Goal: Task Accomplishment & Management: Use online tool/utility

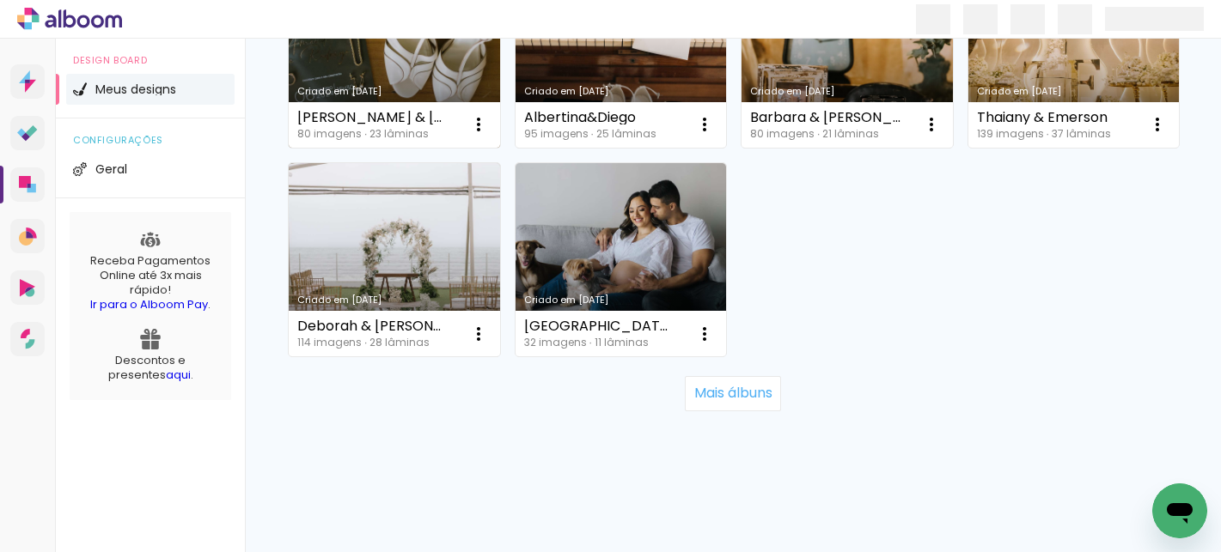
scroll to position [1730, 0]
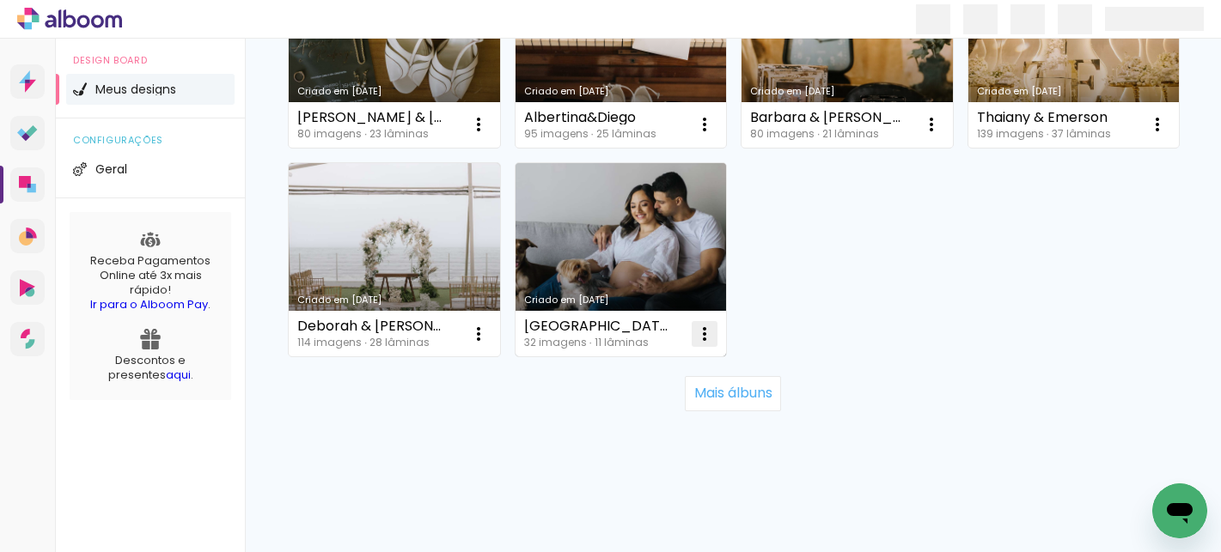
click at [709, 339] on iron-icon at bounding box center [704, 334] width 21 height 21
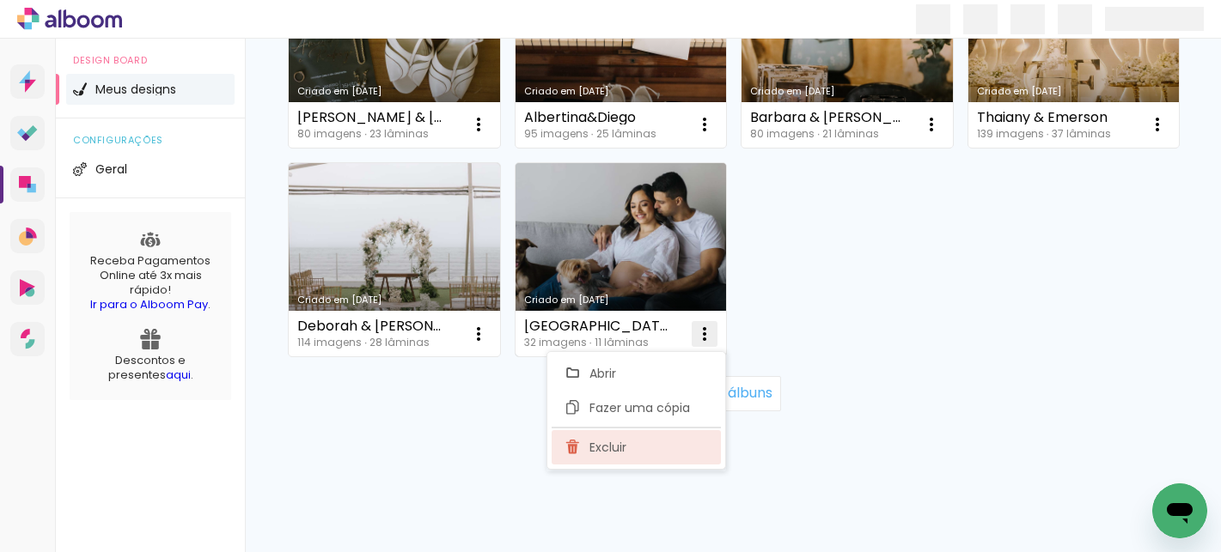
click at [669, 451] on paper-item "Excluir" at bounding box center [635, 447] width 169 height 34
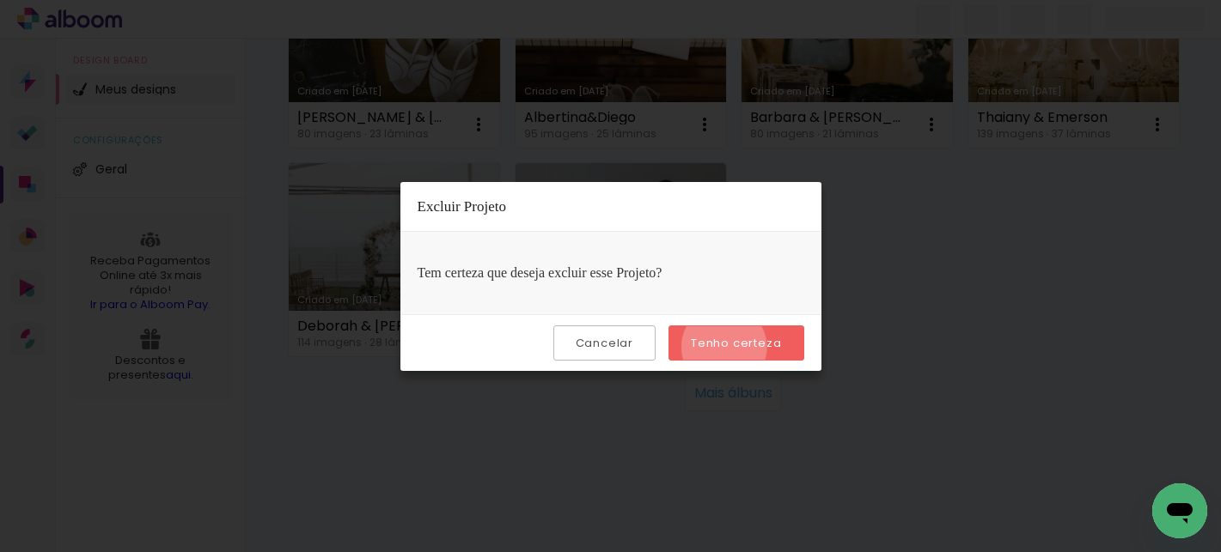
click at [0, 0] on slot "Tenho certeza" at bounding box center [0, 0] width 0 height 0
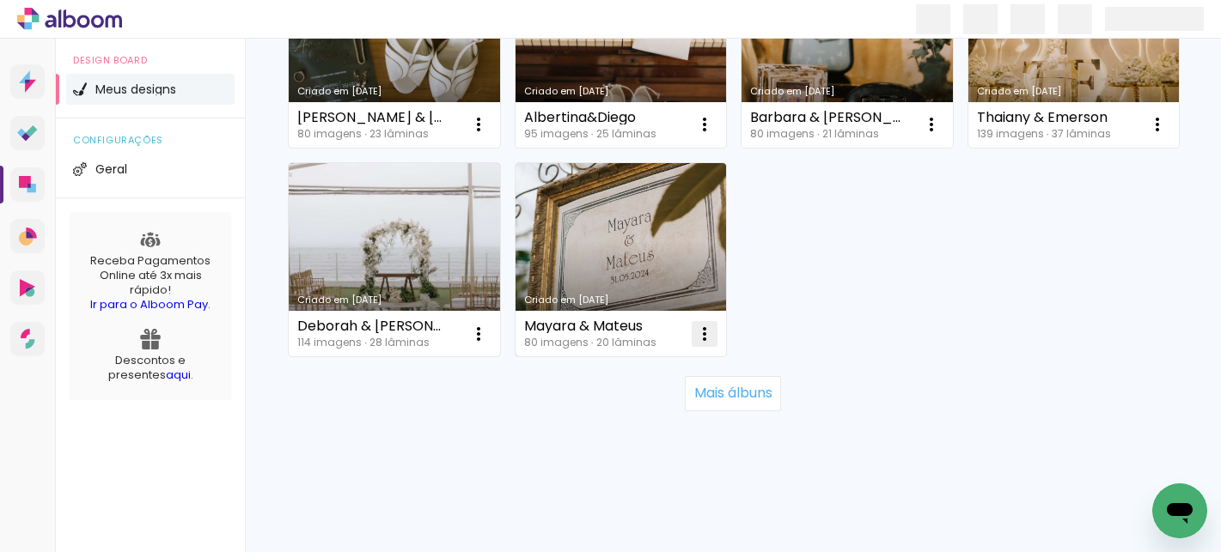
click at [703, 335] on iron-icon at bounding box center [704, 334] width 21 height 21
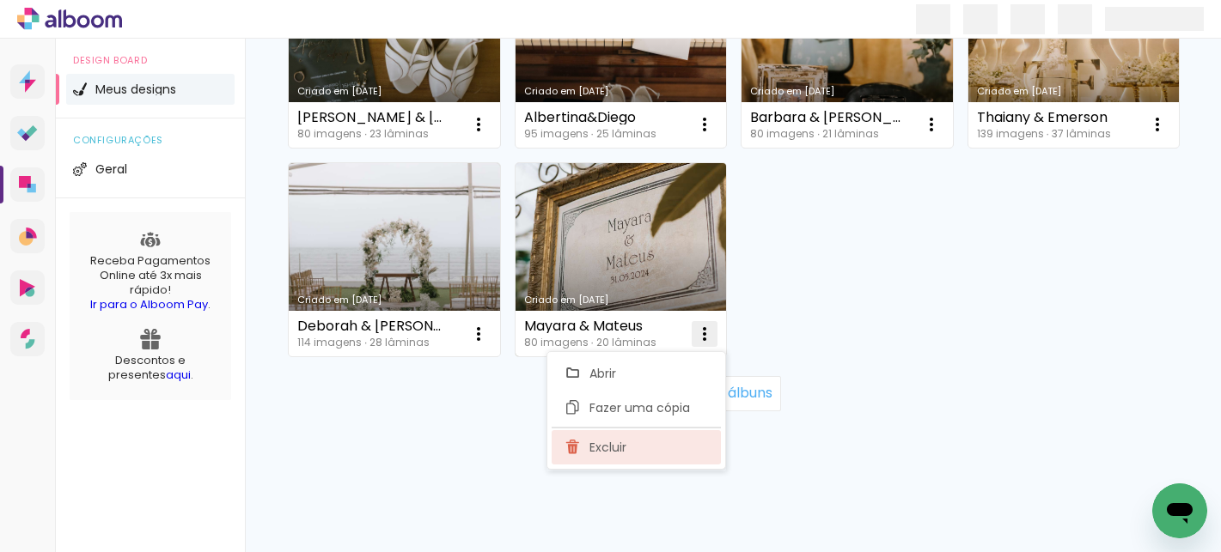
click at [649, 442] on paper-item "Excluir" at bounding box center [635, 447] width 169 height 34
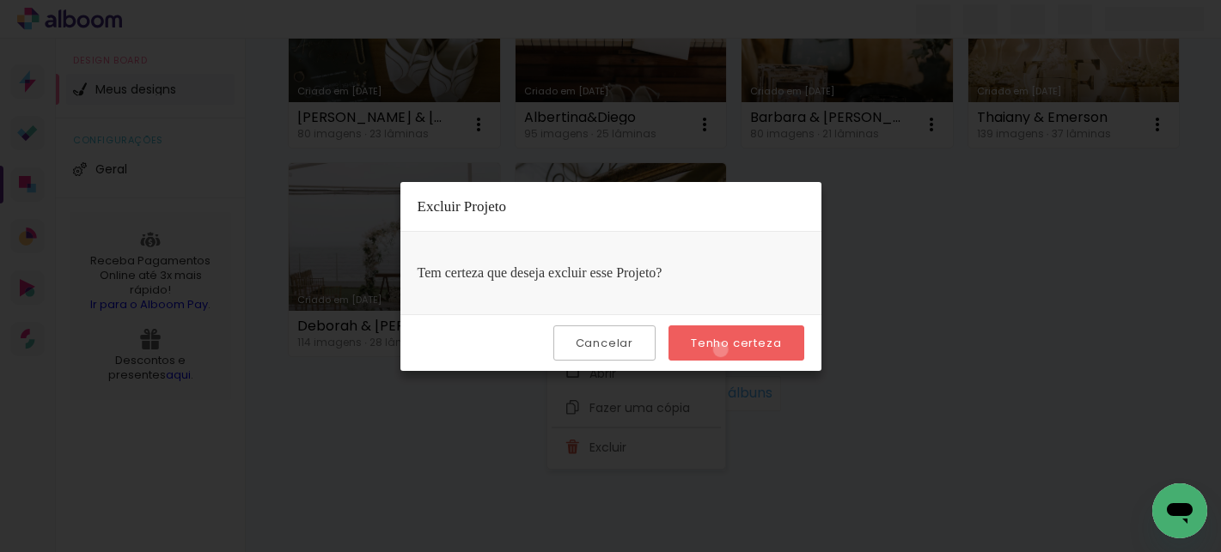
click at [0, 0] on slot "Tenho certeza" at bounding box center [0, 0] width 0 height 0
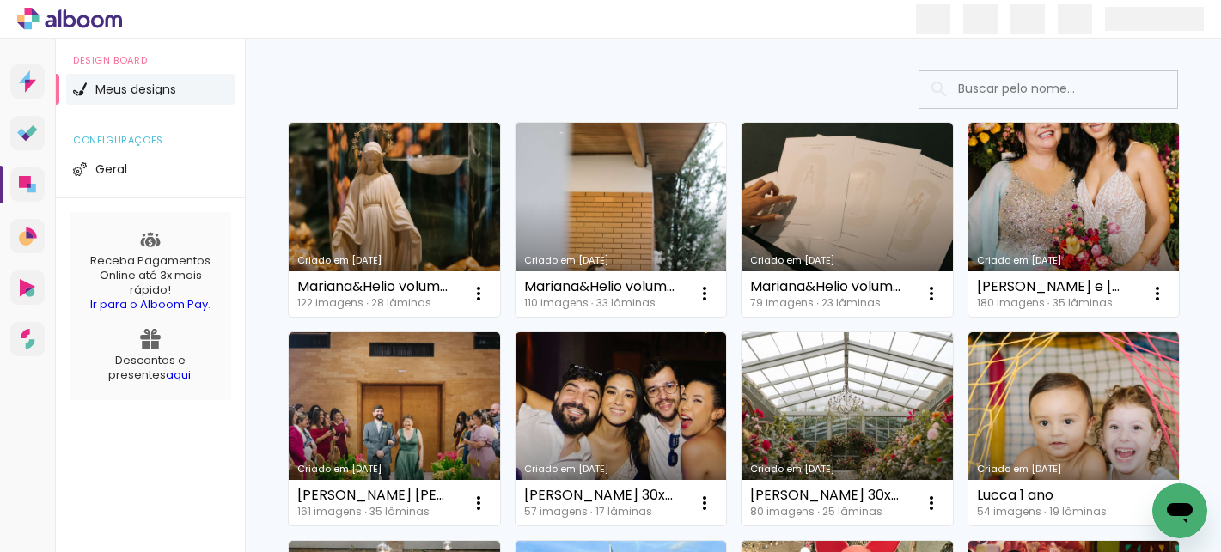
scroll to position [0, 0]
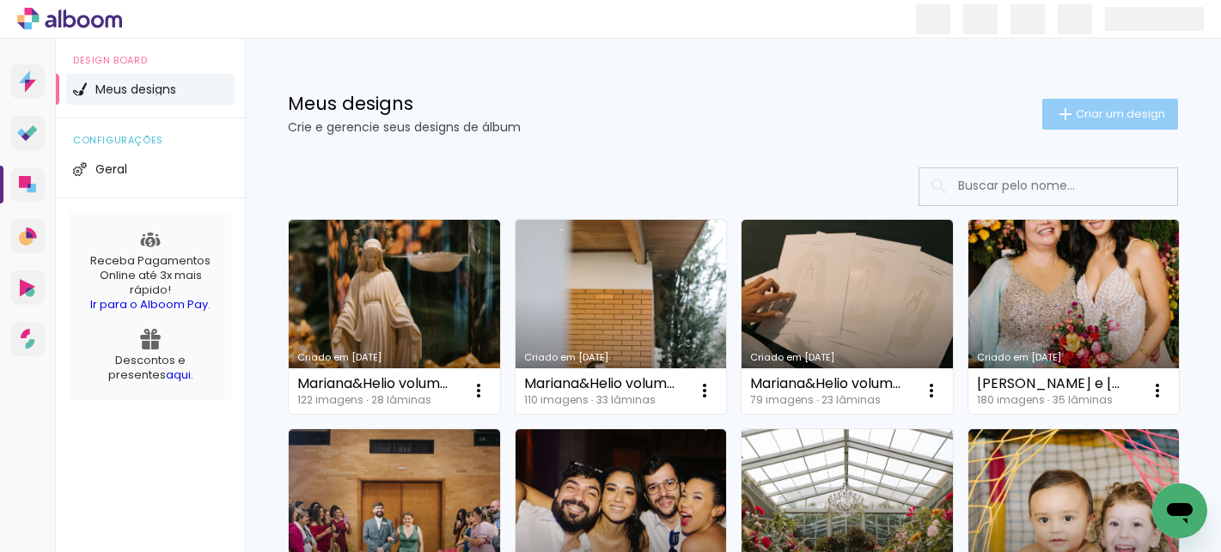
click at [1118, 114] on span "Criar um design" at bounding box center [1119, 113] width 89 height 11
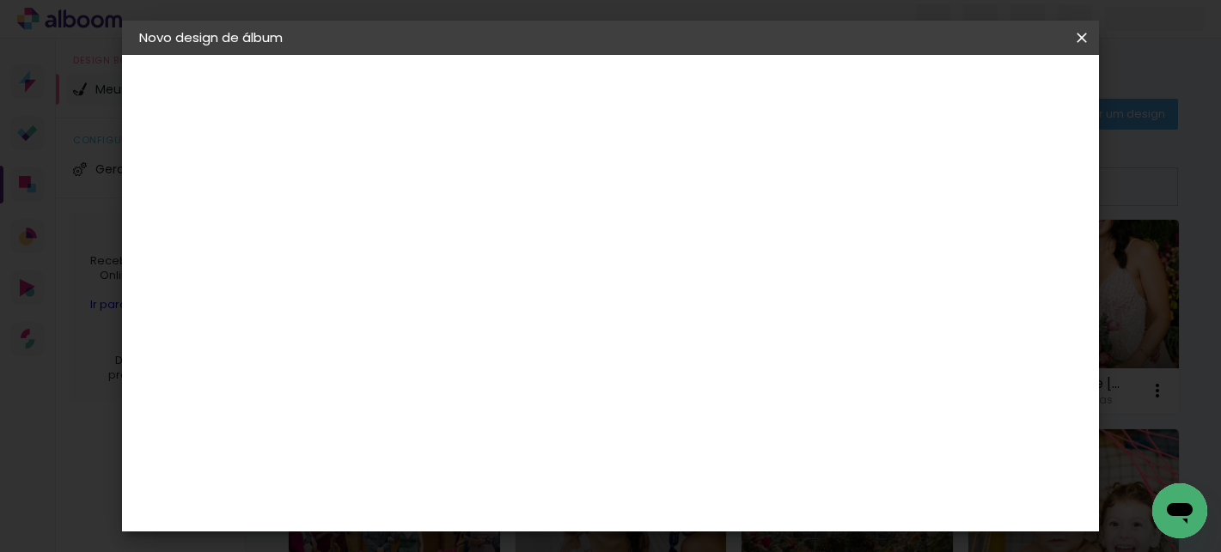
click at [420, 235] on input at bounding box center [420, 230] width 0 height 27
type input "[PERSON_NAME]"
type paper-input "[PERSON_NAME]"
click at [0, 0] on slot "Avançar" at bounding box center [0, 0] width 0 height 0
click at [0, 0] on slot "Tamanho Livre" at bounding box center [0, 0] width 0 height 0
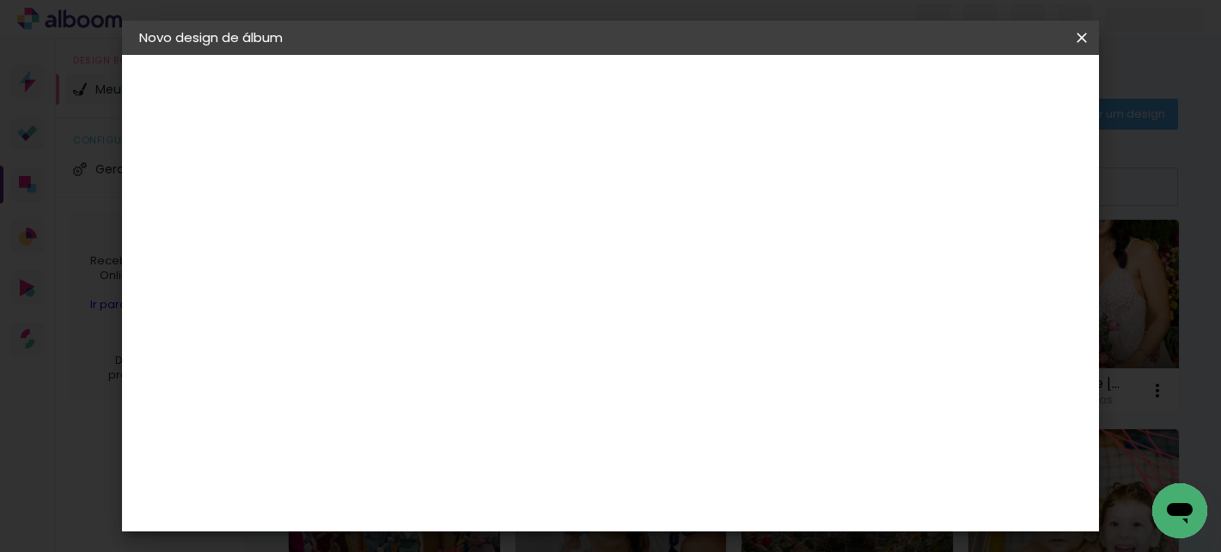
click at [0, 0] on slot "Avançar" at bounding box center [0, 0] width 0 height 0
click at [973, 92] on span "Iniciar design" at bounding box center [934, 91] width 78 height 12
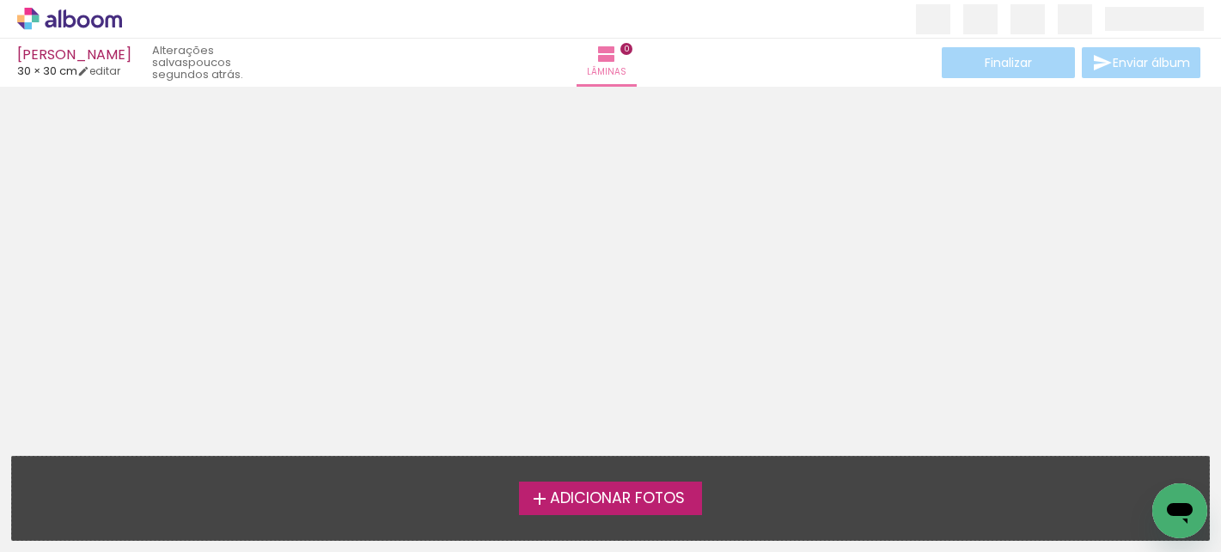
click at [624, 498] on span "Adicionar Fotos" at bounding box center [617, 498] width 135 height 15
click at [0, 0] on input "file" at bounding box center [0, 0] width 0 height 0
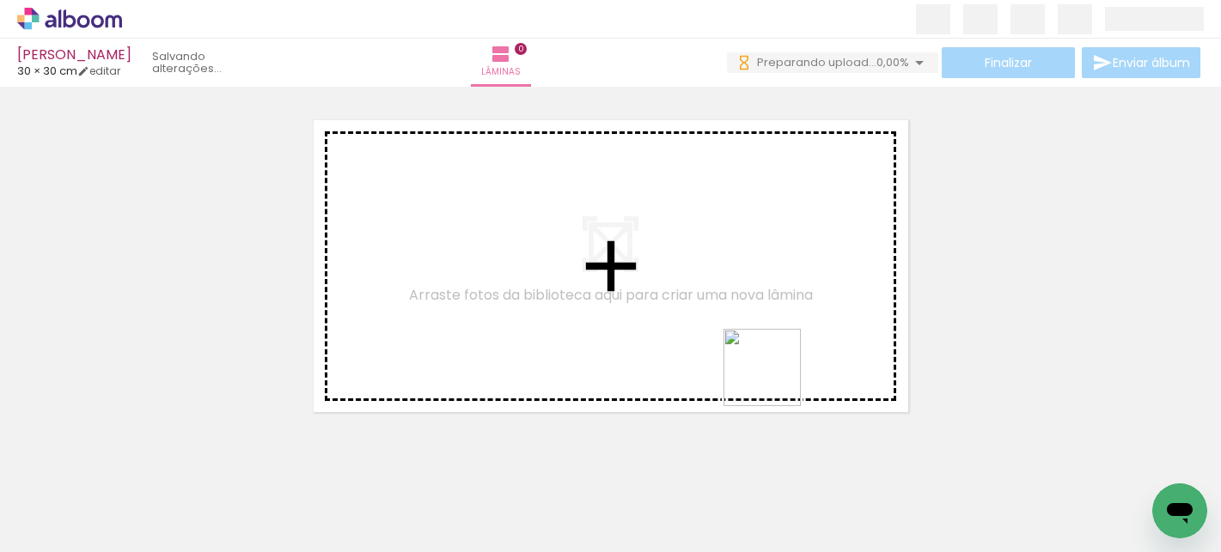
drag, startPoint x: 675, startPoint y: 519, endPoint x: 800, endPoint y: 338, distance: 219.9
click at [800, 337] on quentale-workspace at bounding box center [610, 276] width 1221 height 552
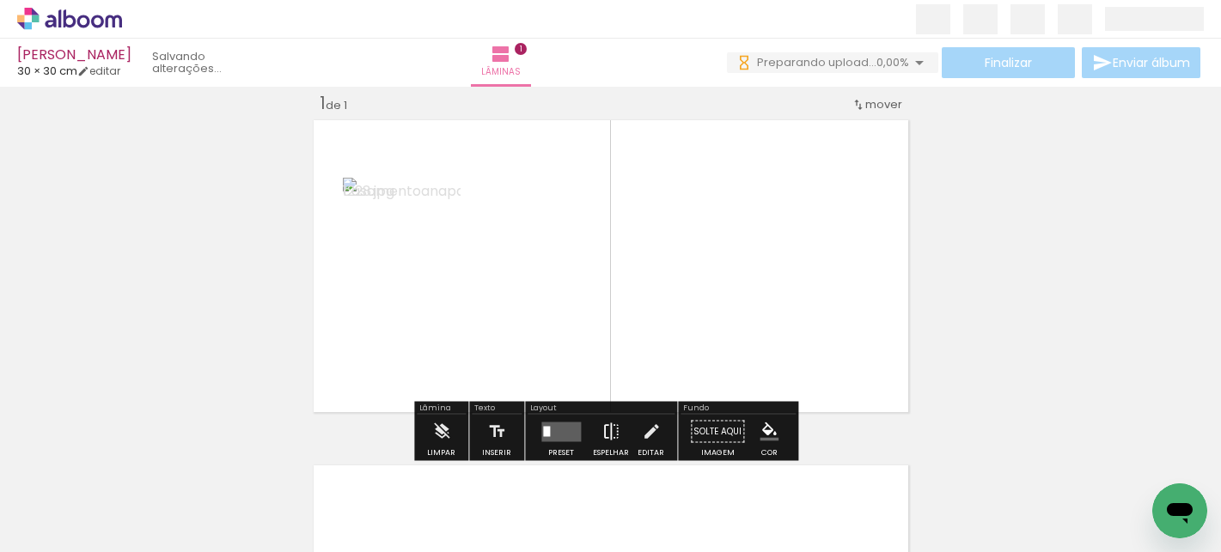
click at [609, 435] on iron-icon at bounding box center [610, 432] width 19 height 34
click at [556, 434] on quentale-layouter at bounding box center [561, 432] width 40 height 20
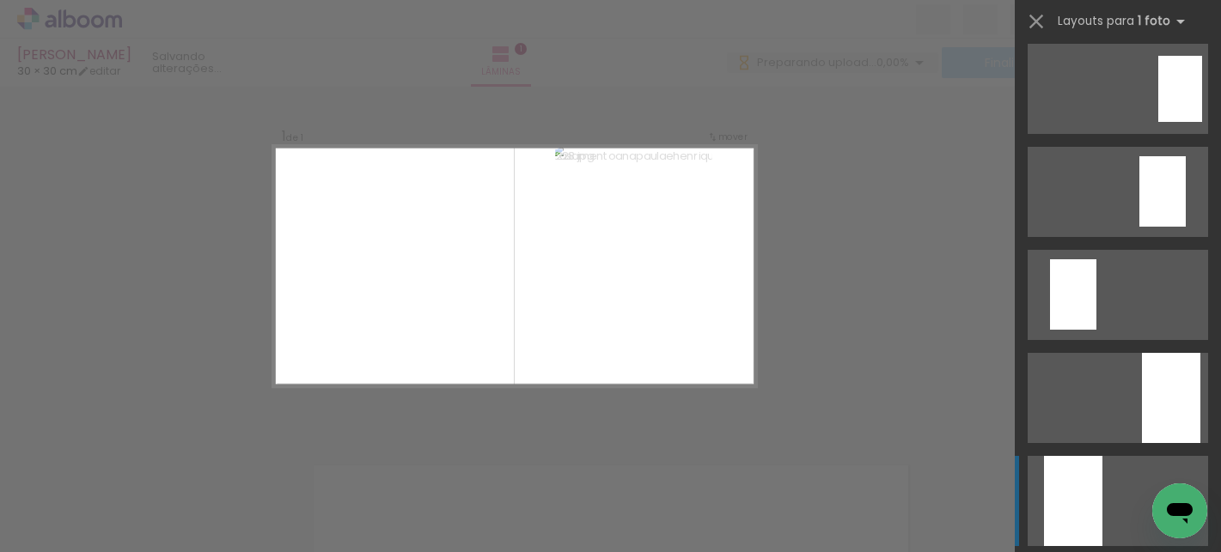
click at [1112, 506] on quentale-layouter at bounding box center [1117, 501] width 180 height 90
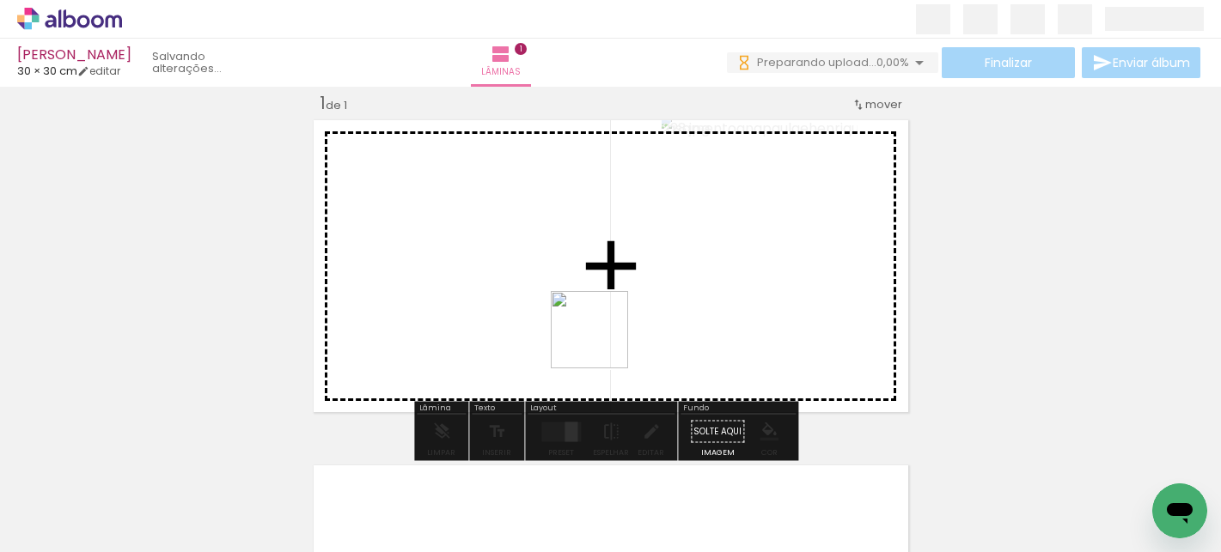
drag, startPoint x: 489, startPoint y: 492, endPoint x: 611, endPoint y: 319, distance: 212.1
click at [611, 318] on quentale-workspace at bounding box center [610, 276] width 1221 height 552
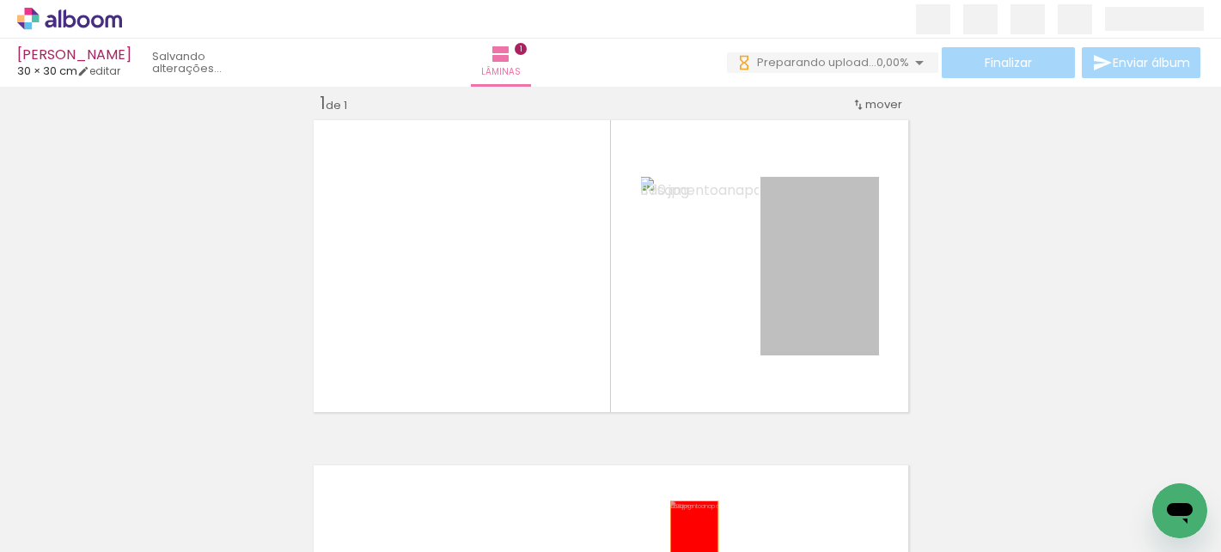
drag, startPoint x: 832, startPoint y: 298, endPoint x: 683, endPoint y: 534, distance: 279.5
click at [685, 538] on quentale-workspace at bounding box center [610, 276] width 1221 height 552
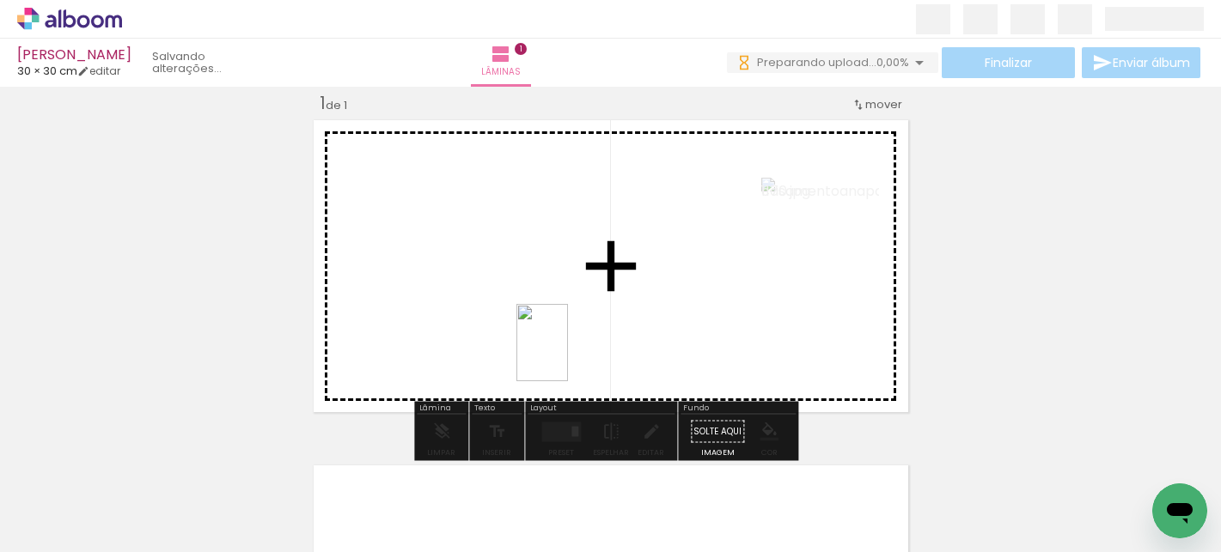
drag, startPoint x: 572, startPoint y: 491, endPoint x: 568, endPoint y: 356, distance: 135.8
click at [568, 356] on quentale-workspace at bounding box center [610, 276] width 1221 height 552
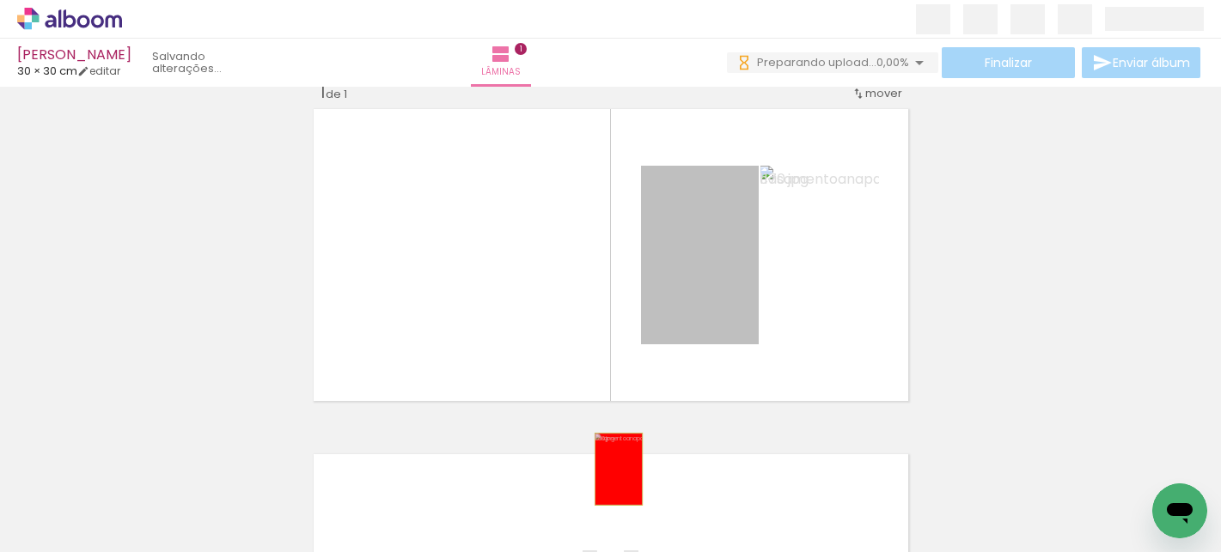
drag, startPoint x: 667, startPoint y: 300, endPoint x: 612, endPoint y: 469, distance: 177.9
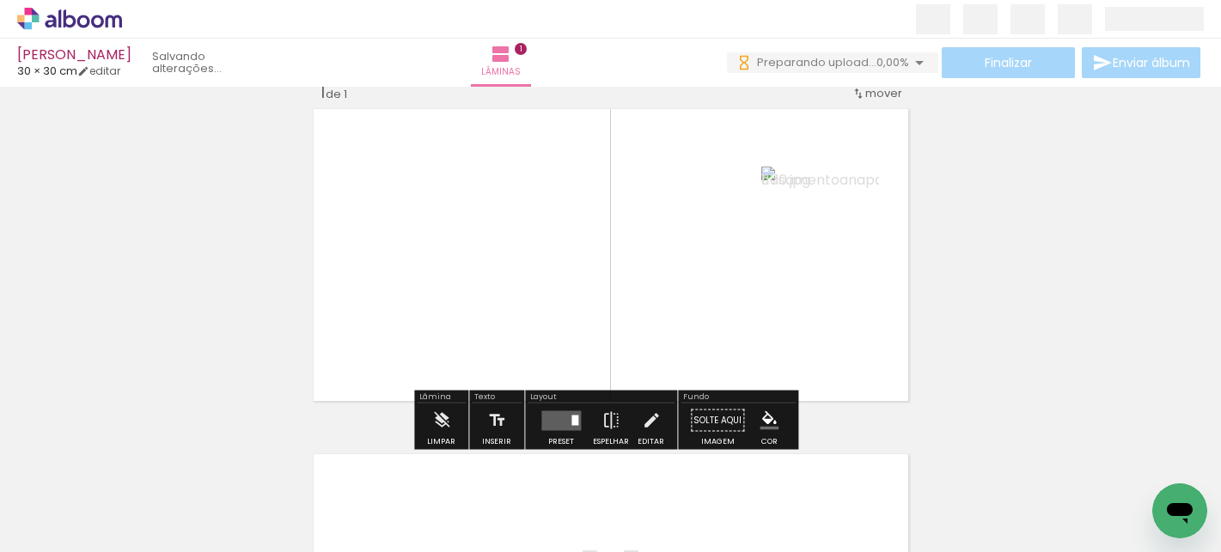
click at [561, 423] on quentale-layouter at bounding box center [561, 421] width 40 height 20
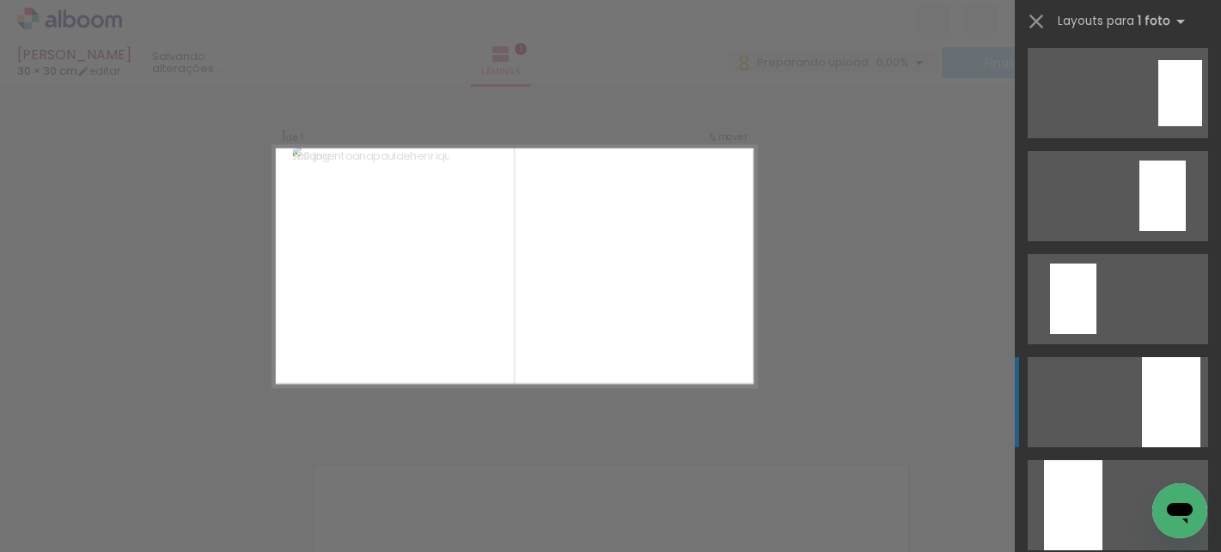
click at [1106, 398] on quentale-layouter at bounding box center [1117, 402] width 180 height 90
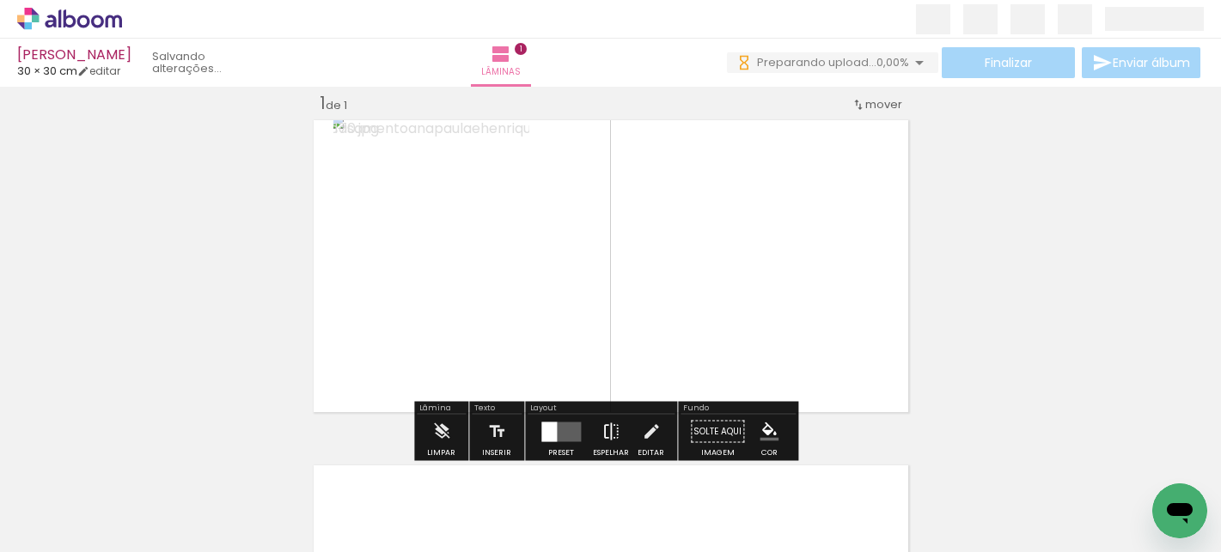
click at [610, 436] on iron-icon at bounding box center [610, 432] width 19 height 34
click at [555, 433] on quentale-layouter at bounding box center [561, 432] width 40 height 20
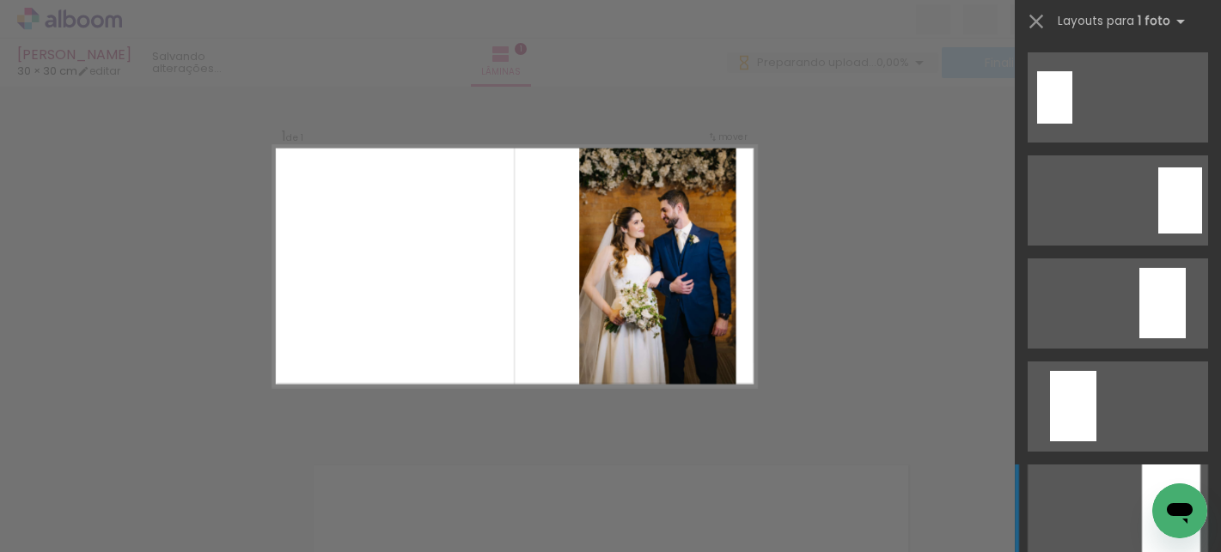
click at [1065, 511] on quentale-layouter at bounding box center [1117, 510] width 180 height 90
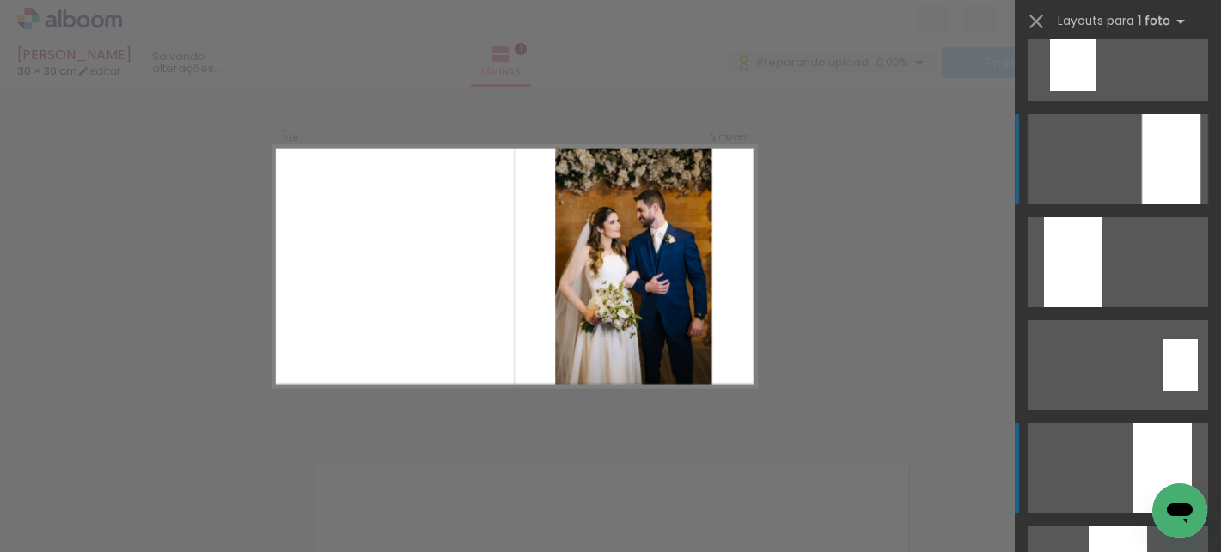
click at [1097, 484] on quentale-layouter at bounding box center [1117, 468] width 180 height 90
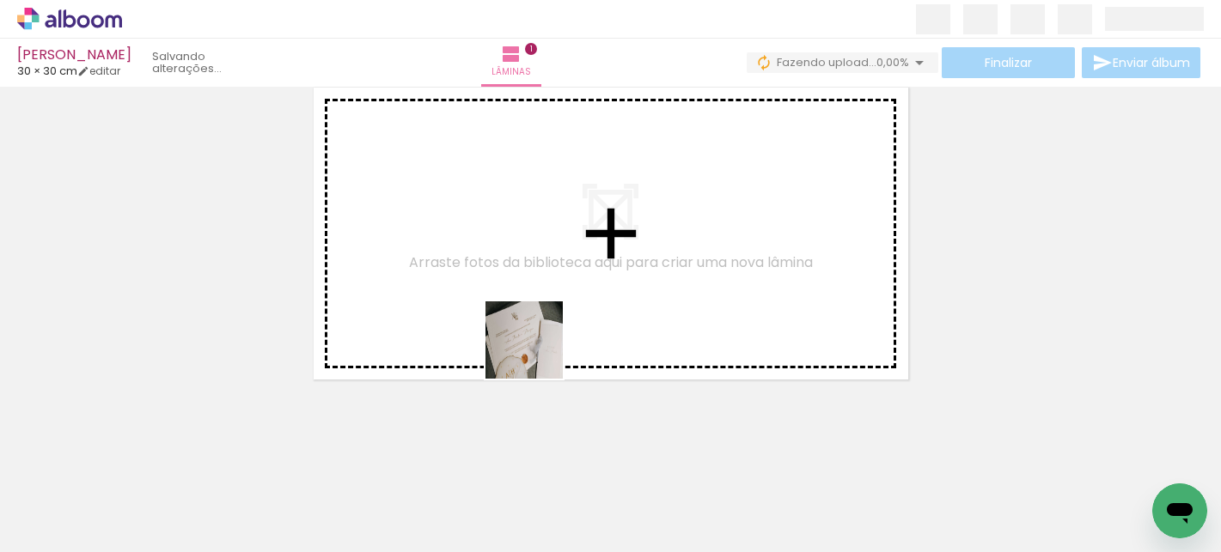
drag, startPoint x: 546, startPoint y: 489, endPoint x: 534, endPoint y: 338, distance: 150.8
click at [534, 338] on quentale-workspace at bounding box center [610, 276] width 1221 height 552
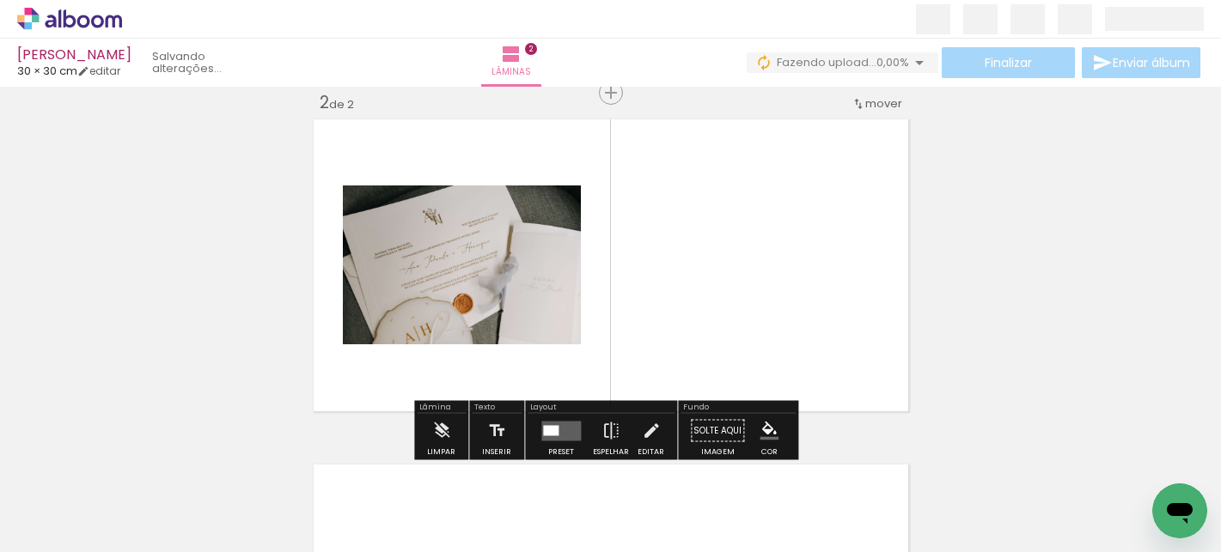
scroll to position [367, 0]
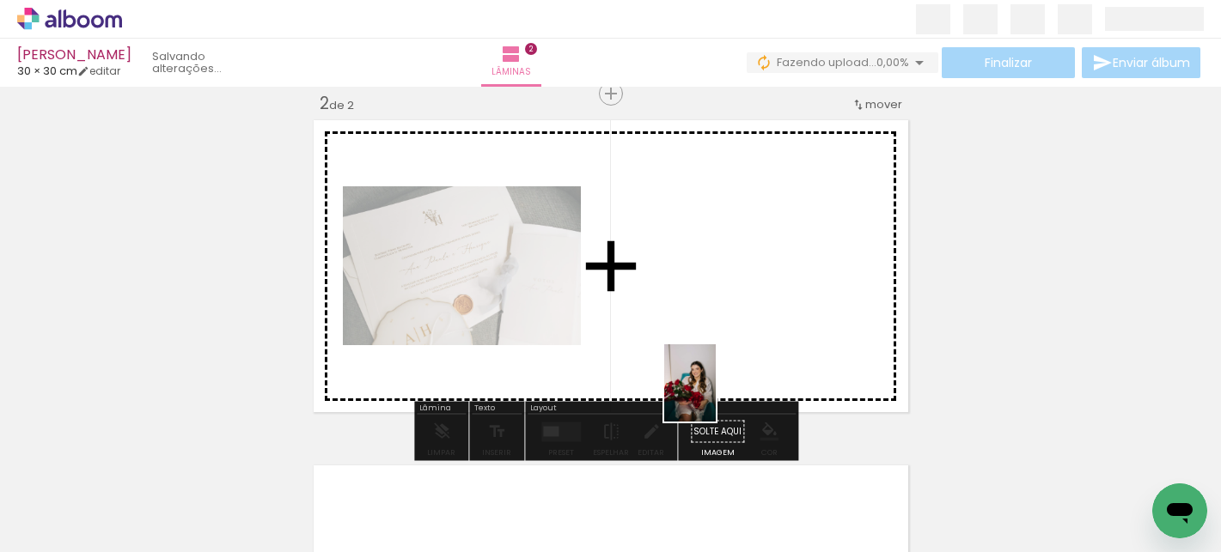
drag, startPoint x: 669, startPoint y: 525, endPoint x: 716, endPoint y: 396, distance: 136.9
click at [716, 396] on quentale-workspace at bounding box center [610, 276] width 1221 height 552
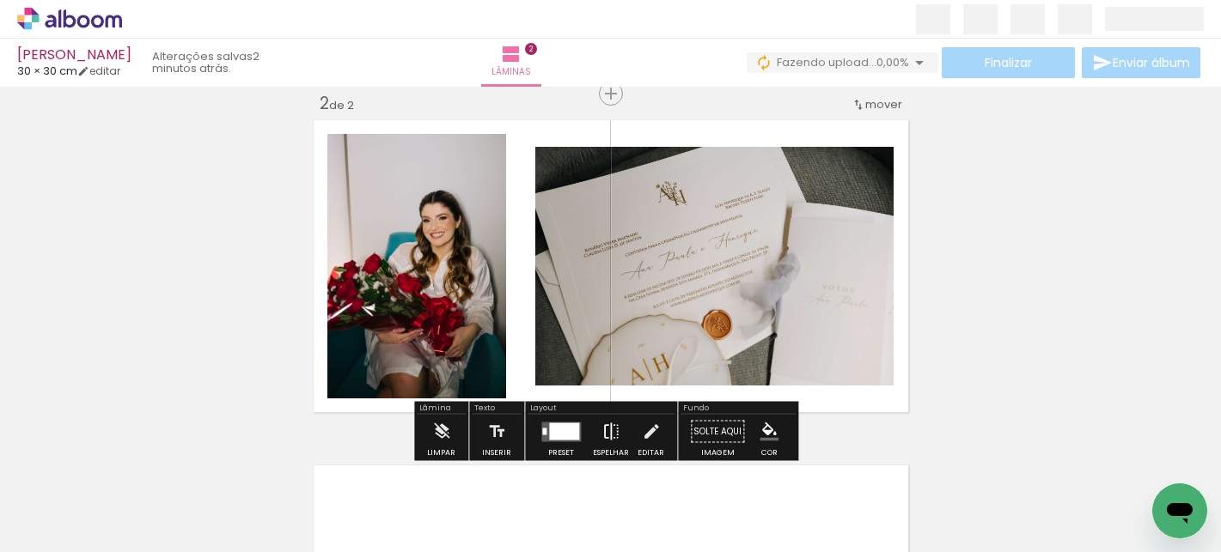
click at [606, 426] on iron-icon at bounding box center [610, 432] width 19 height 34
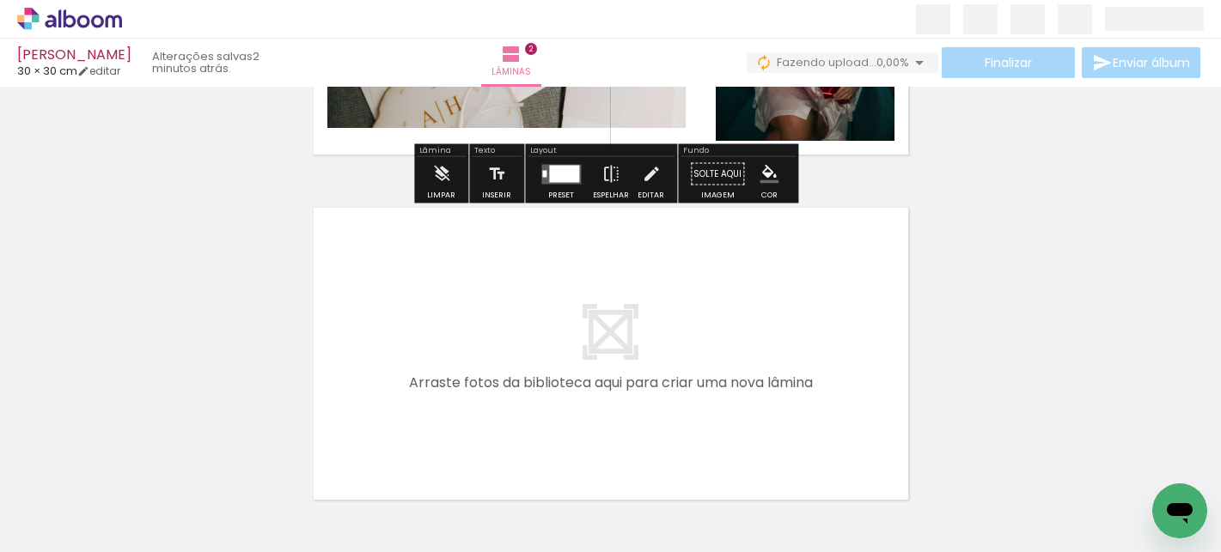
scroll to position [625, 0]
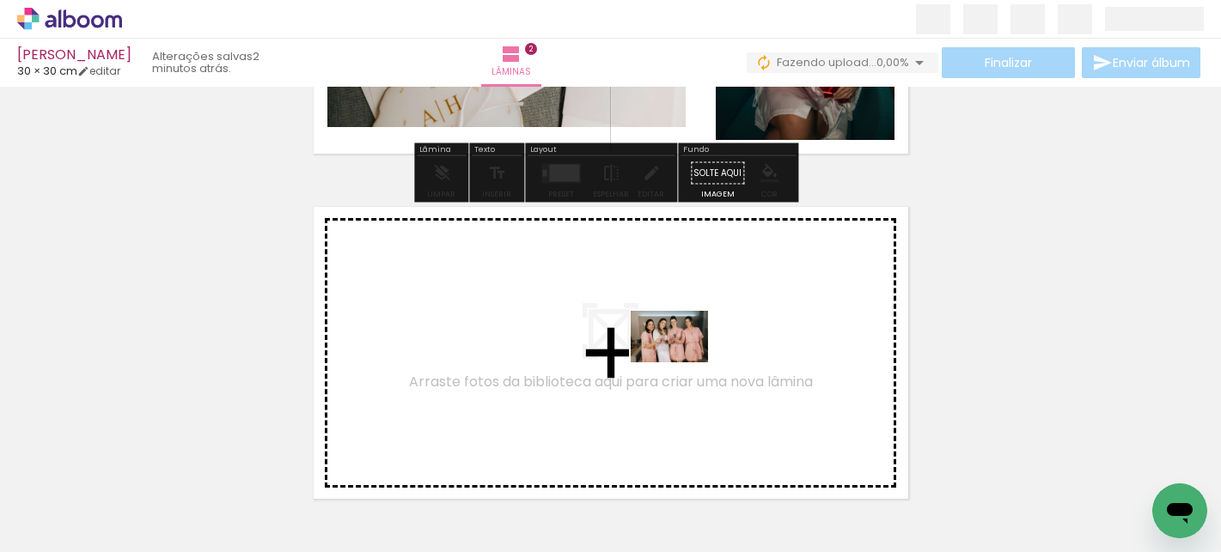
drag, startPoint x: 776, startPoint y: 489, endPoint x: 681, endPoint y: 361, distance: 159.1
click at [681, 361] on quentale-workspace at bounding box center [610, 276] width 1221 height 552
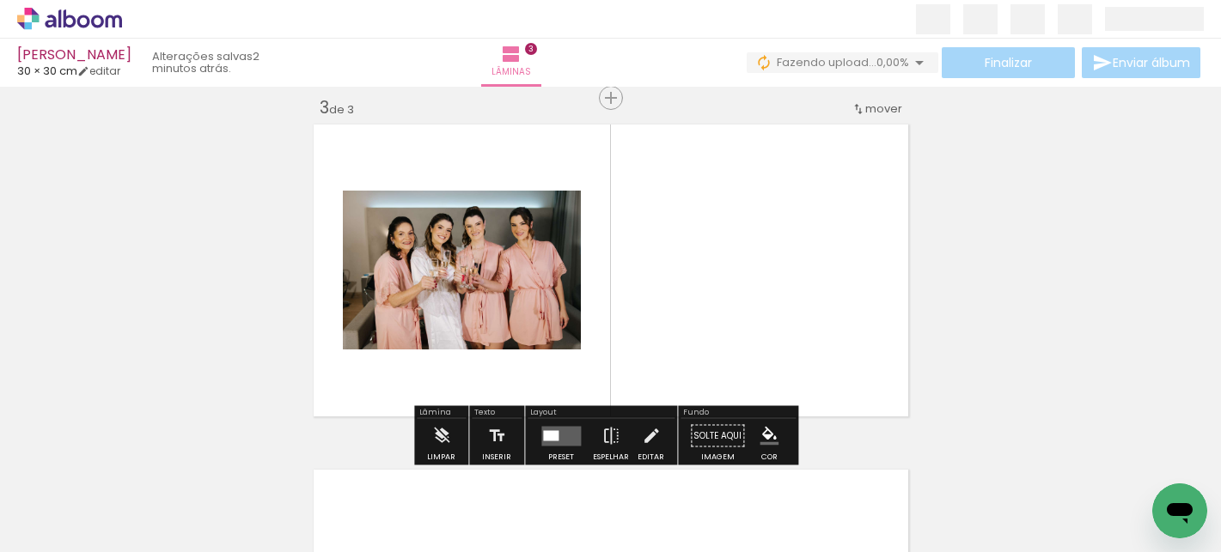
scroll to position [712, 0]
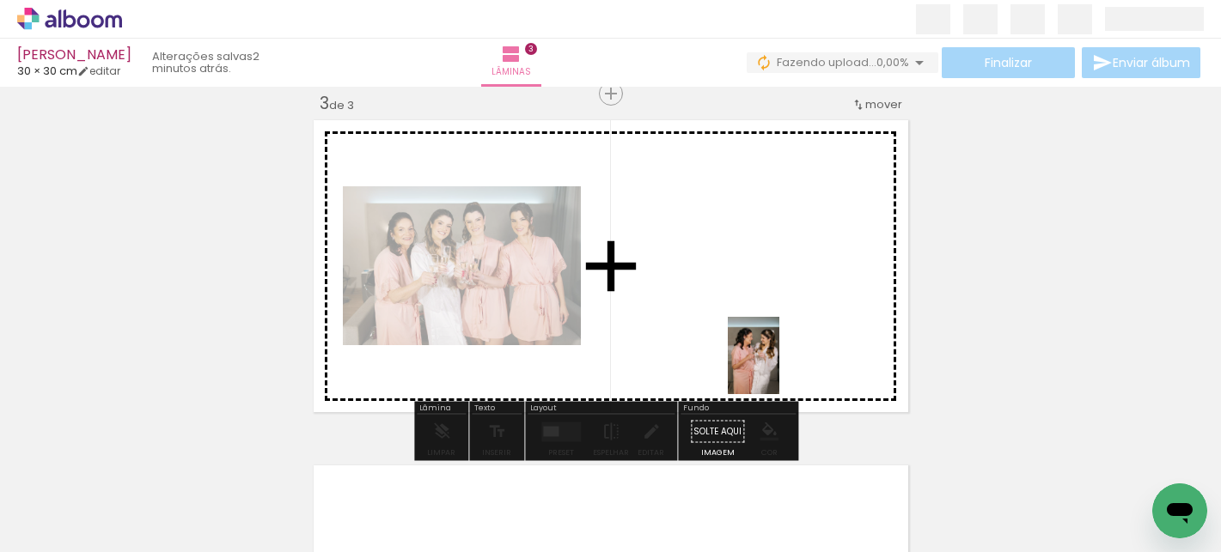
drag, startPoint x: 928, startPoint y: 503, endPoint x: 779, endPoint y: 369, distance: 200.7
click at [779, 369] on quentale-workspace at bounding box center [610, 276] width 1221 height 552
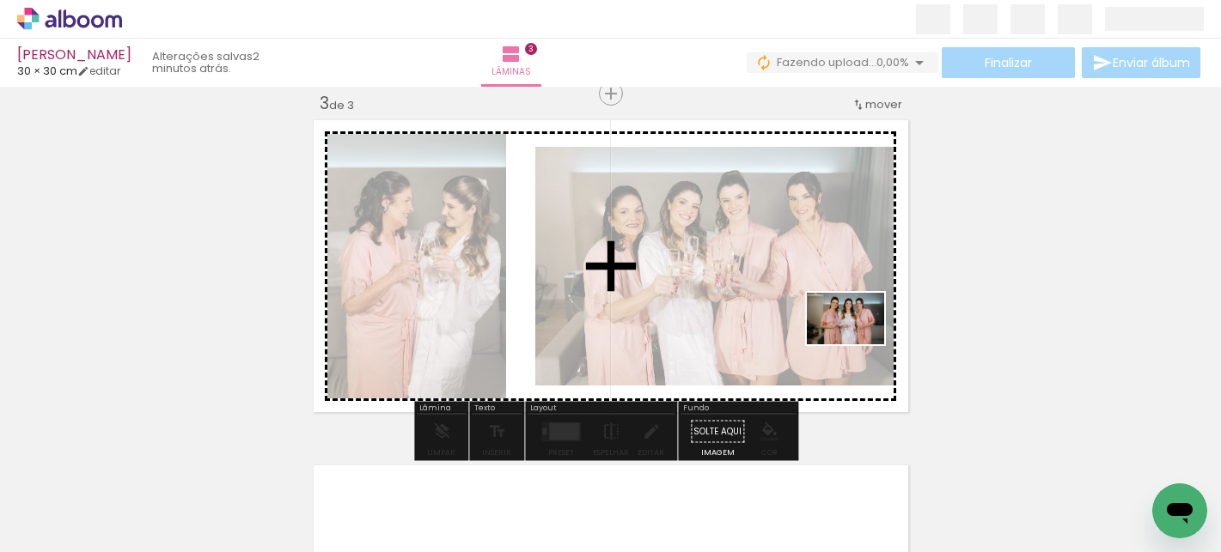
drag, startPoint x: 1045, startPoint y: 502, endPoint x: 858, endPoint y: 344, distance: 243.8
click at [858, 344] on quentale-workspace at bounding box center [610, 276] width 1221 height 552
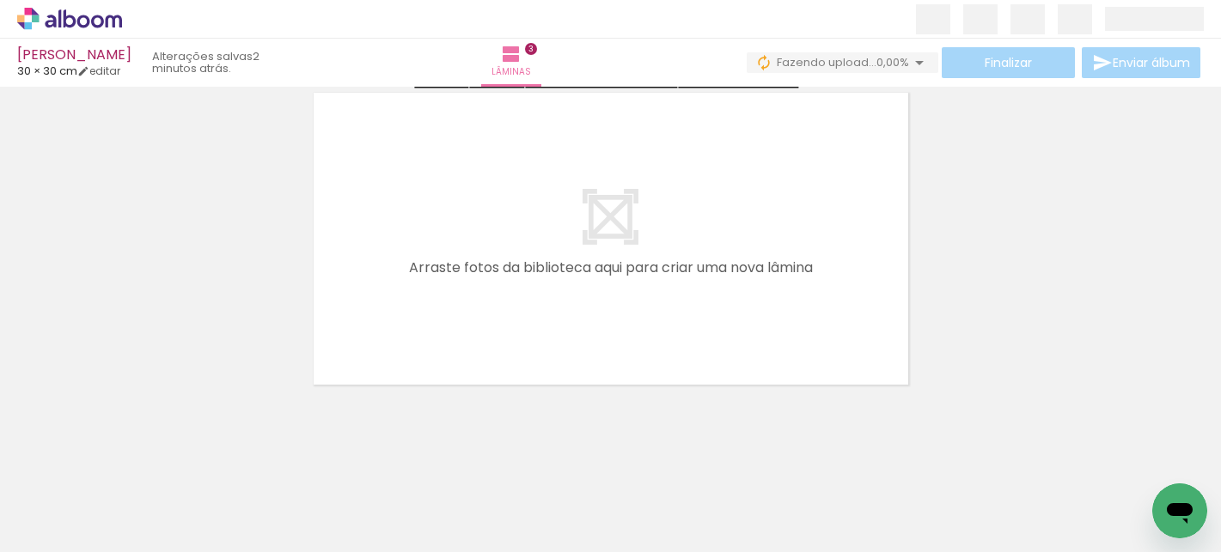
scroll to position [1090, 0]
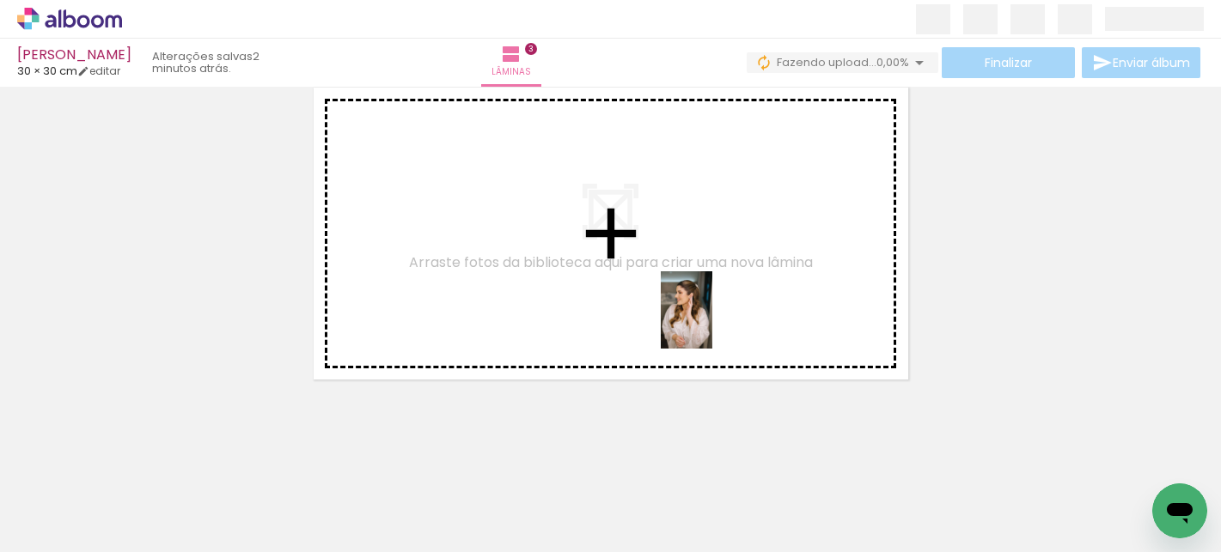
drag, startPoint x: 862, startPoint y: 489, endPoint x: 712, endPoint y: 323, distance: 223.8
click at [712, 323] on quentale-workspace at bounding box center [610, 276] width 1221 height 552
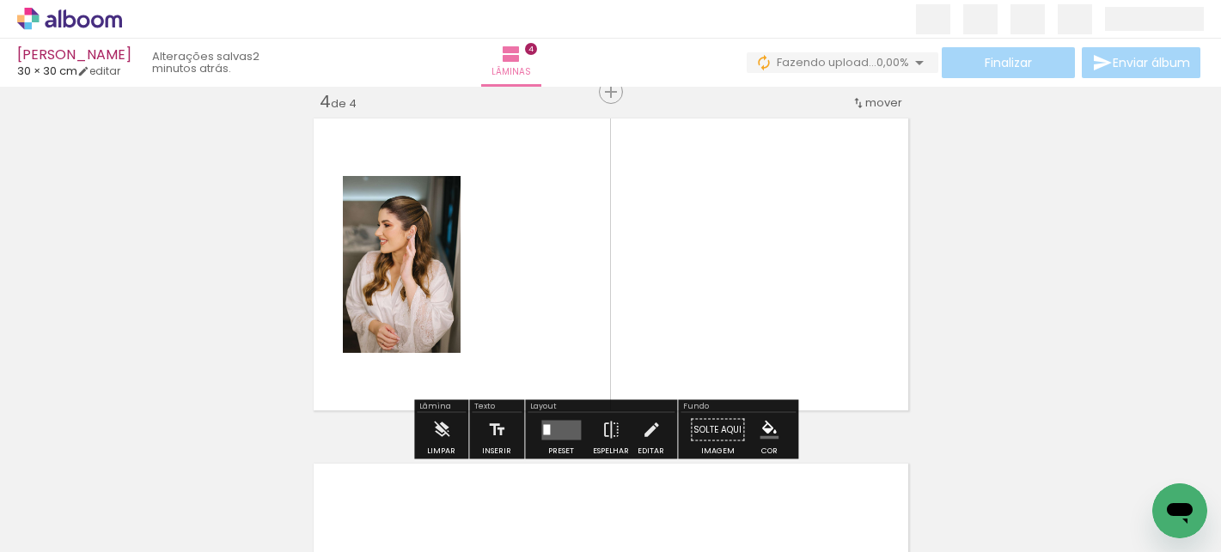
scroll to position [1057, 0]
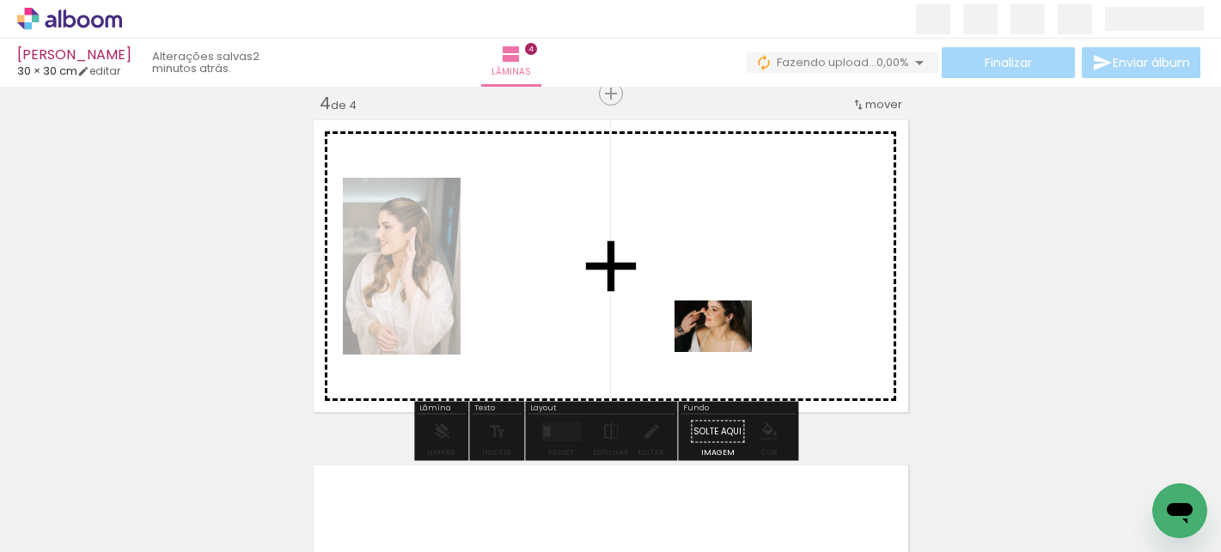
drag, startPoint x: 1118, startPoint y: 506, endPoint x: 725, endPoint y: 352, distance: 422.4
click at [725, 352] on quentale-workspace at bounding box center [610, 276] width 1221 height 552
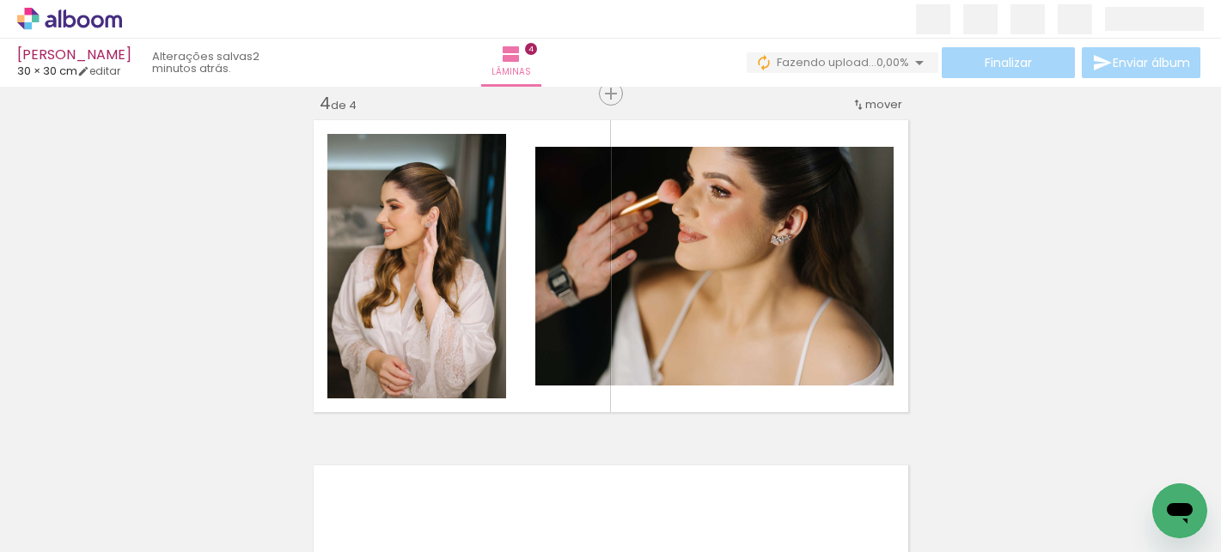
scroll to position [0, 546]
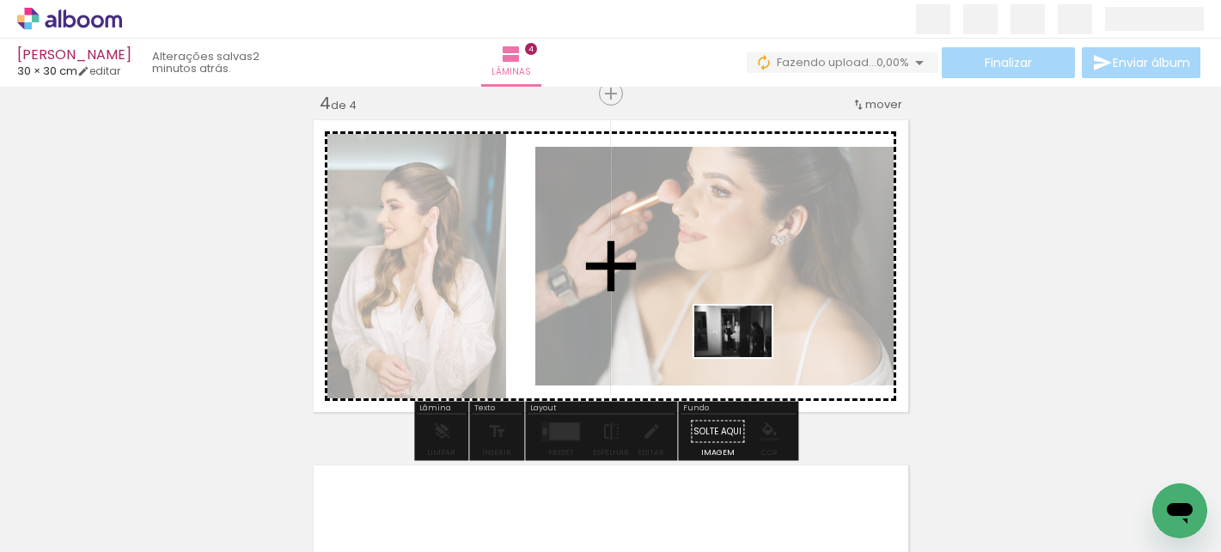
drag, startPoint x: 703, startPoint y: 505, endPoint x: 746, endPoint y: 357, distance: 153.9
click at [746, 357] on quentale-workspace at bounding box center [610, 276] width 1221 height 552
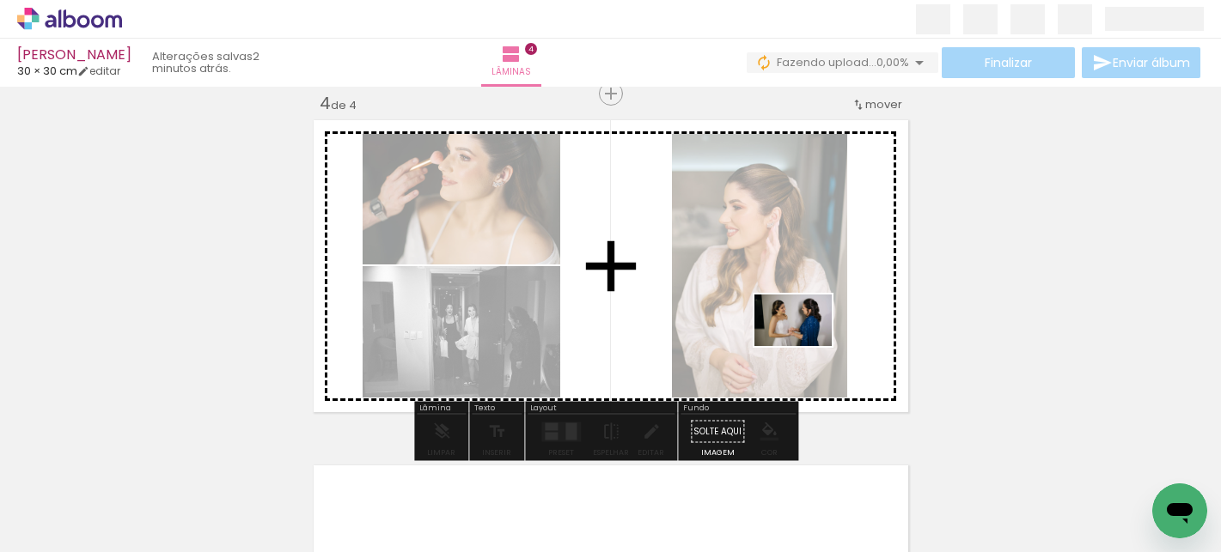
drag, startPoint x: 790, startPoint y: 495, endPoint x: 806, endPoint y: 346, distance: 149.4
click at [806, 346] on quentale-workspace at bounding box center [610, 276] width 1221 height 552
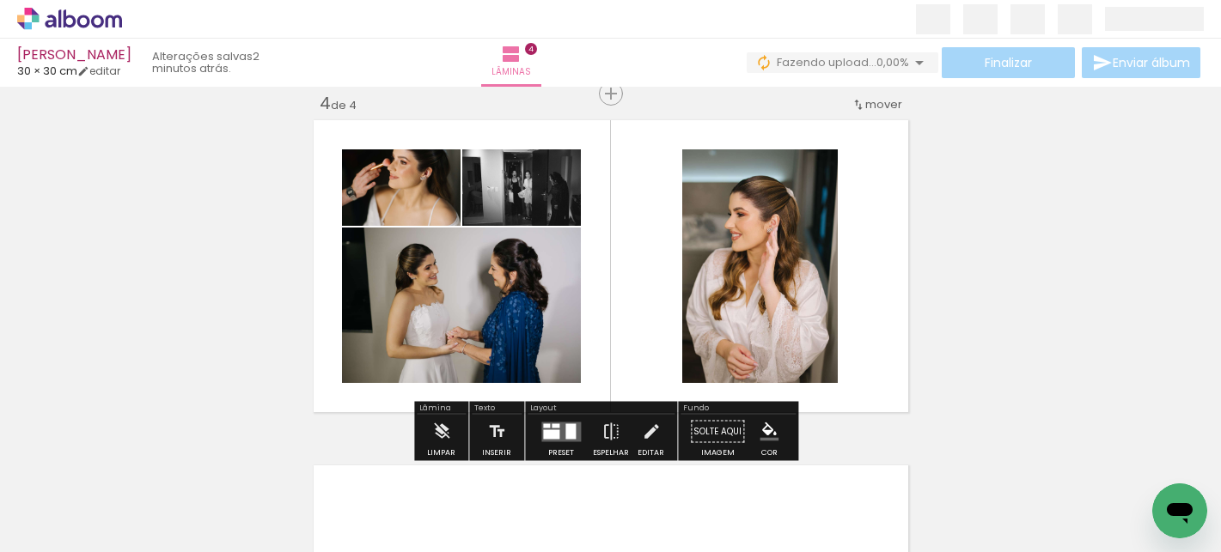
click at [554, 431] on div at bounding box center [551, 433] width 16 height 9
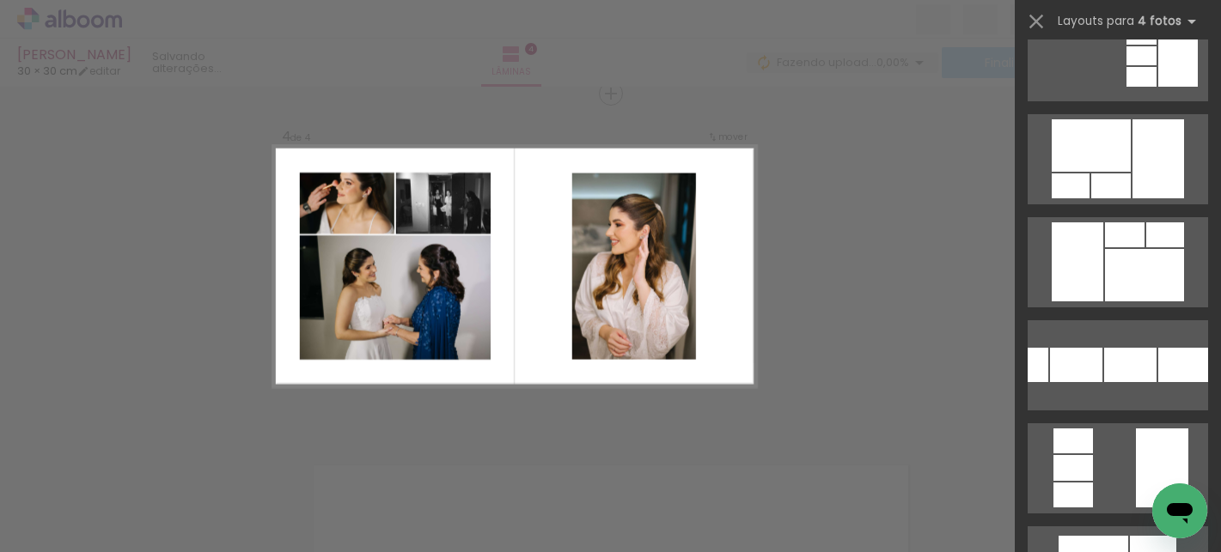
scroll to position [0, 0]
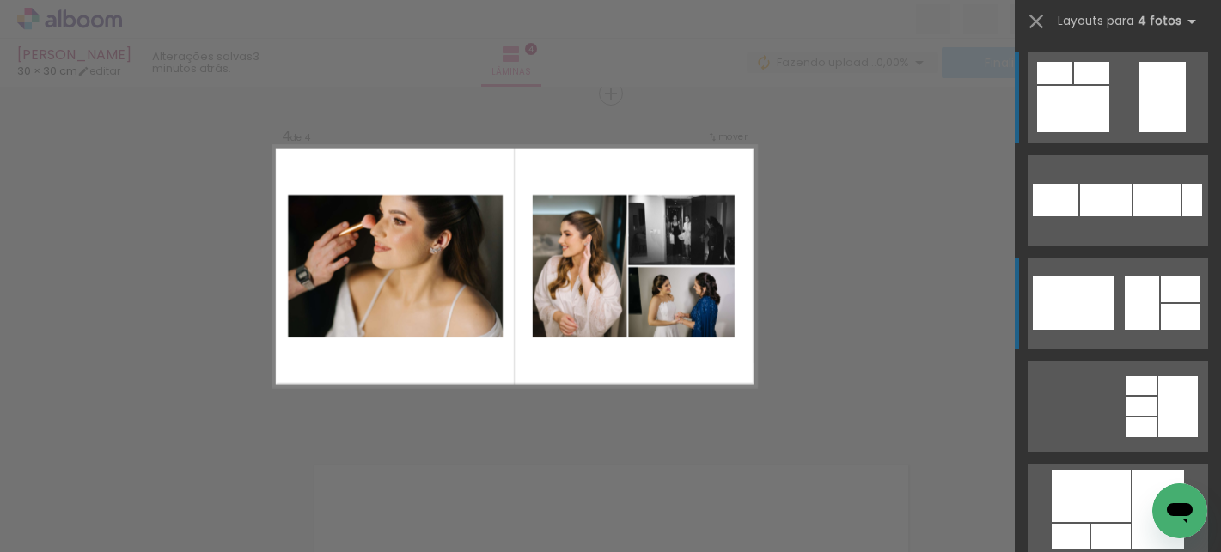
click at [1095, 323] on div at bounding box center [1073, 303] width 81 height 53
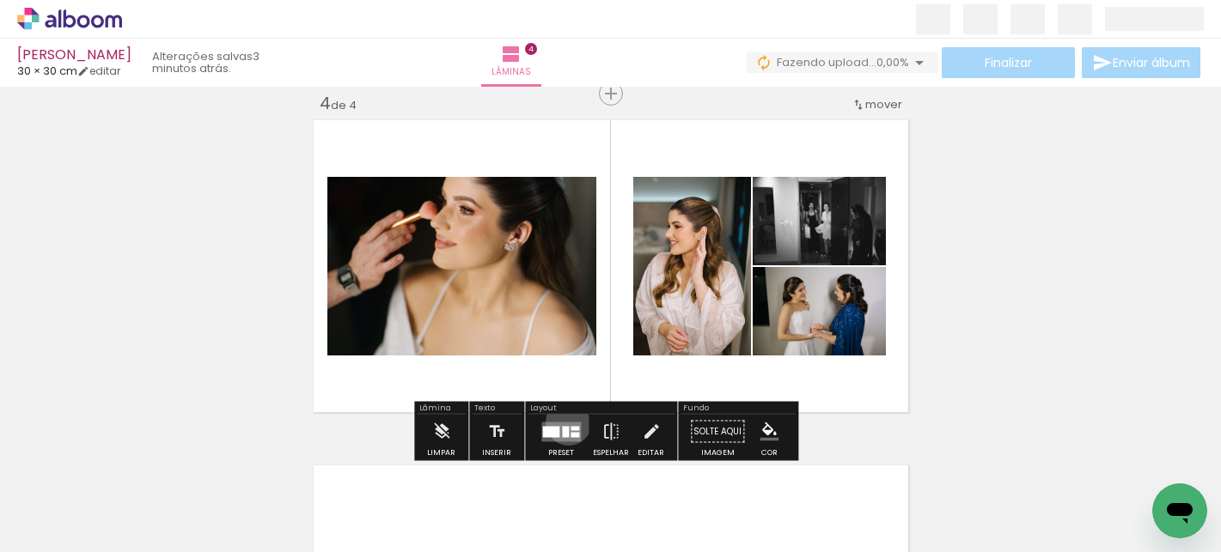
click at [564, 422] on quentale-layouter at bounding box center [561, 432] width 40 height 20
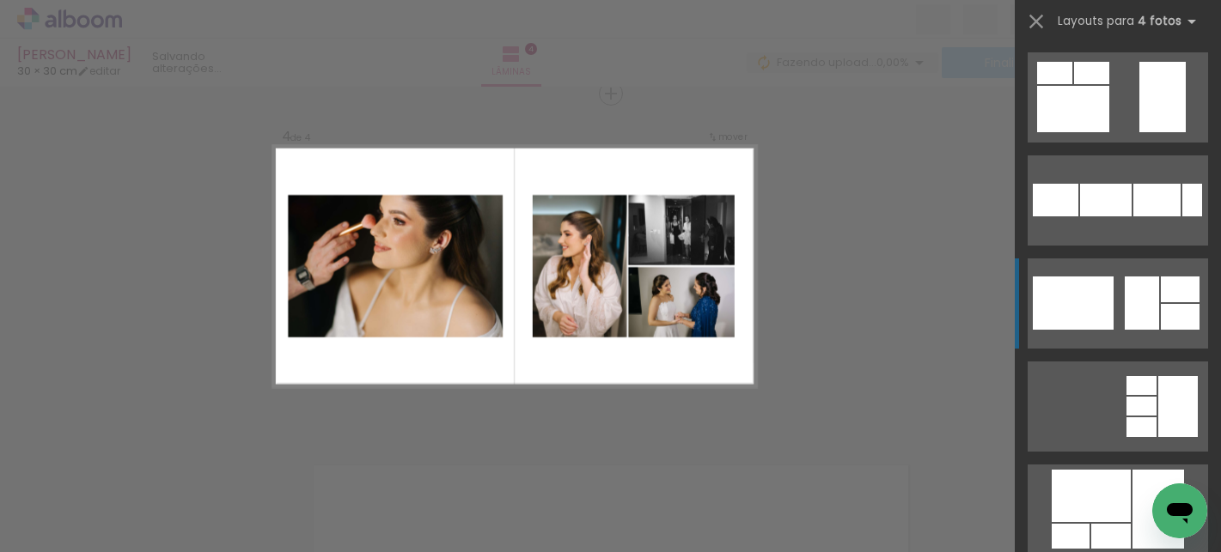
scroll to position [206, 0]
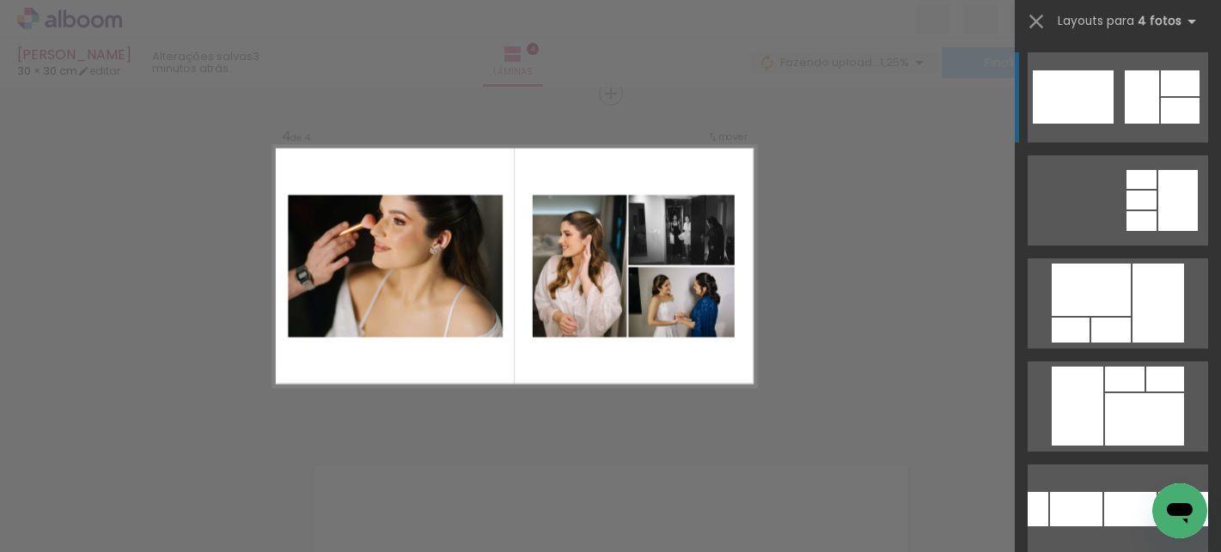
click at [1101, 109] on div at bounding box center [1073, 96] width 81 height 53
click at [1102, 101] on div at bounding box center [1073, 96] width 81 height 53
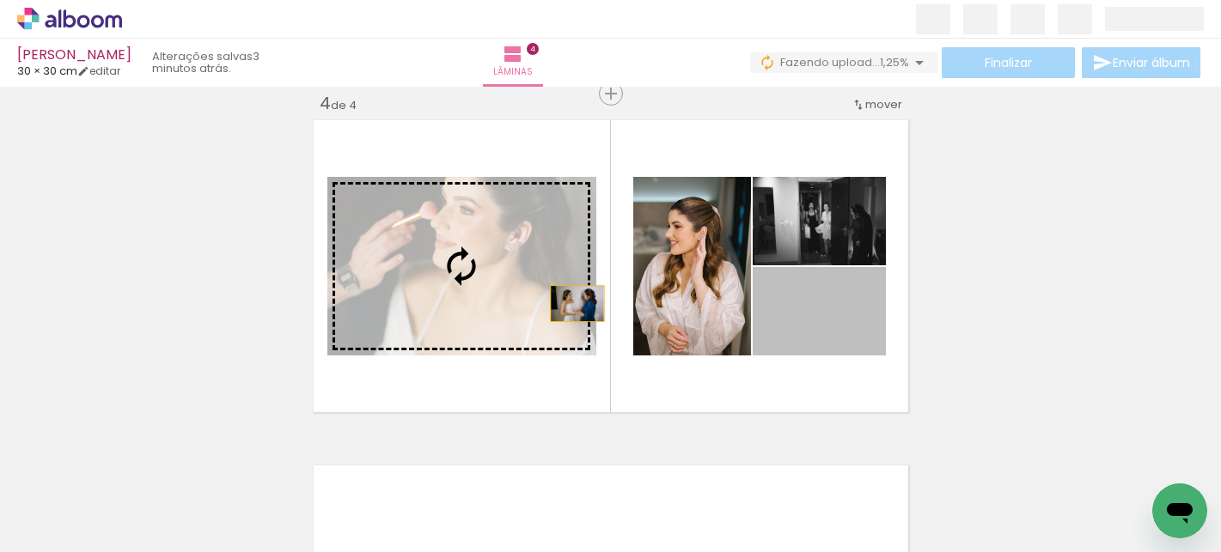
drag, startPoint x: 836, startPoint y: 330, endPoint x: 551, endPoint y: 297, distance: 287.0
click at [0, 0] on slot at bounding box center [0, 0] width 0 height 0
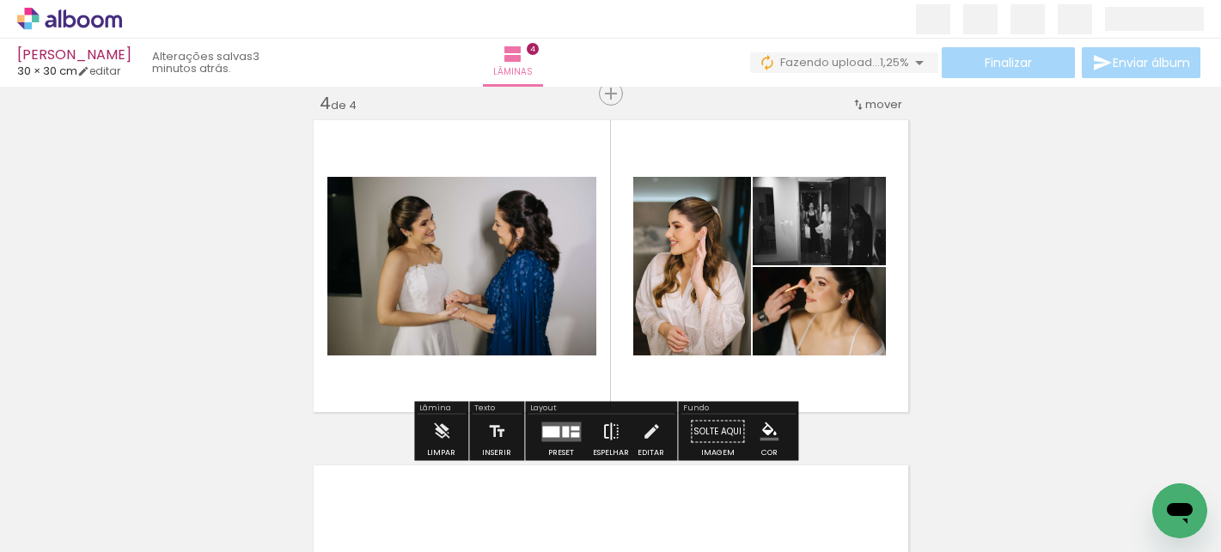
click at [606, 431] on iron-icon at bounding box center [610, 432] width 19 height 34
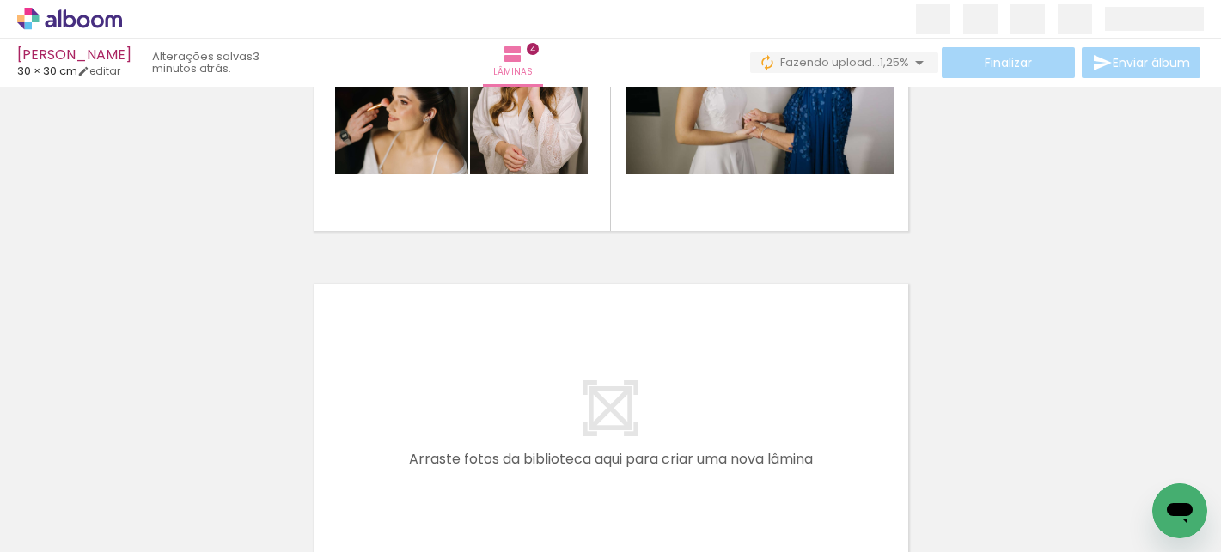
scroll to position [1435, 0]
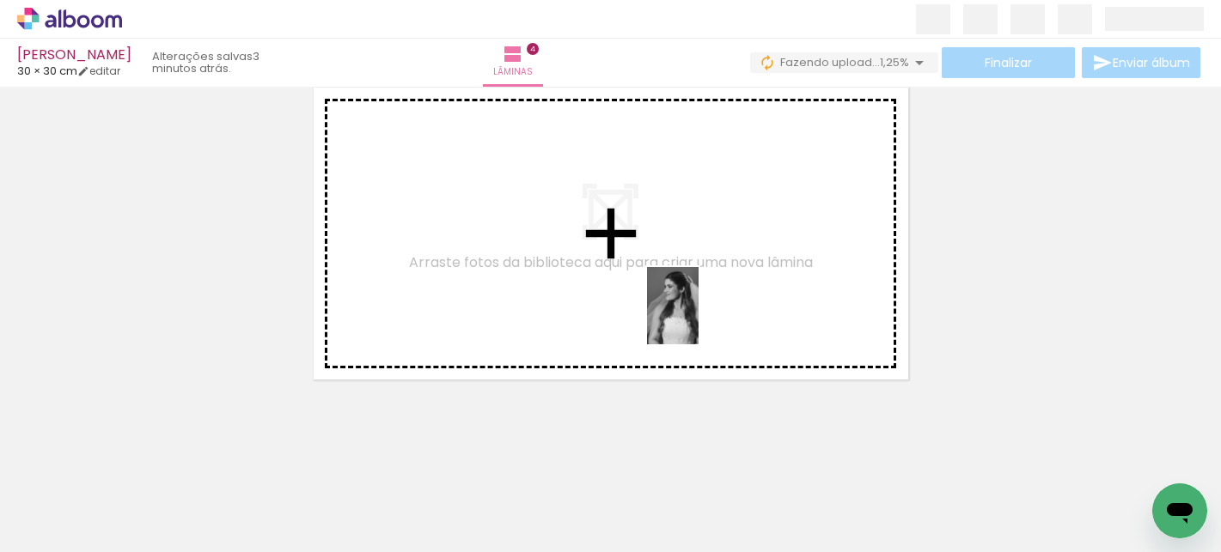
drag, startPoint x: 888, startPoint y: 515, endPoint x: 687, endPoint y: 298, distance: 296.0
click at [688, 297] on quentale-workspace at bounding box center [610, 276] width 1221 height 552
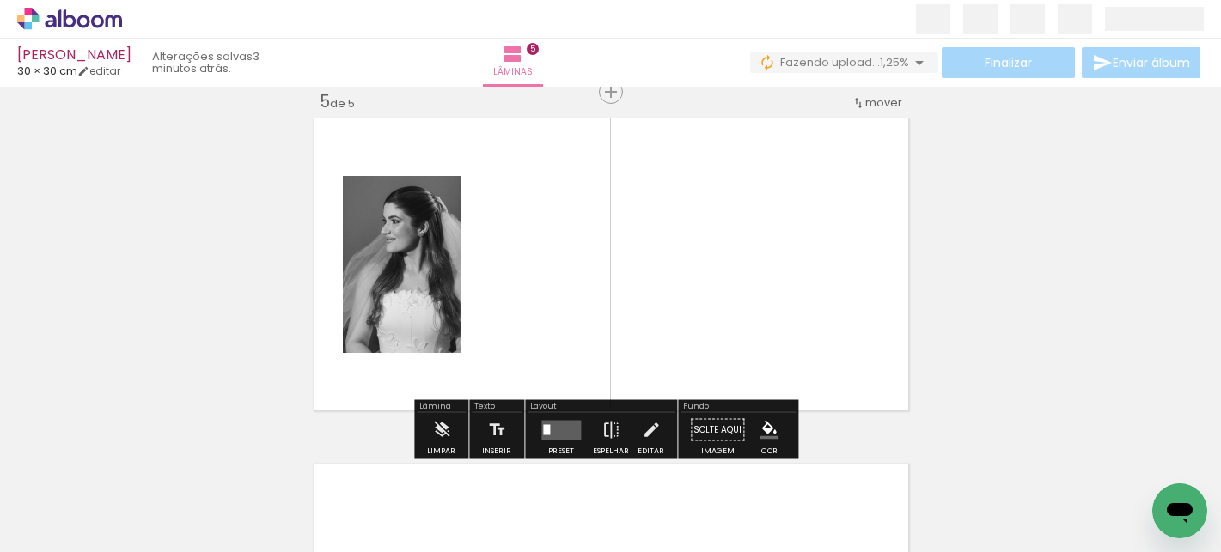
scroll to position [1403, 0]
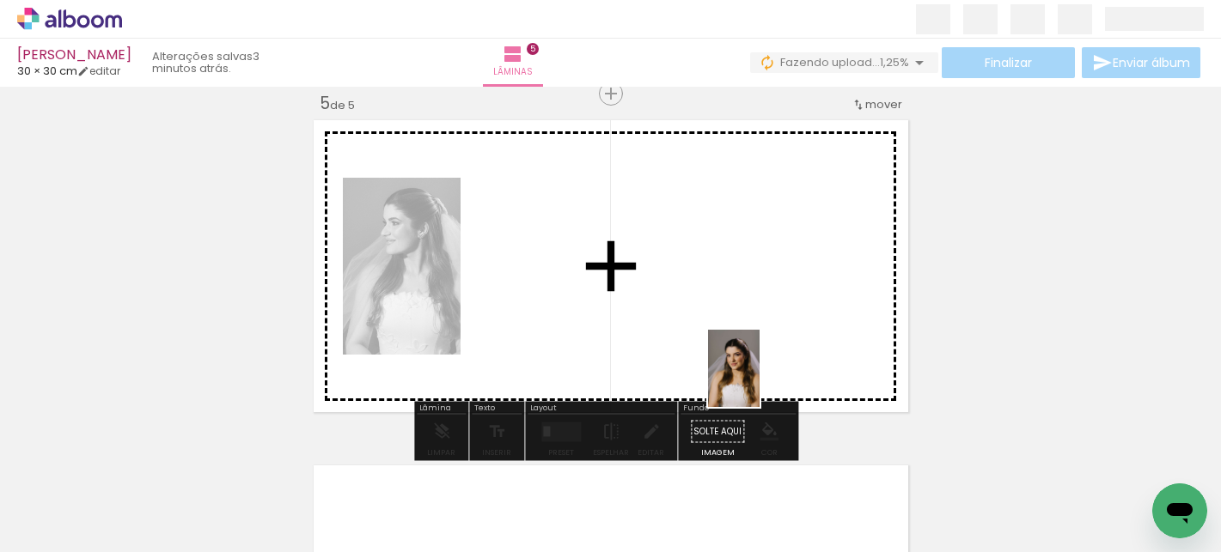
drag, startPoint x: 977, startPoint y: 500, endPoint x: 754, endPoint y: 375, distance: 255.4
click at [754, 374] on quentale-workspace at bounding box center [610, 276] width 1221 height 552
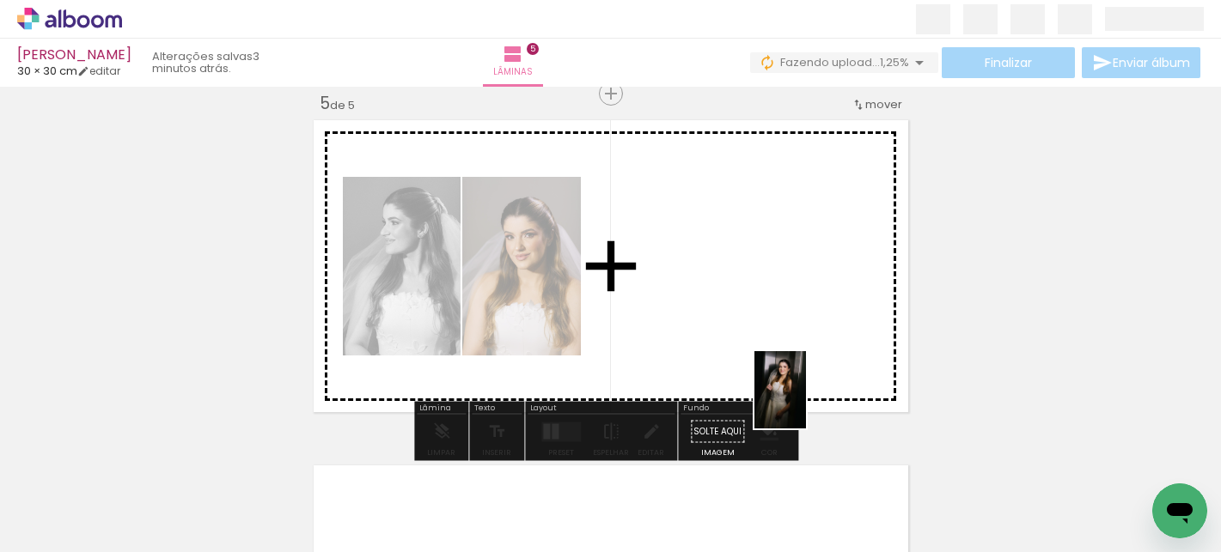
drag, startPoint x: 1069, startPoint y: 505, endPoint x: 782, endPoint y: 387, distance: 311.2
click at [782, 387] on quentale-workspace at bounding box center [610, 276] width 1221 height 552
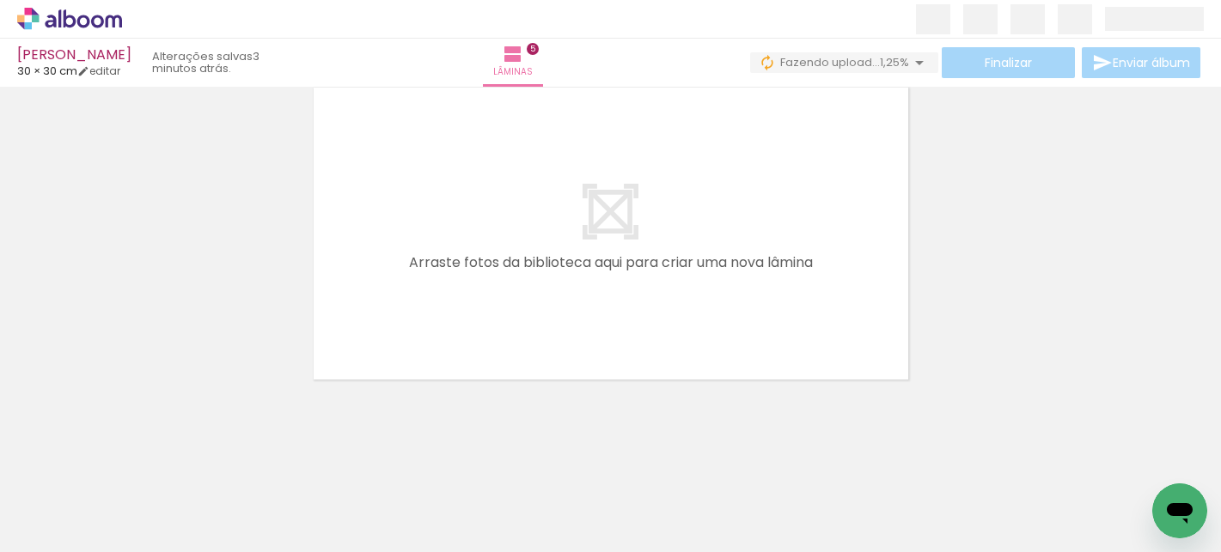
scroll to position [0, 1027]
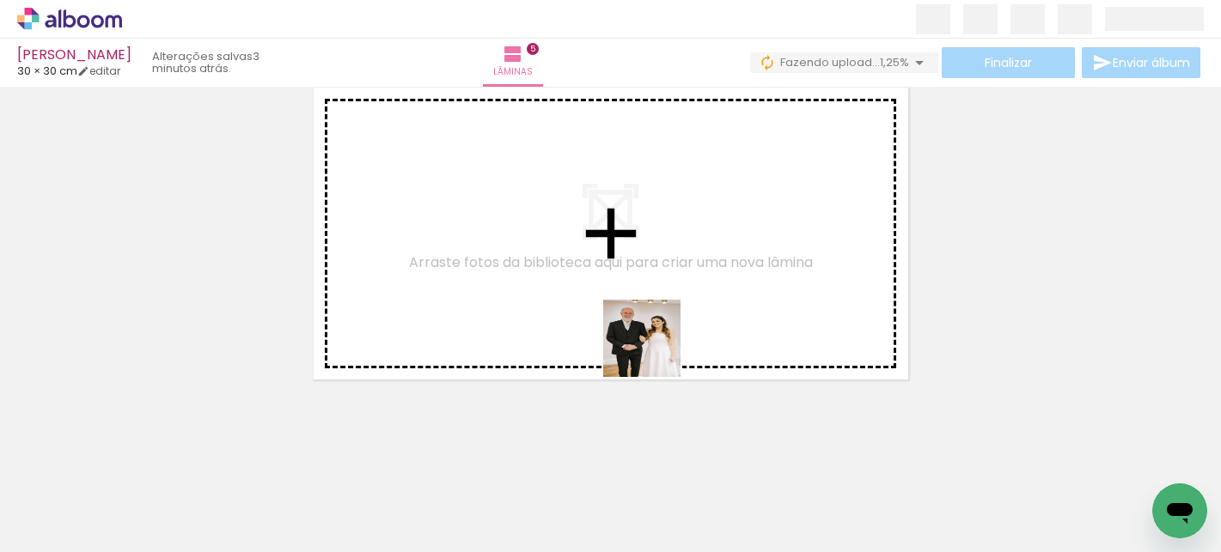
drag, startPoint x: 682, startPoint y: 499, endPoint x: 652, endPoint y: 344, distance: 158.4
click at [652, 344] on quentale-workspace at bounding box center [610, 276] width 1221 height 552
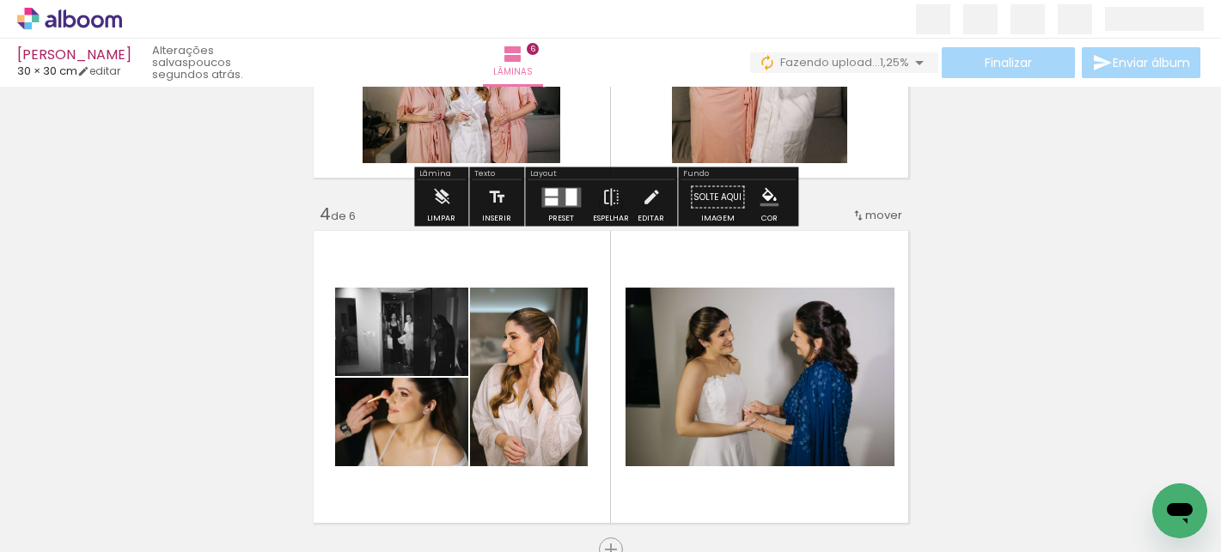
scroll to position [1073, 0]
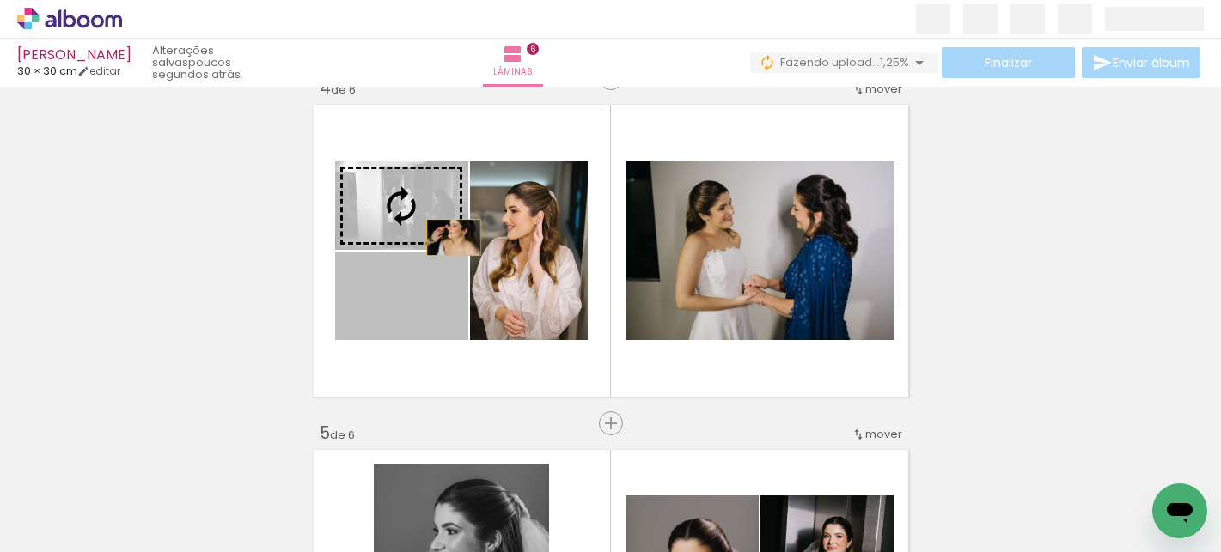
drag, startPoint x: 445, startPoint y: 309, endPoint x: 447, endPoint y: 234, distance: 75.6
click at [0, 0] on slot at bounding box center [0, 0] width 0 height 0
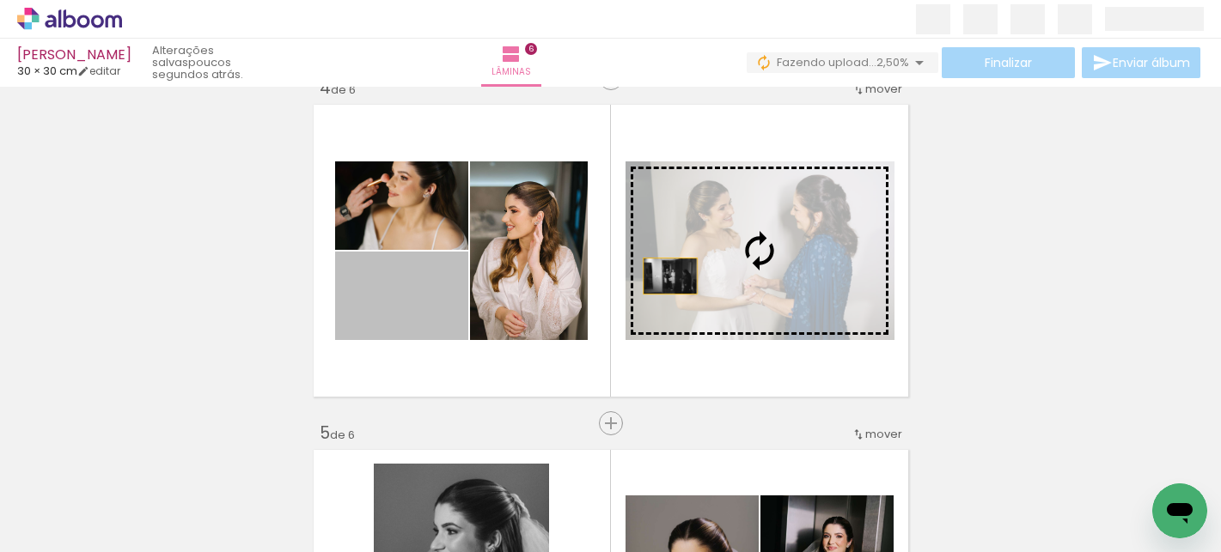
drag, startPoint x: 428, startPoint y: 307, endPoint x: 664, endPoint y: 276, distance: 238.2
click at [0, 0] on slot at bounding box center [0, 0] width 0 height 0
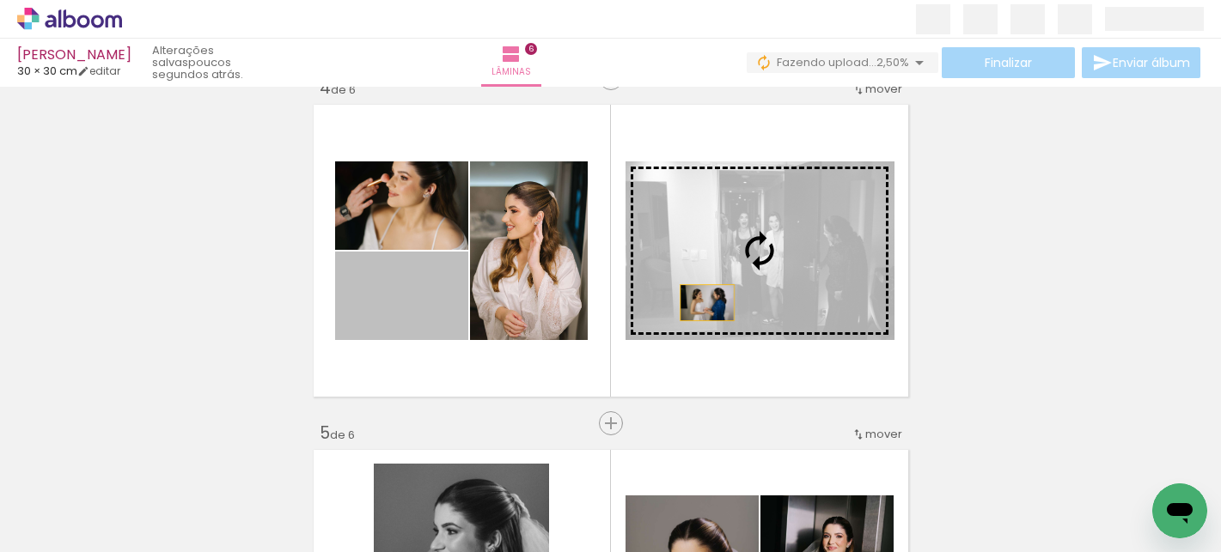
drag, startPoint x: 423, startPoint y: 324, endPoint x: 701, endPoint y: 302, distance: 279.1
click at [0, 0] on slot at bounding box center [0, 0] width 0 height 0
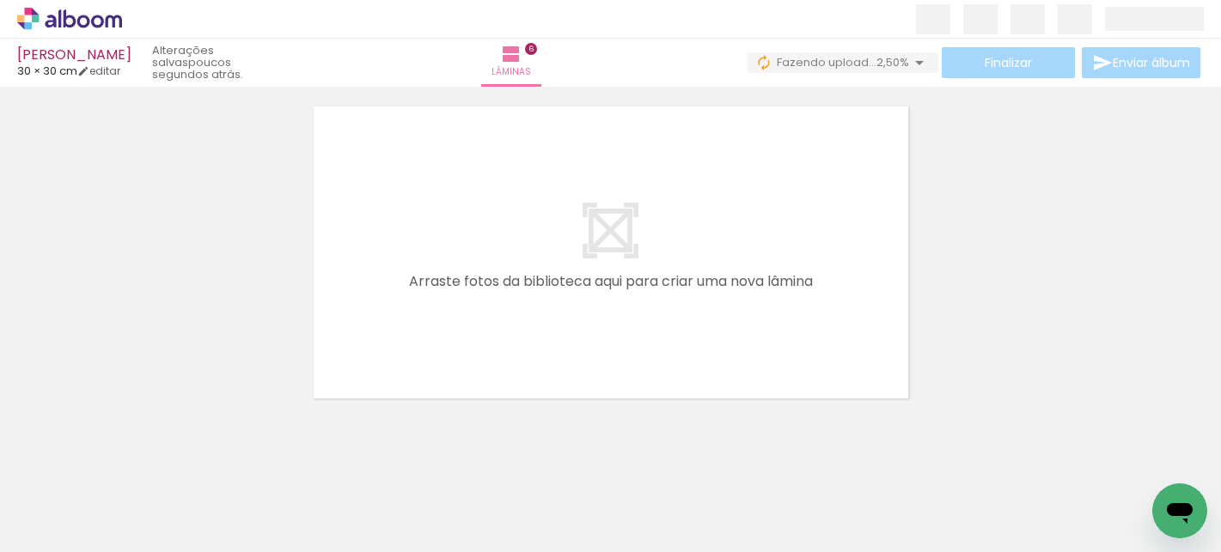
scroll to position [2126, 0]
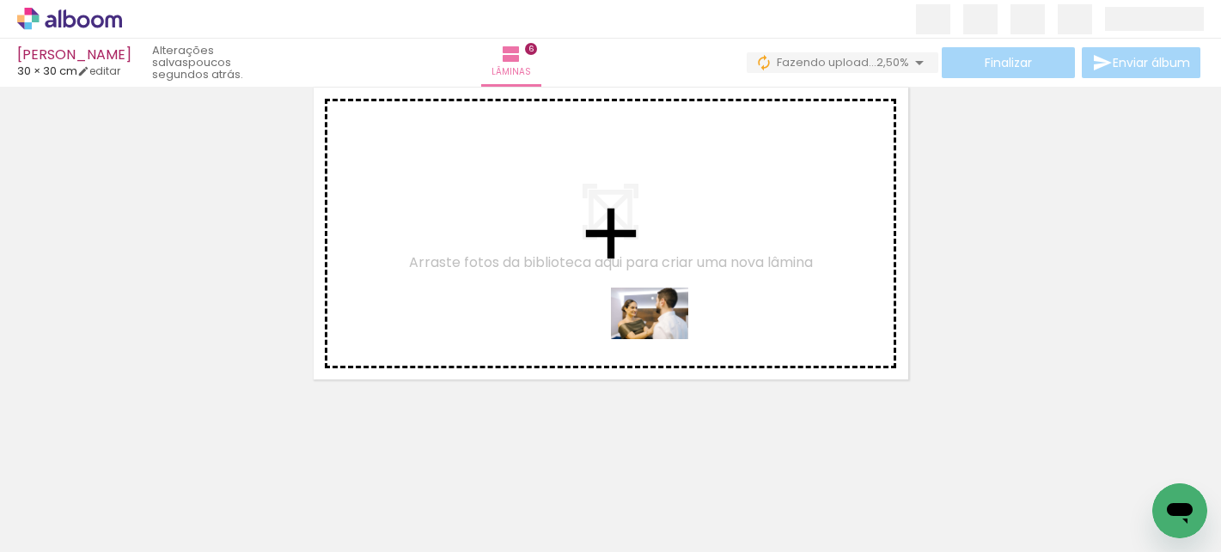
drag, startPoint x: 799, startPoint y: 502, endPoint x: 661, endPoint y: 338, distance: 214.6
click at [661, 338] on quentale-workspace at bounding box center [610, 276] width 1221 height 552
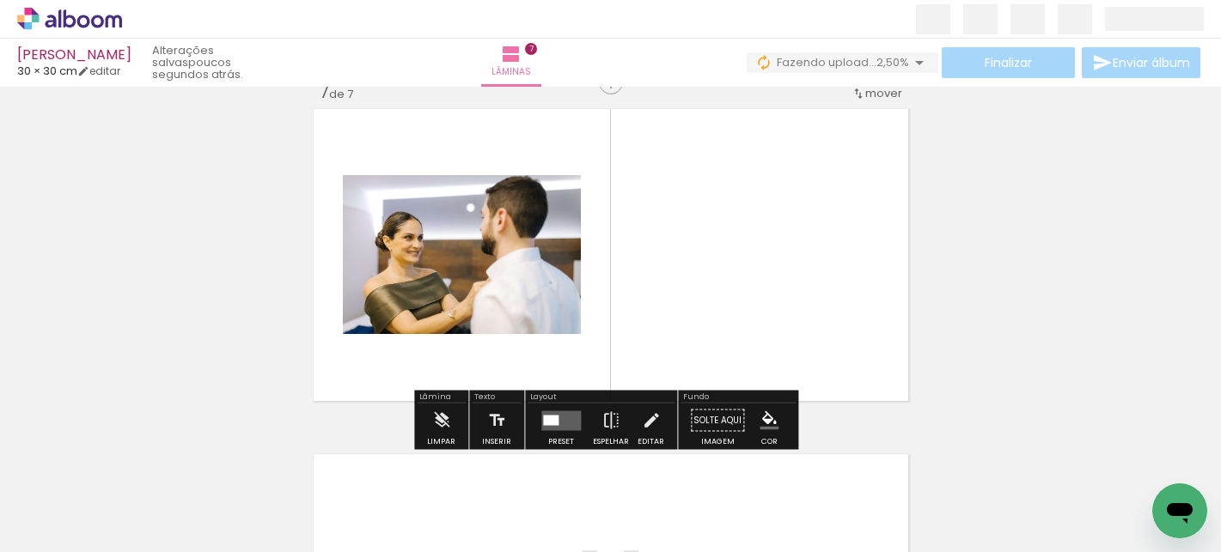
scroll to position [2093, 0]
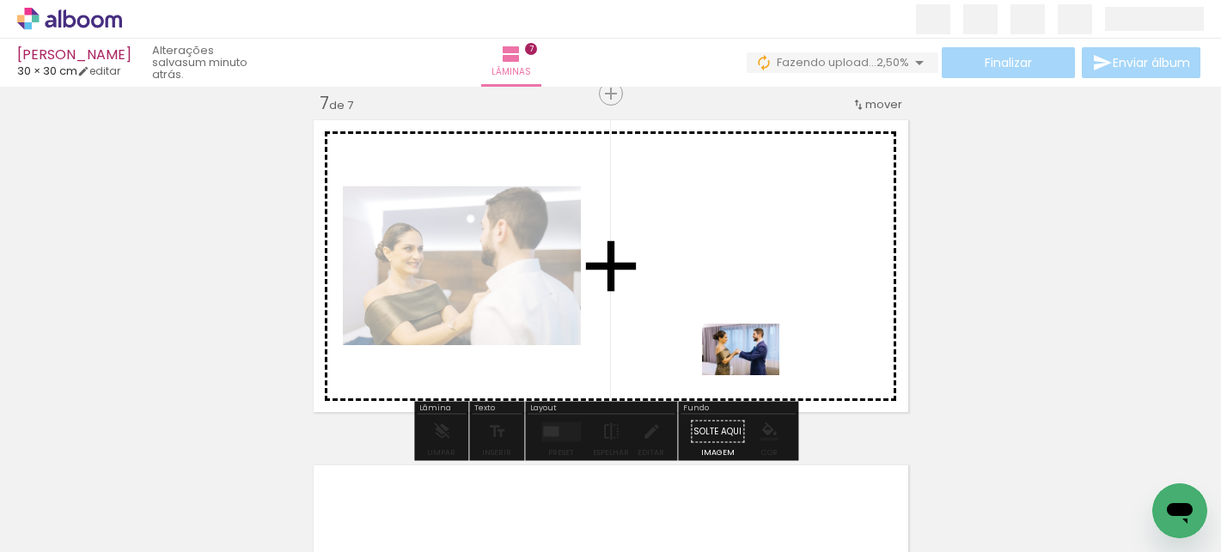
drag, startPoint x: 880, startPoint y: 498, endPoint x: 731, endPoint y: 344, distance: 215.0
click at [731, 344] on quentale-workspace at bounding box center [610, 276] width 1221 height 552
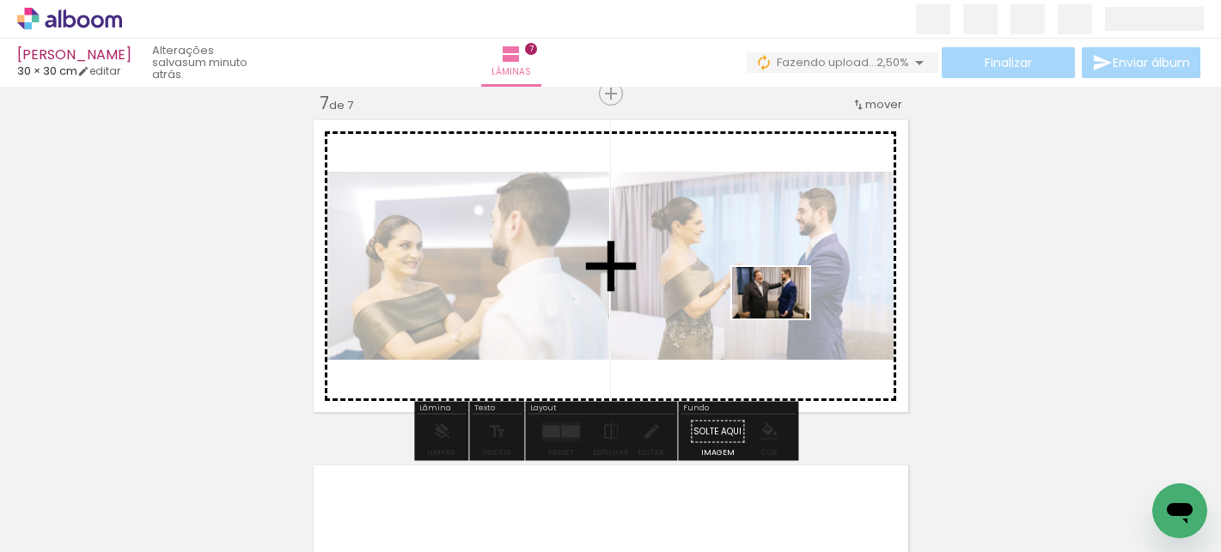
drag, startPoint x: 1055, startPoint y: 502, endPoint x: 783, endPoint y: 319, distance: 327.3
click at [783, 319] on quentale-workspace at bounding box center [610, 276] width 1221 height 552
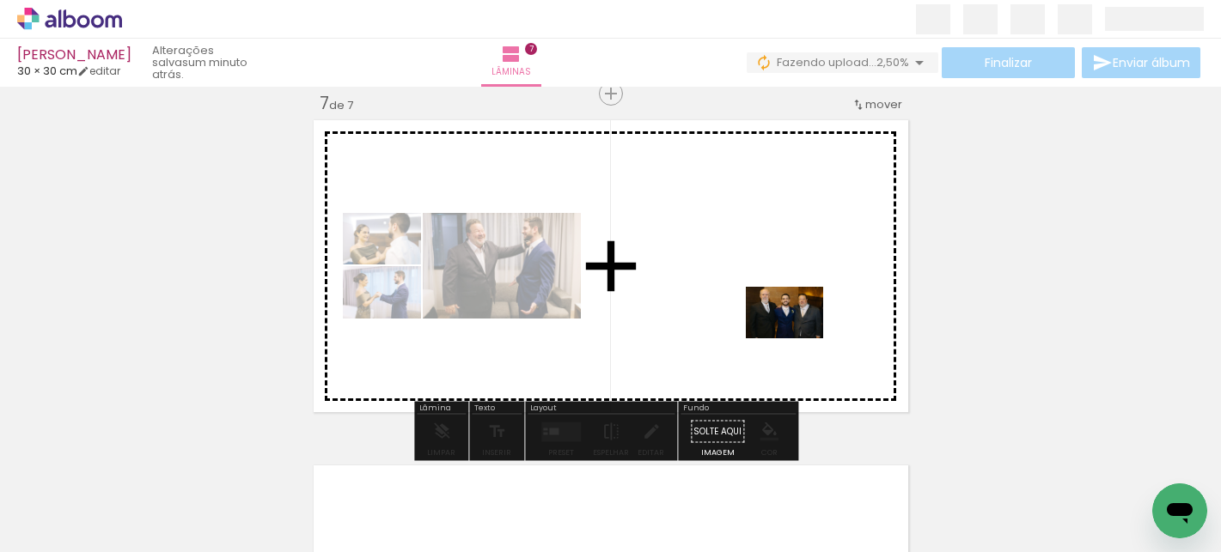
drag, startPoint x: 1150, startPoint y: 481, endPoint x: 778, endPoint y: 336, distance: 399.3
click at [778, 336] on quentale-workspace at bounding box center [610, 276] width 1221 height 552
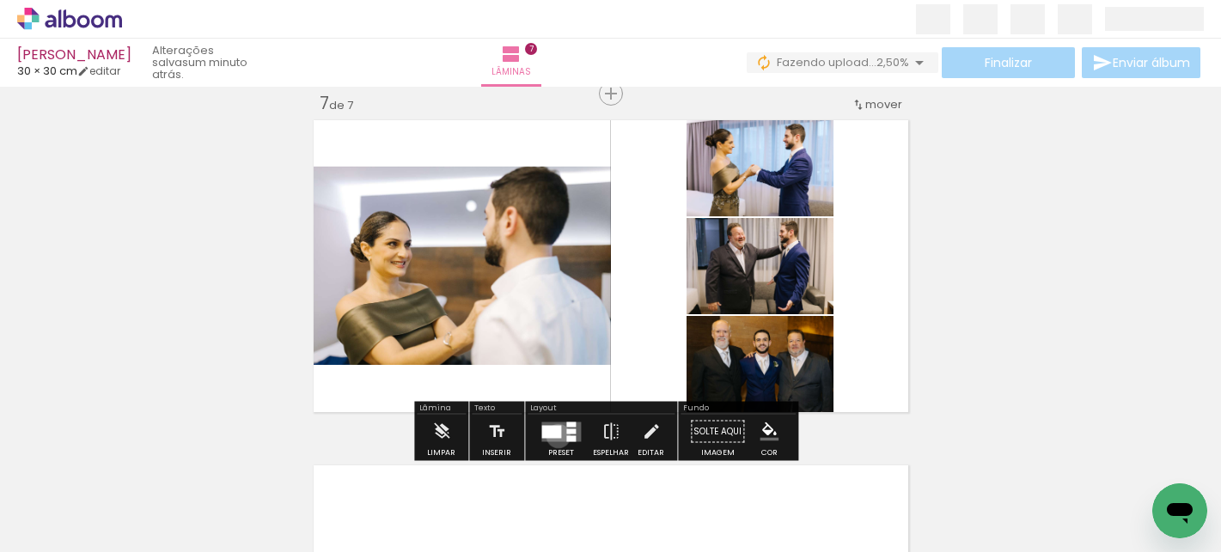
click at [554, 435] on div at bounding box center [551, 431] width 20 height 13
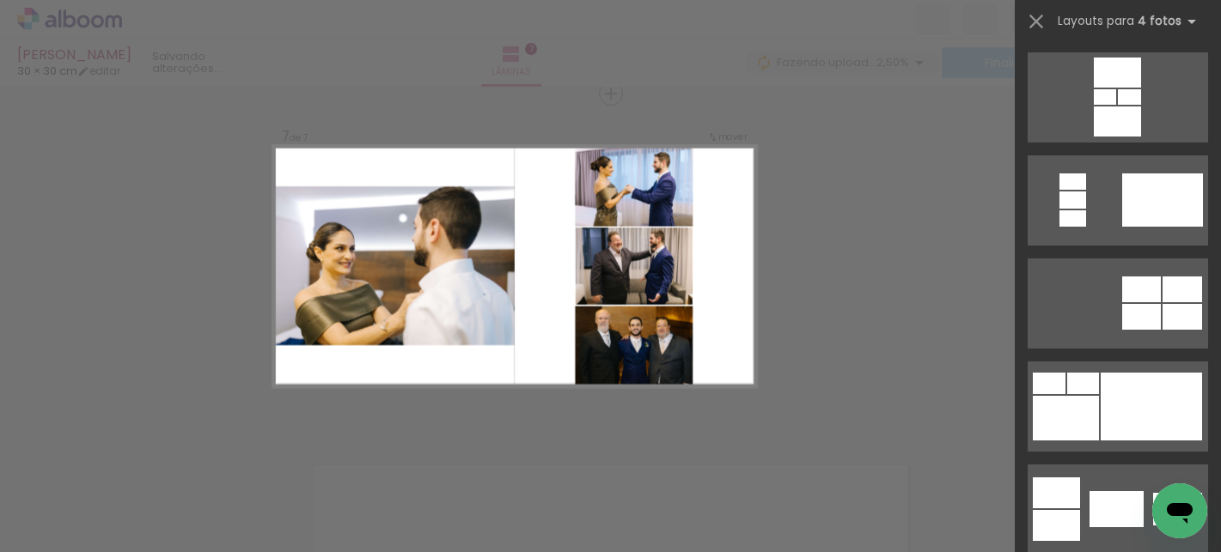
scroll to position [0, 0]
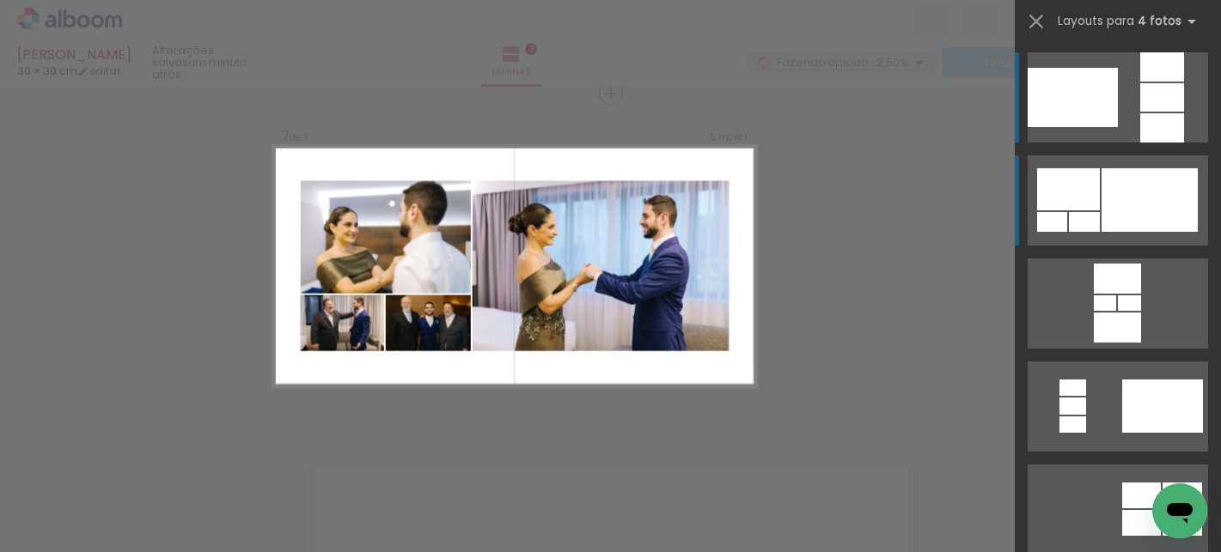
click at [1135, 186] on div at bounding box center [1149, 200] width 96 height 64
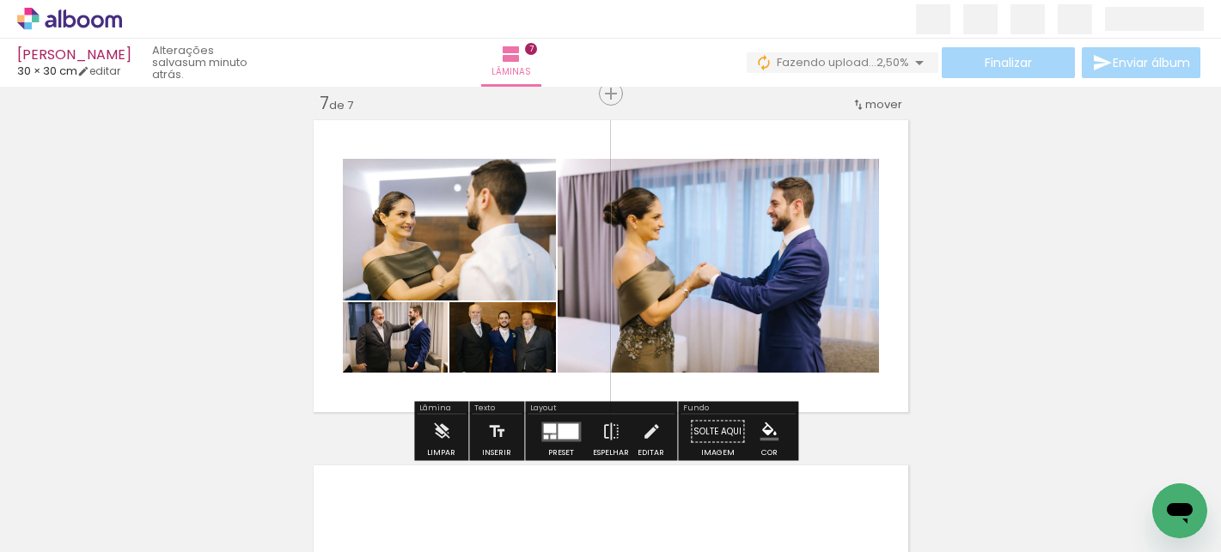
click at [550, 435] on div at bounding box center [553, 437] width 6 height 4
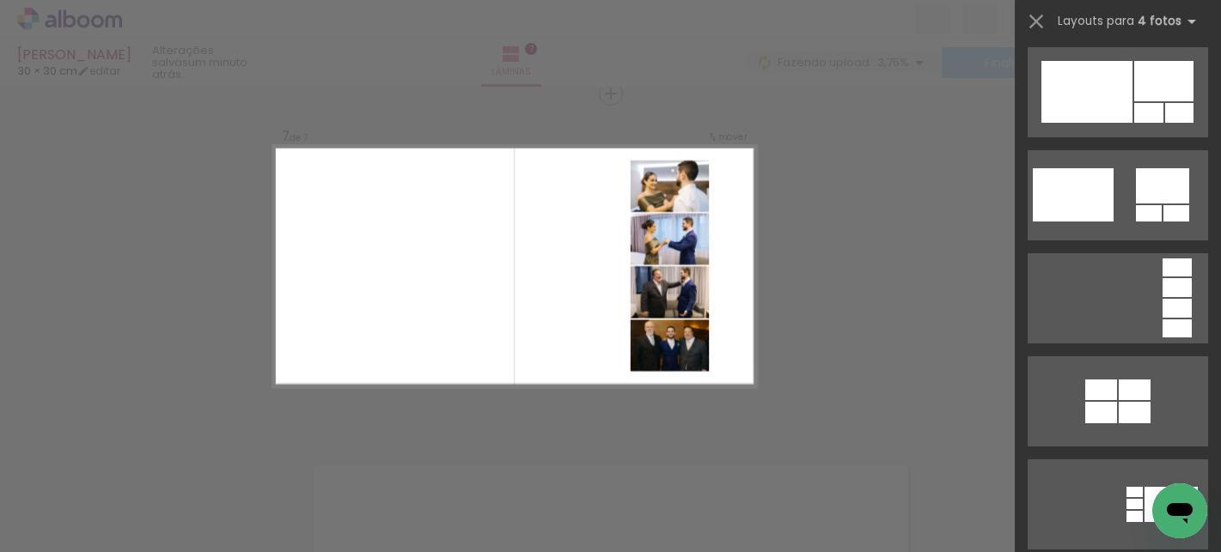
scroll to position [1770, 0]
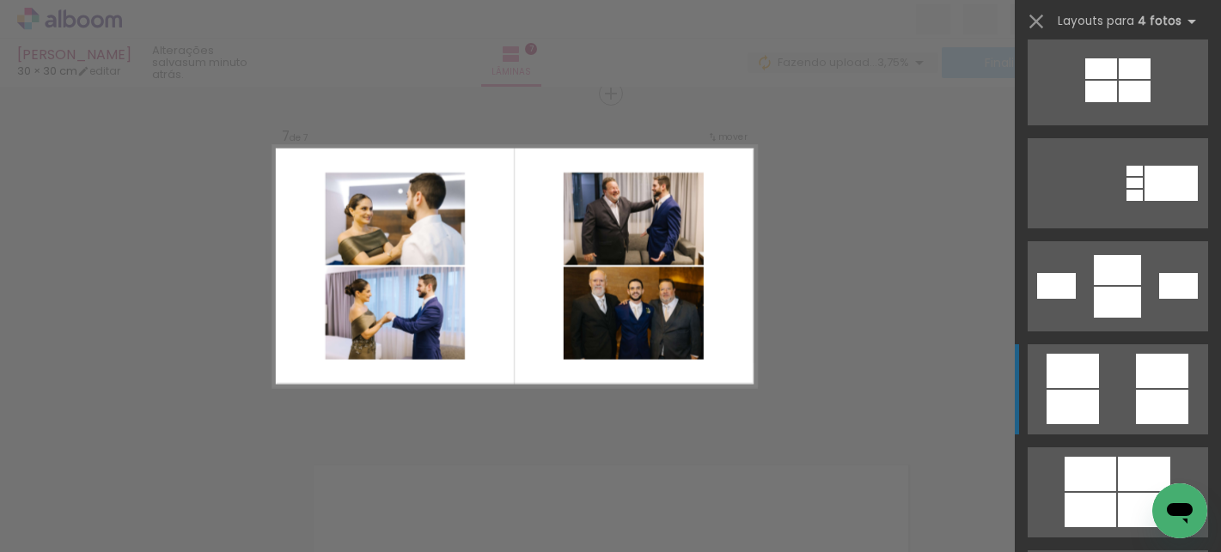
click at [1117, 375] on quentale-layouter at bounding box center [1117, 389] width 180 height 90
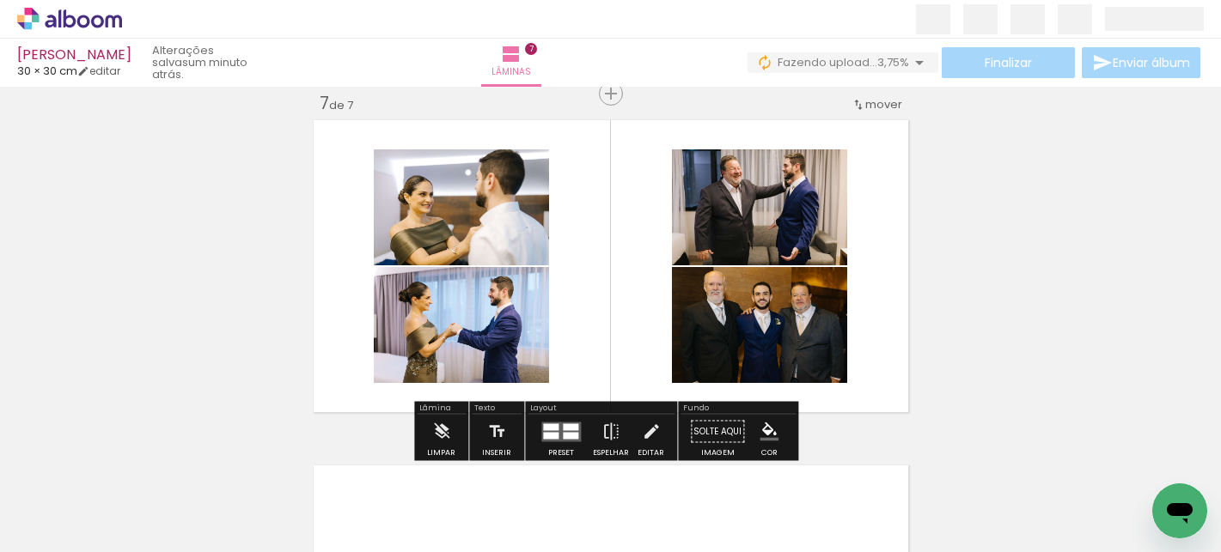
scroll to position [2384, 0]
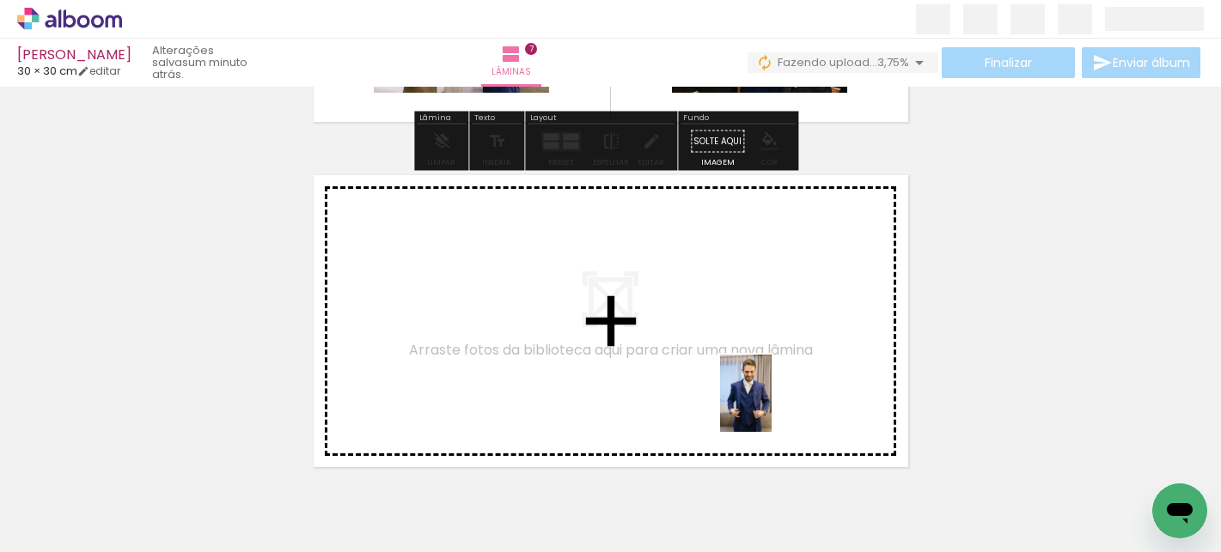
drag, startPoint x: 978, startPoint y: 503, endPoint x: 771, endPoint y: 404, distance: 229.0
click at [771, 404] on quentale-workspace at bounding box center [610, 276] width 1221 height 552
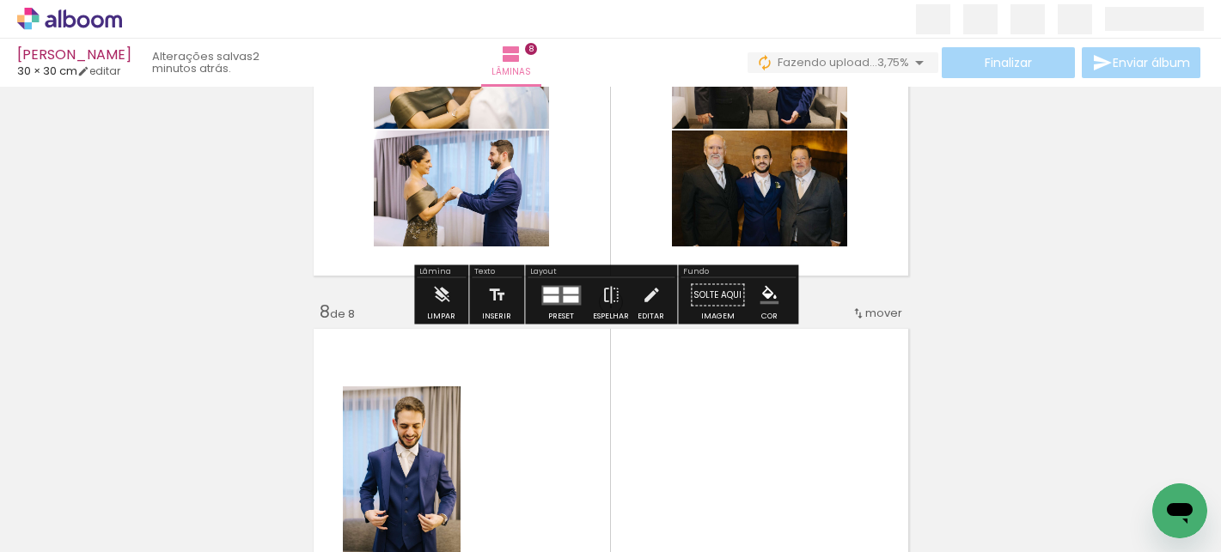
scroll to position [2232, 0]
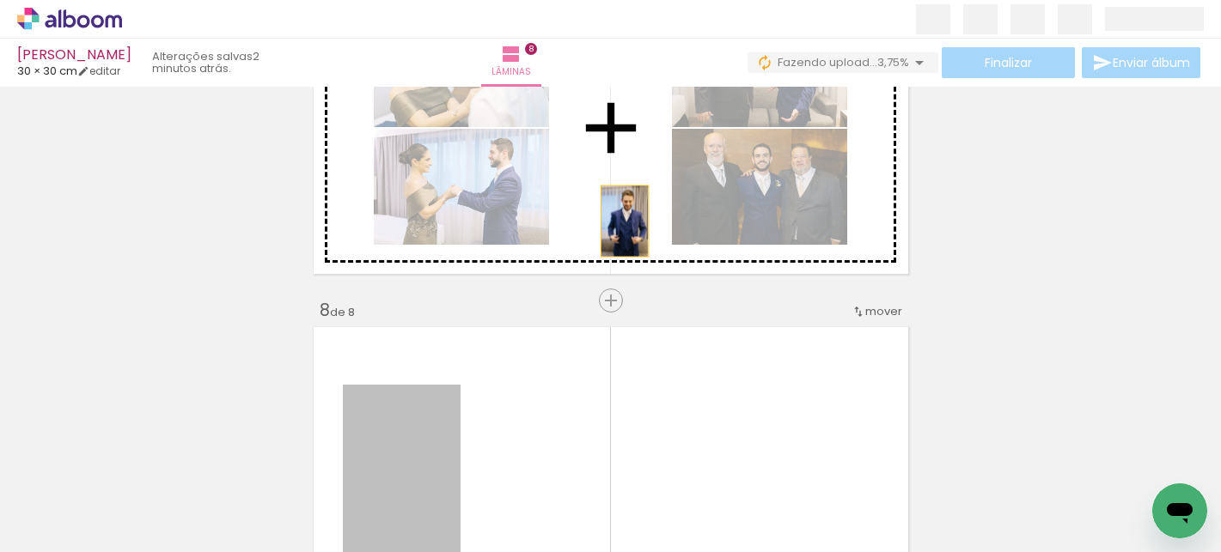
drag, startPoint x: 440, startPoint y: 428, endPoint x: 618, endPoint y: 217, distance: 275.5
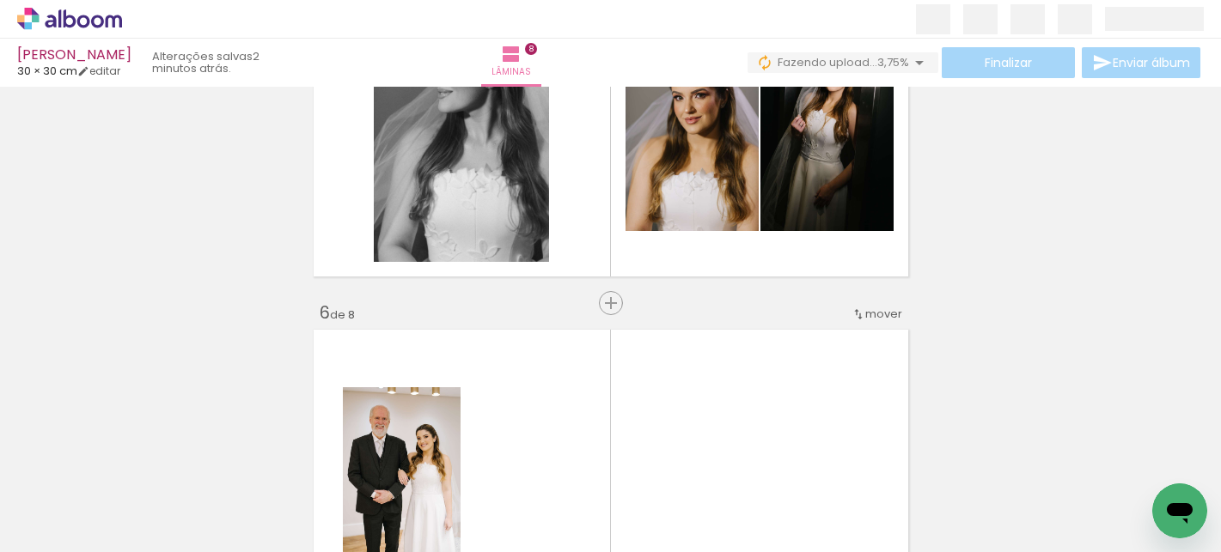
scroll to position [1690, 0]
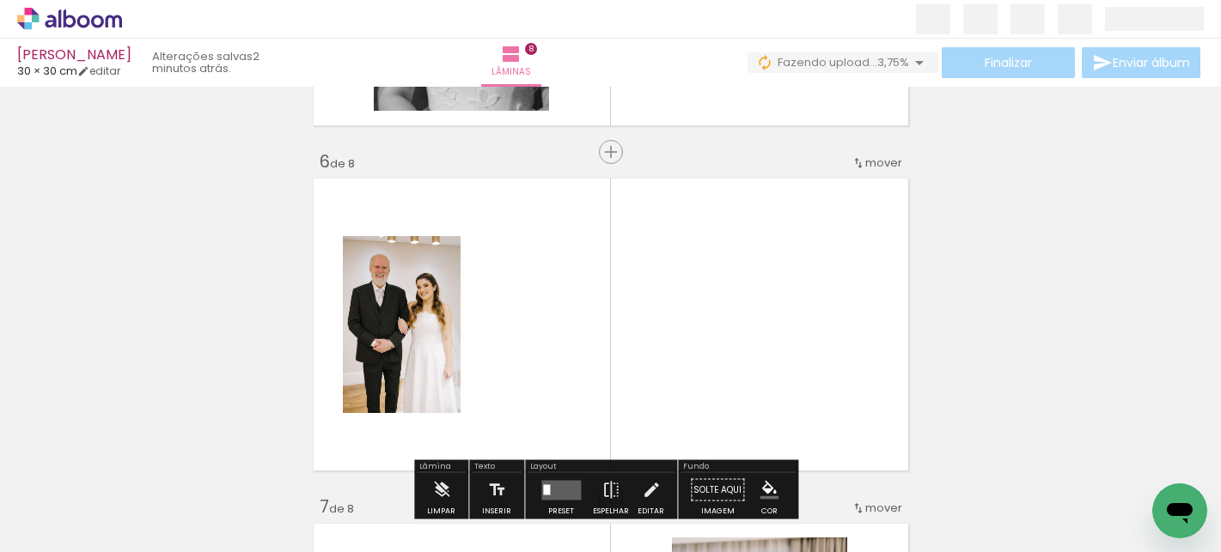
click at [866, 166] on span "mover" at bounding box center [883, 163] width 37 height 16
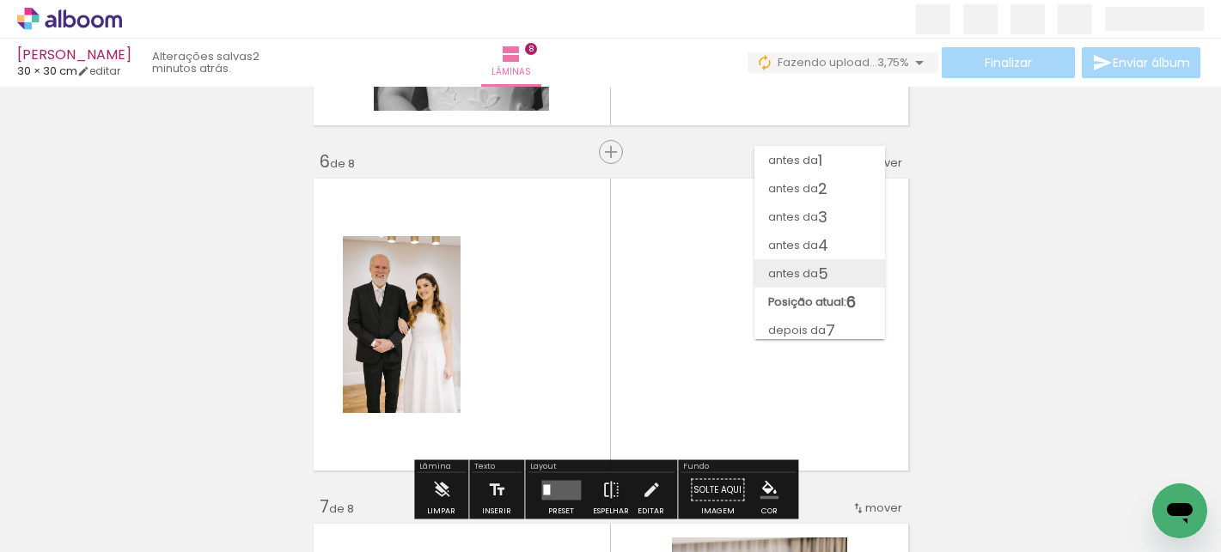
click at [841, 259] on paper-item "antes da 5" at bounding box center [819, 273] width 131 height 28
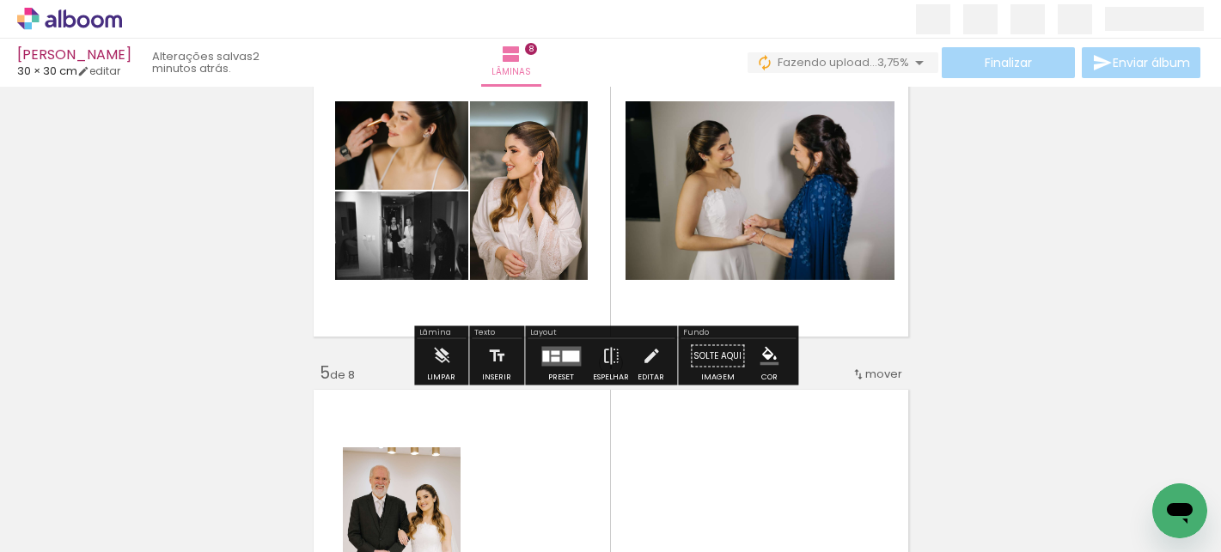
scroll to position [1216, 0]
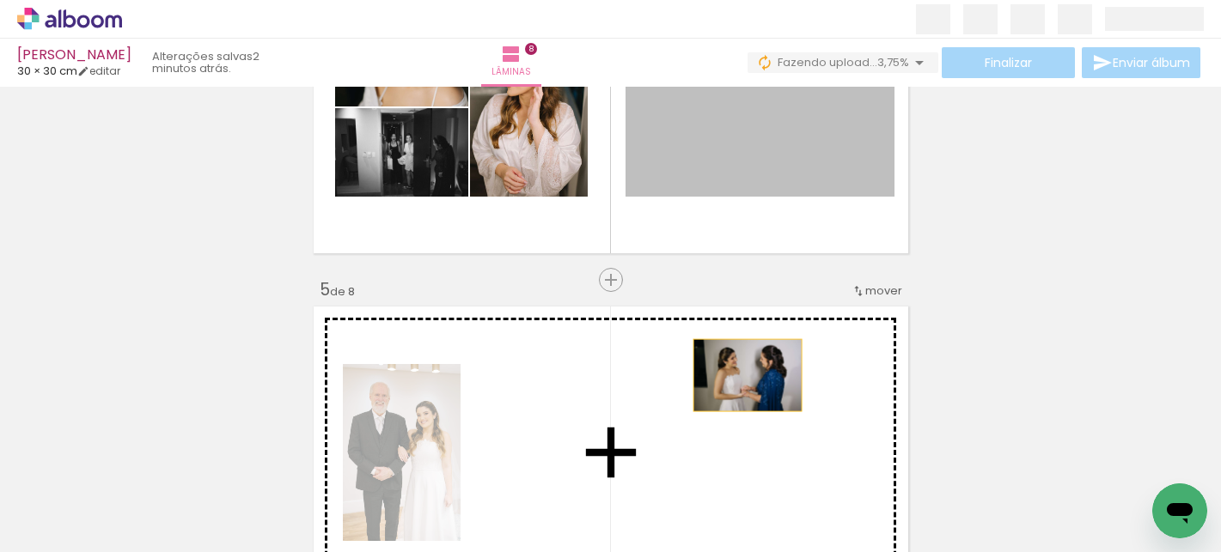
drag, startPoint x: 755, startPoint y: 159, endPoint x: 740, endPoint y: 375, distance: 217.0
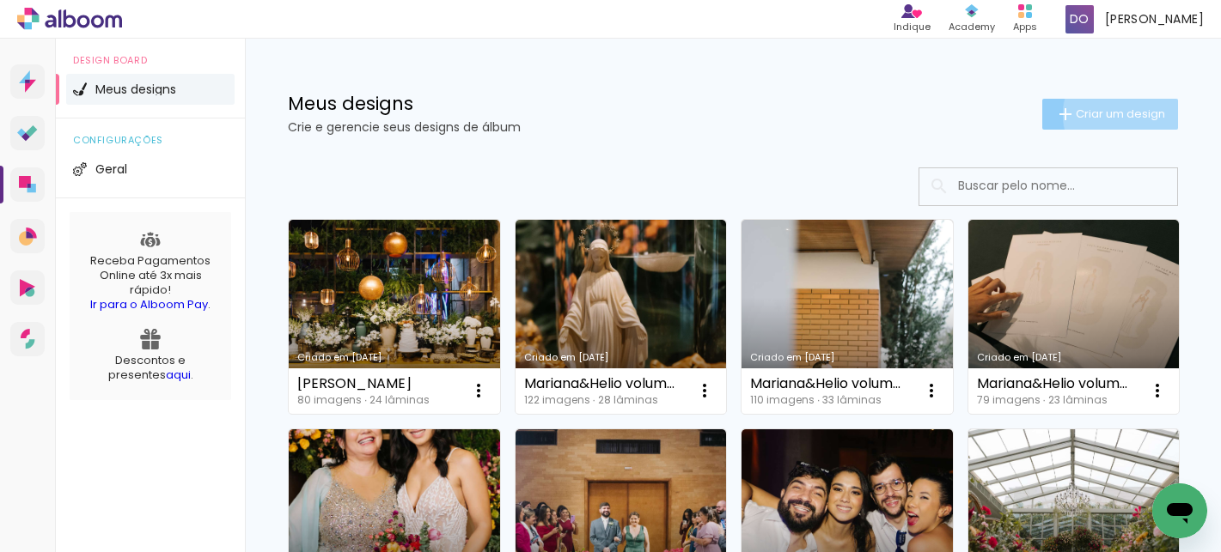
click at [1106, 114] on span "Criar um design" at bounding box center [1119, 113] width 89 height 11
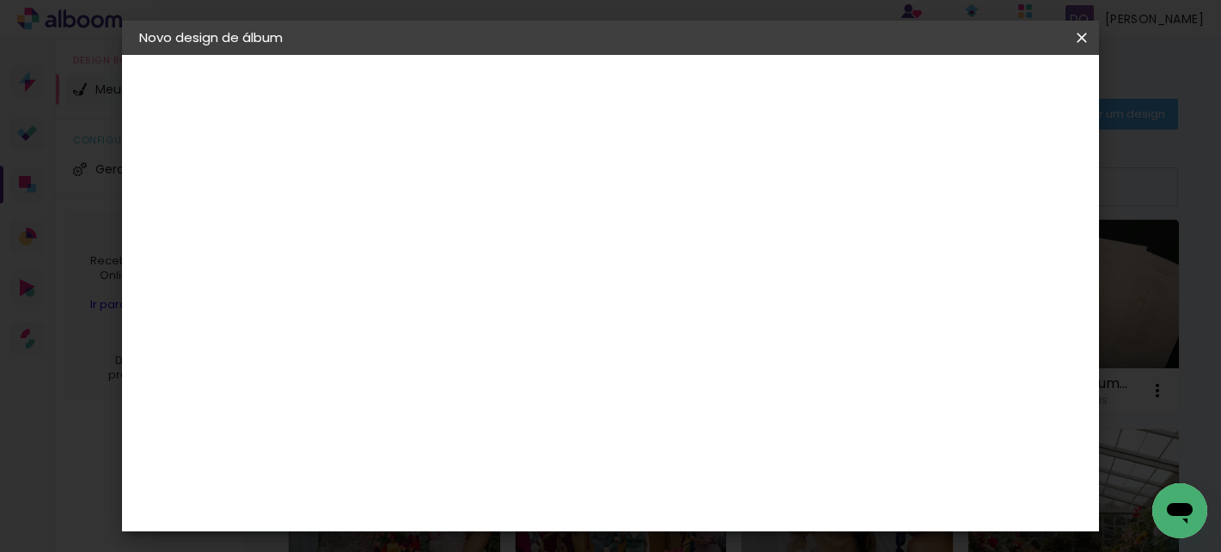
click at [420, 235] on input at bounding box center [420, 230] width 0 height 27
type input "Eliane & [PERSON_NAME]"
type paper-input "Eliane & [PERSON_NAME]"
click at [0, 0] on slot "Avançar" at bounding box center [0, 0] width 0 height 0
click at [742, 256] on paper-item "Tamanho Livre" at bounding box center [659, 261] width 165 height 38
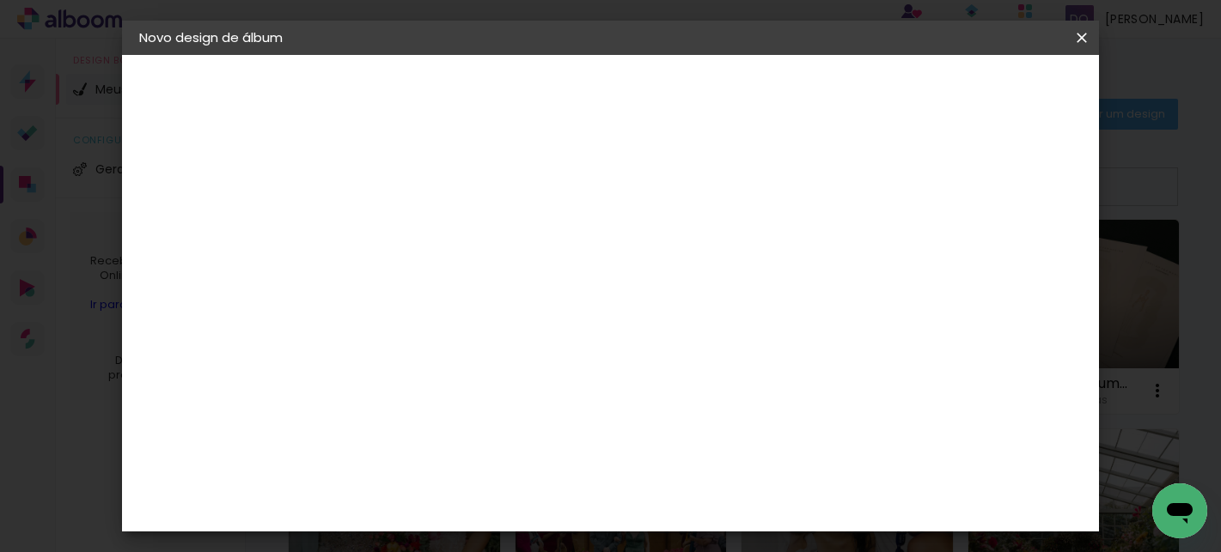
click at [0, 0] on slot "Avançar" at bounding box center [0, 0] width 0 height 0
click at [973, 91] on span "Iniciar design" at bounding box center [934, 91] width 78 height 12
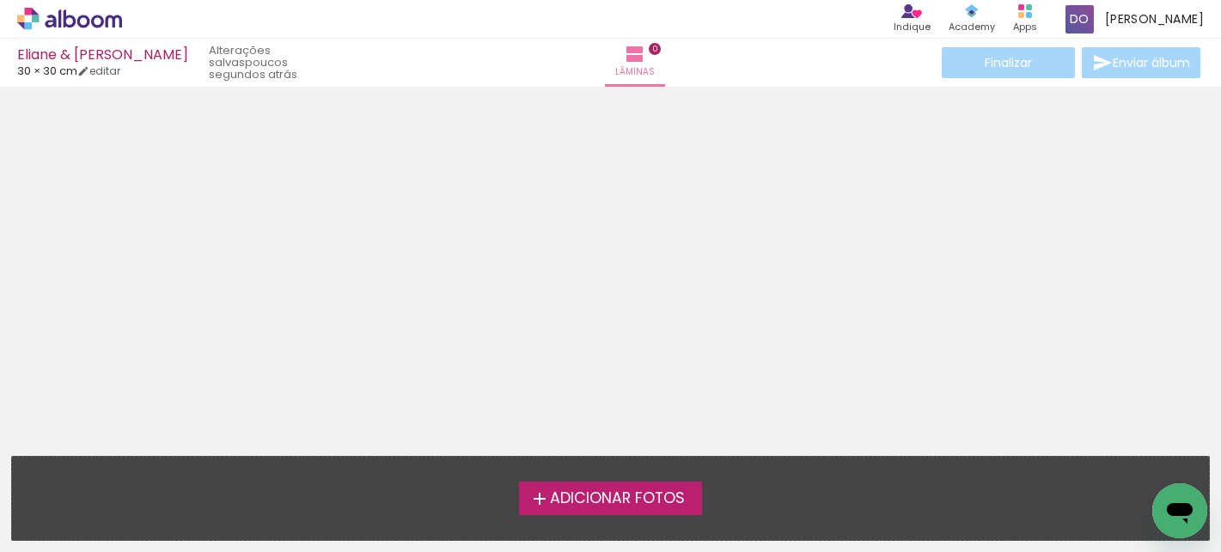
click at [618, 496] on span "Adicionar Fotos" at bounding box center [617, 498] width 135 height 15
click at [0, 0] on input "file" at bounding box center [0, 0] width 0 height 0
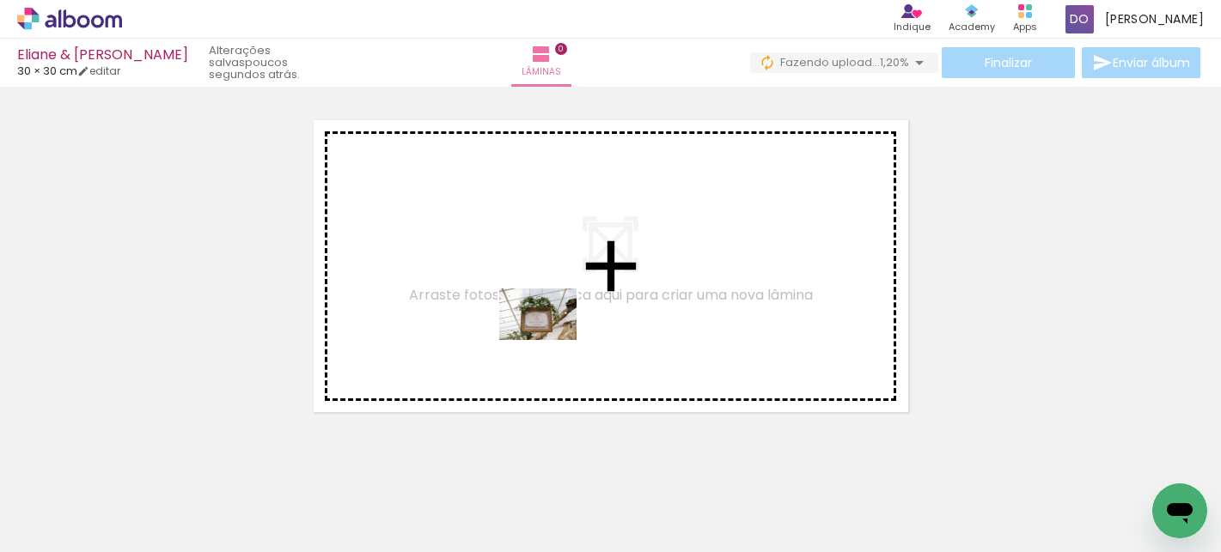
drag, startPoint x: 663, startPoint y: 509, endPoint x: 541, endPoint y: 319, distance: 225.6
click at [542, 319] on quentale-workspace at bounding box center [610, 276] width 1221 height 552
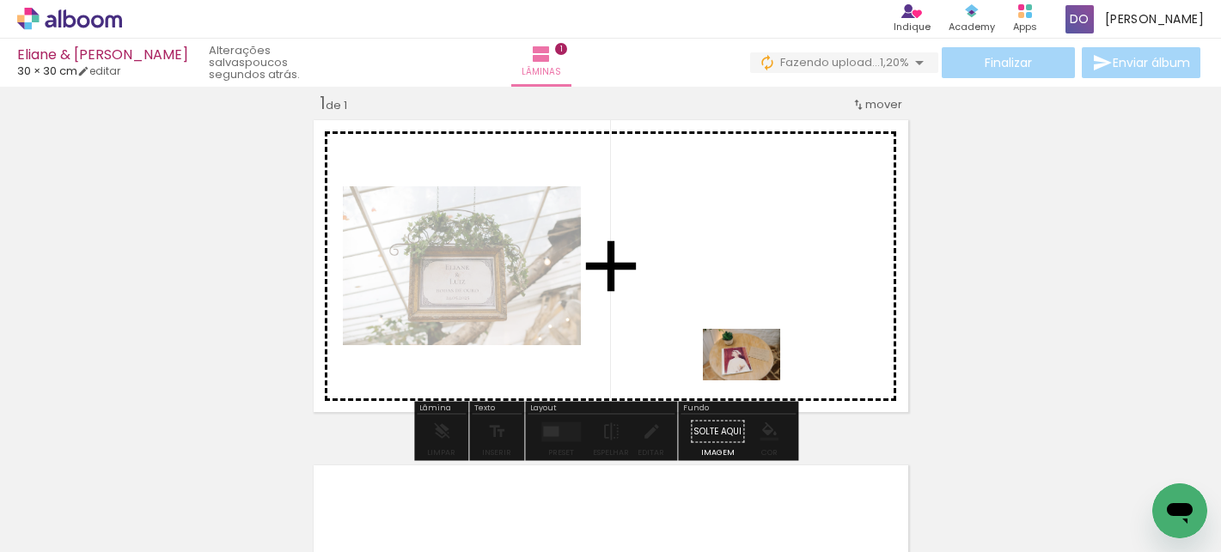
drag, startPoint x: 478, startPoint y: 506, endPoint x: 771, endPoint y: 371, distance: 322.5
click at [771, 371] on quentale-workspace at bounding box center [610, 276] width 1221 height 552
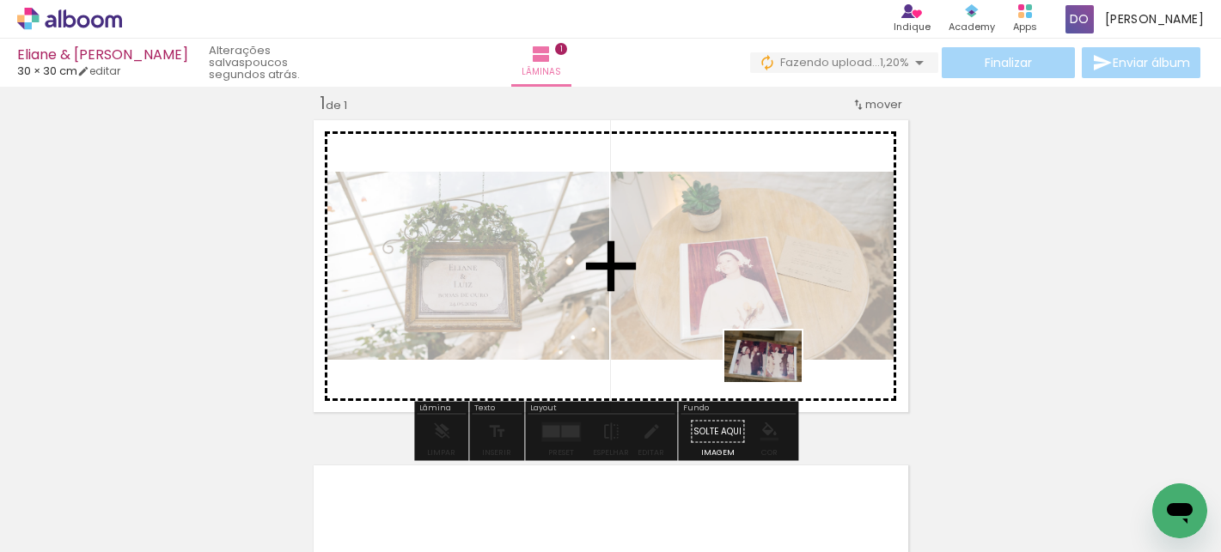
drag, startPoint x: 566, startPoint y: 486, endPoint x: 789, endPoint y: 377, distance: 248.6
click at [789, 377] on quentale-workspace at bounding box center [610, 276] width 1221 height 552
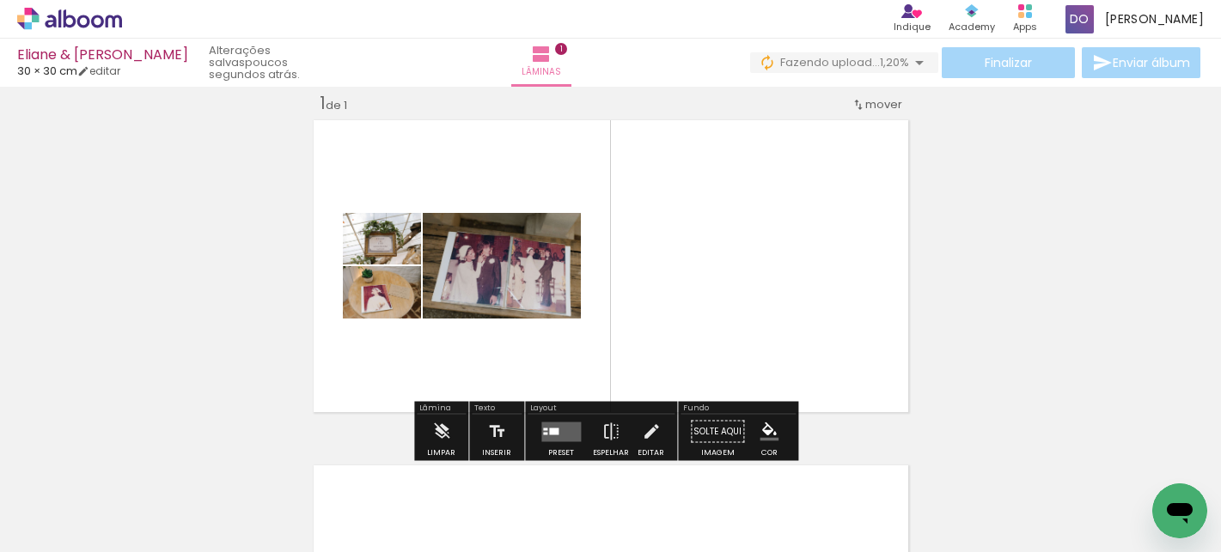
click at [564, 436] on quentale-layouter at bounding box center [561, 432] width 40 height 20
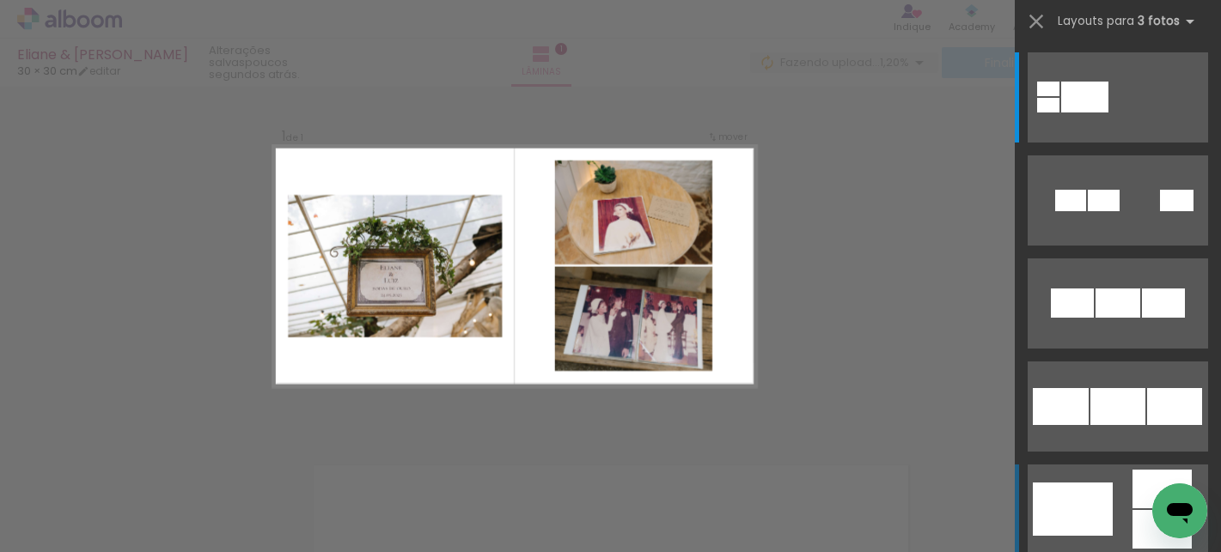
click at [1101, 502] on div at bounding box center [1073, 509] width 80 height 53
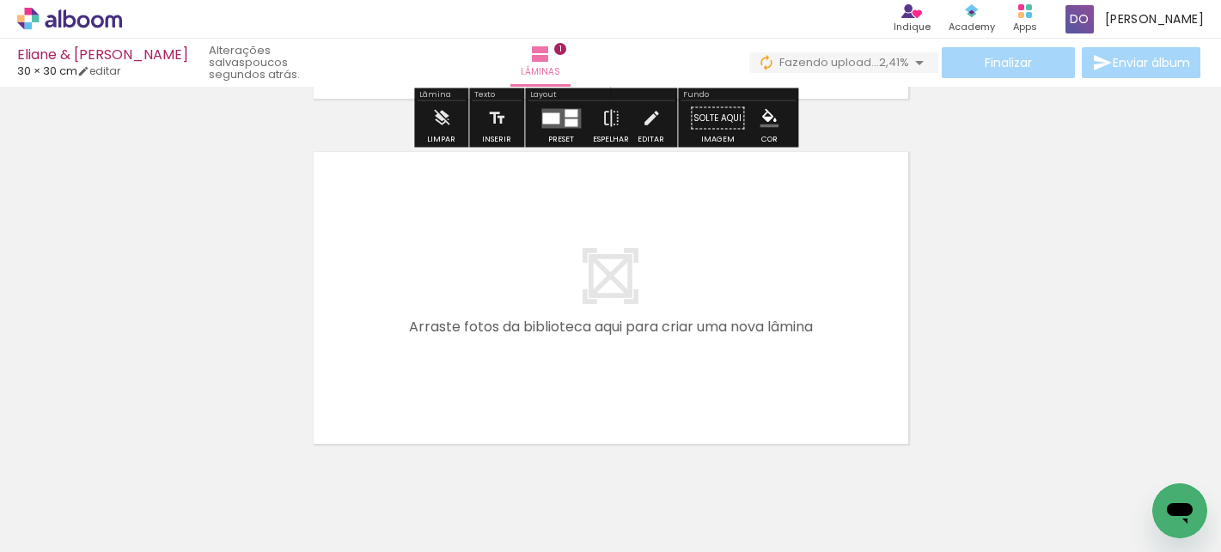
scroll to position [353, 0]
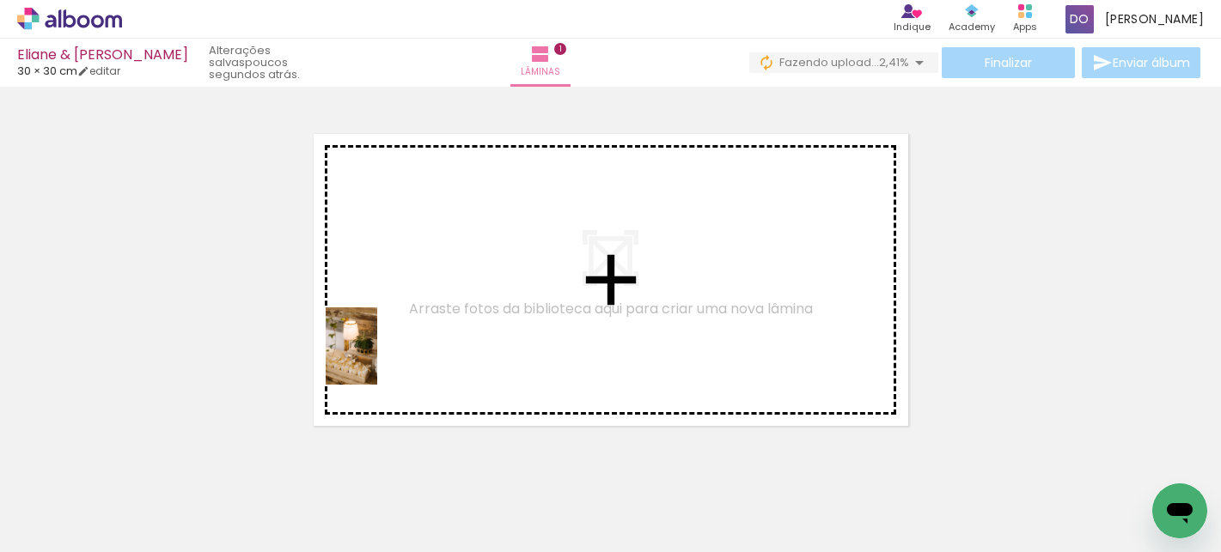
drag, startPoint x: 181, startPoint y: 511, endPoint x: 377, endPoint y: 359, distance: 247.9
click at [377, 359] on quentale-workspace at bounding box center [610, 276] width 1221 height 552
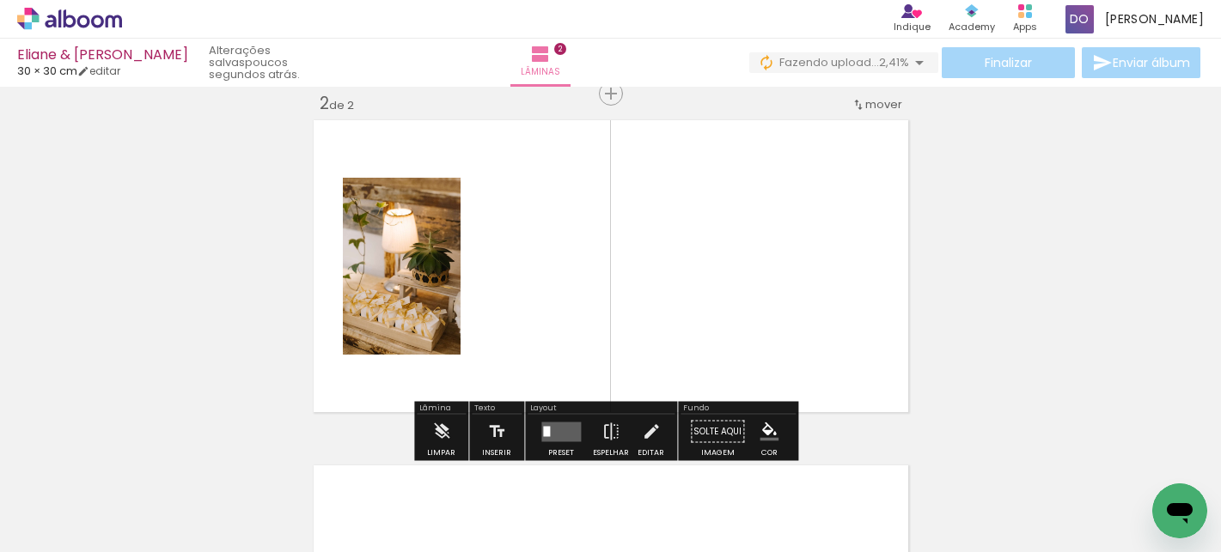
scroll to position [367, 0]
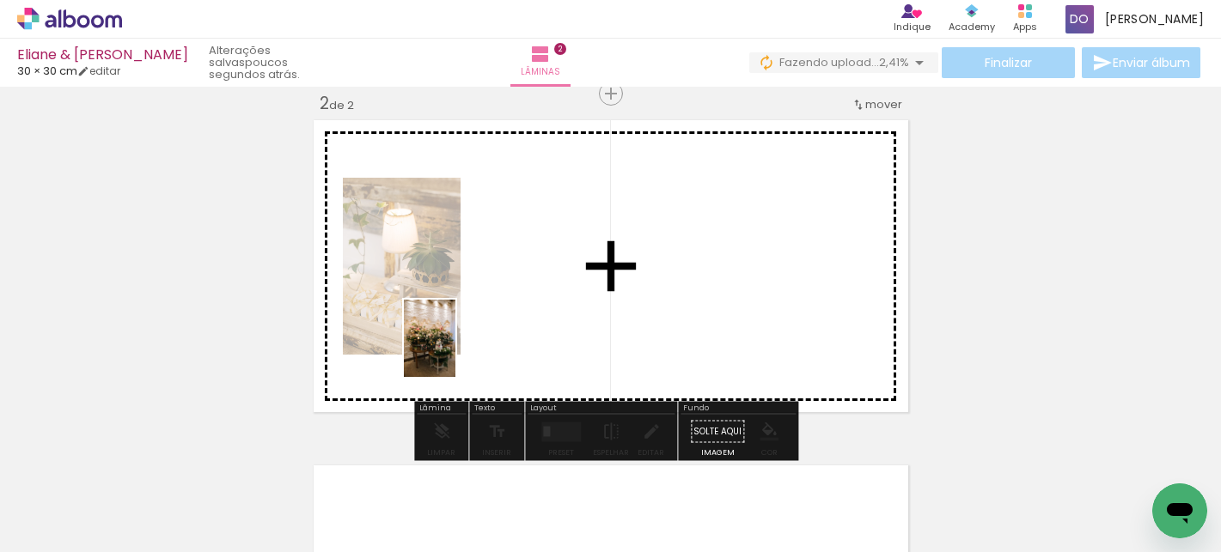
drag, startPoint x: 261, startPoint y: 503, endPoint x: 483, endPoint y: 328, distance: 282.5
click at [483, 328] on quentale-workspace at bounding box center [610, 276] width 1221 height 552
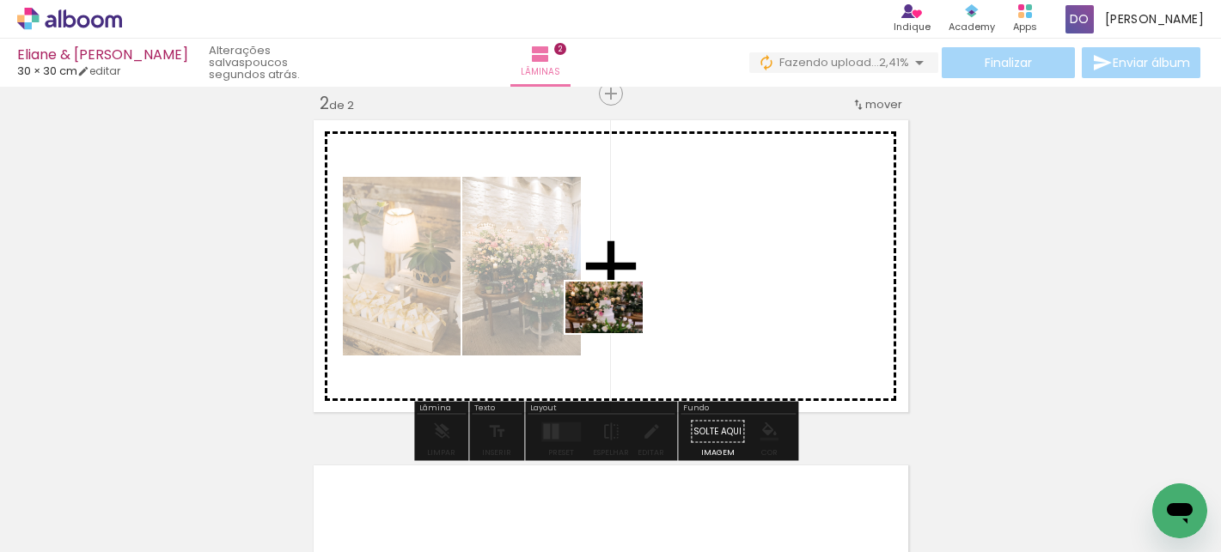
drag, startPoint x: 369, startPoint y: 492, endPoint x: 617, endPoint y: 333, distance: 294.8
click at [617, 333] on quentale-workspace at bounding box center [610, 276] width 1221 height 552
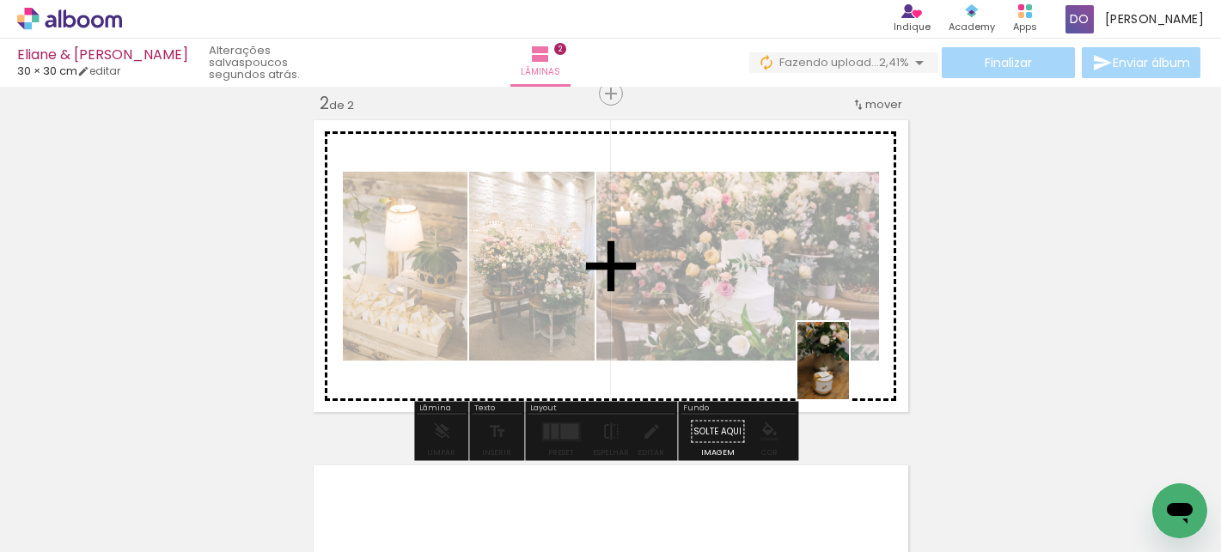
drag, startPoint x: 756, startPoint y: 510, endPoint x: 849, endPoint y: 374, distance: 165.1
click at [849, 374] on quentale-workspace at bounding box center [610, 276] width 1221 height 552
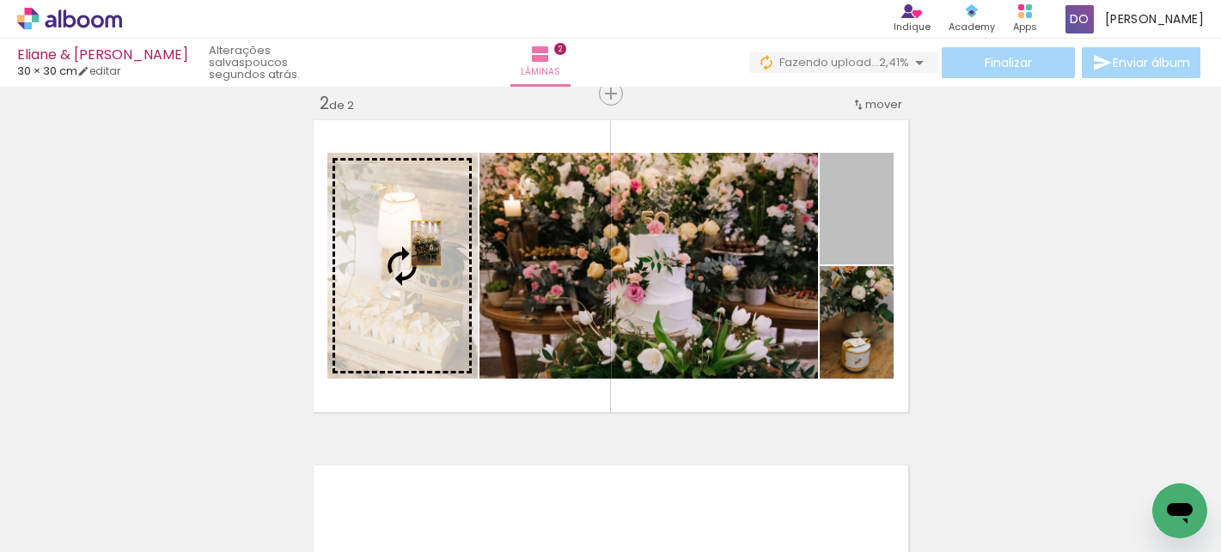
drag, startPoint x: 844, startPoint y: 234, endPoint x: 418, endPoint y: 242, distance: 426.1
click at [0, 0] on slot at bounding box center [0, 0] width 0 height 0
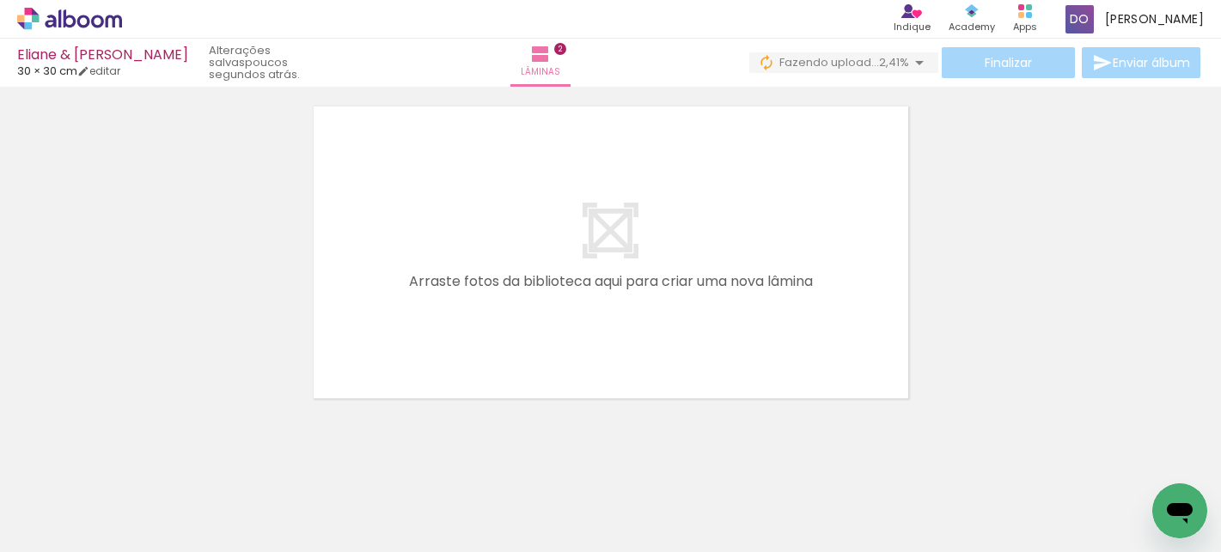
scroll to position [745, 0]
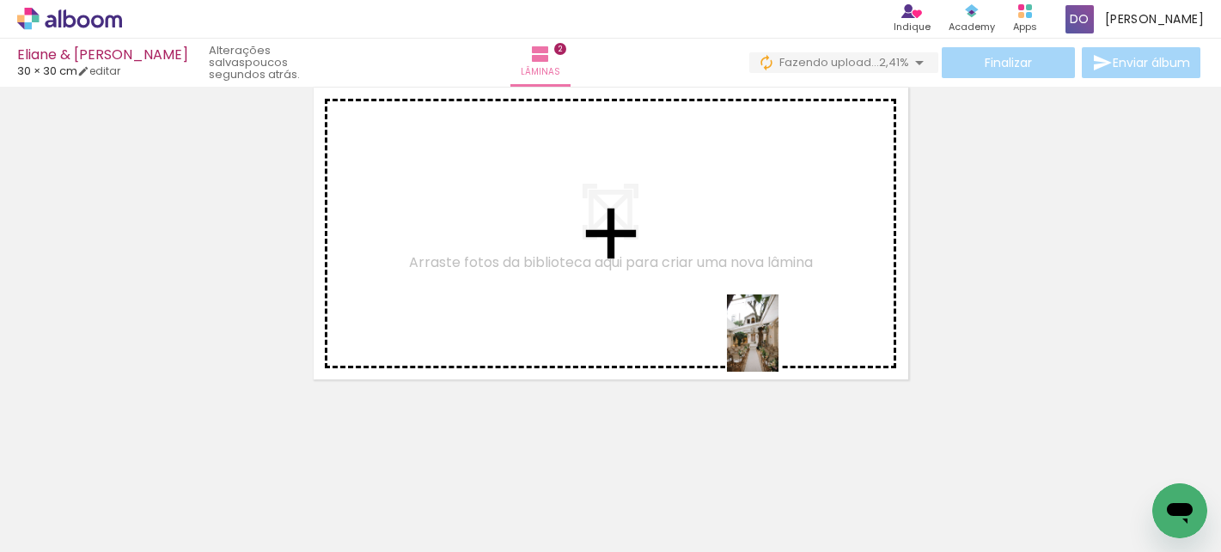
drag, startPoint x: 863, startPoint y: 503, endPoint x: 775, endPoint y: 336, distance: 189.4
click at [775, 336] on quentale-workspace at bounding box center [610, 276] width 1221 height 552
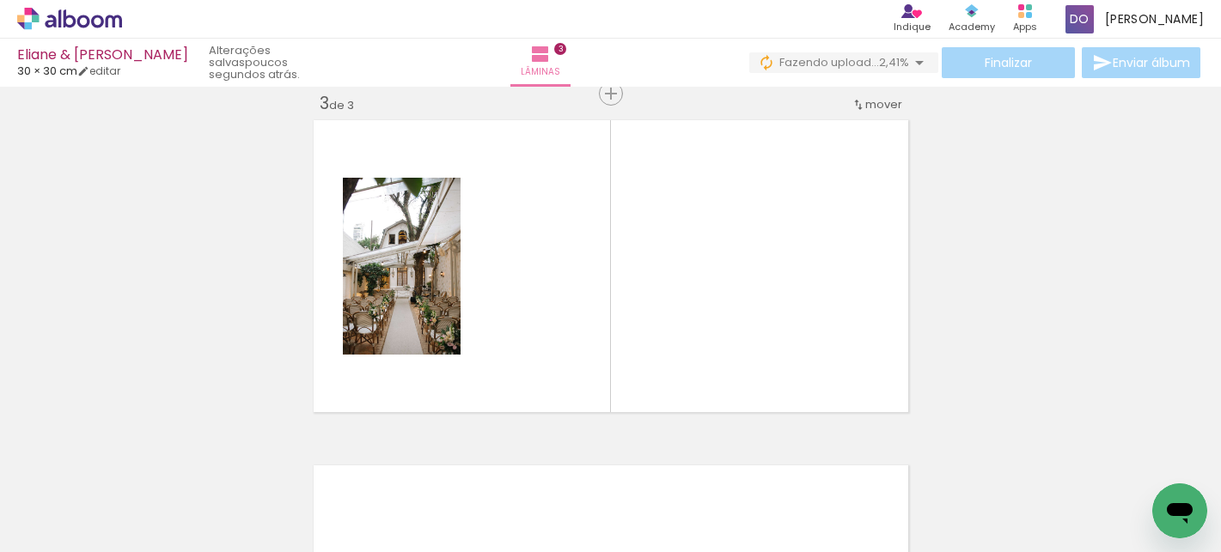
scroll to position [0, 1729]
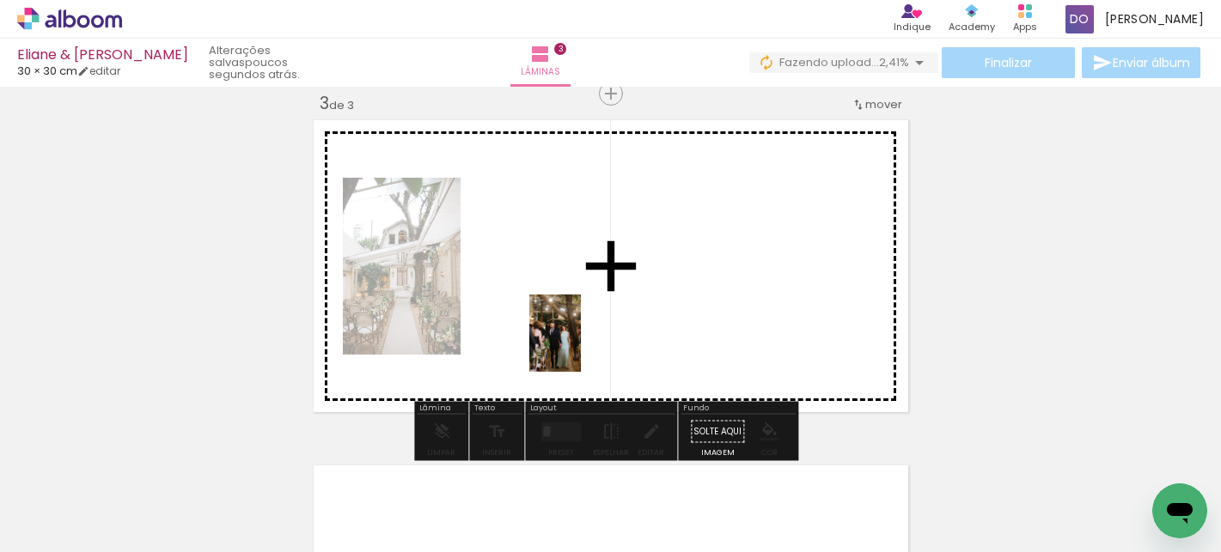
drag, startPoint x: 568, startPoint y: 495, endPoint x: 583, endPoint y: 342, distance: 153.7
click at [583, 341] on quentale-workspace at bounding box center [610, 276] width 1221 height 552
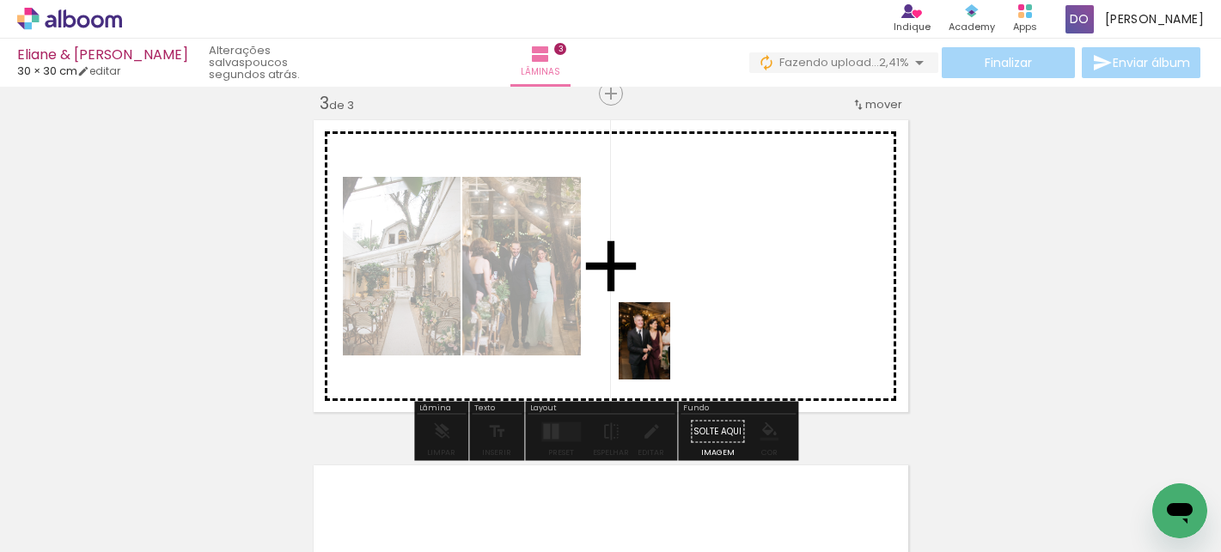
drag, startPoint x: 655, startPoint y: 479, endPoint x: 670, endPoint y: 354, distance: 126.3
click at [670, 353] on quentale-workspace at bounding box center [610, 276] width 1221 height 552
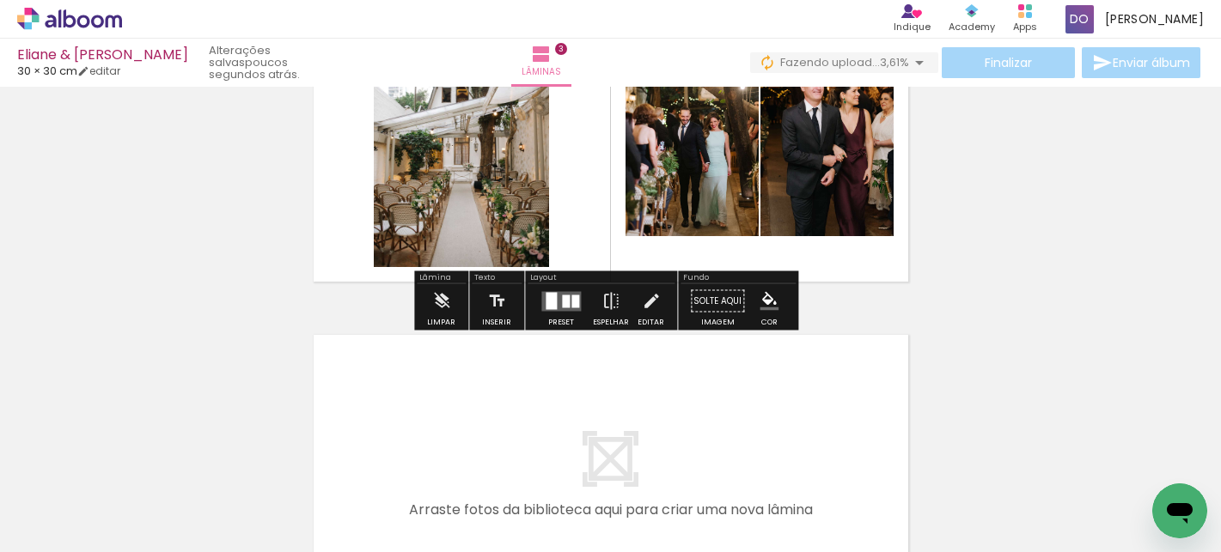
scroll to position [843, 0]
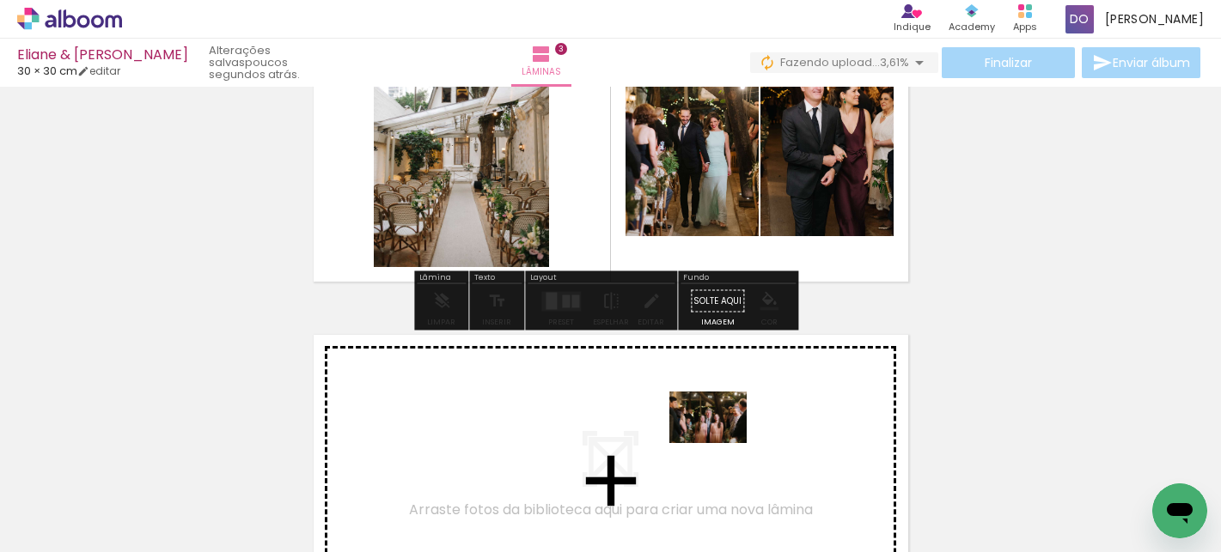
drag, startPoint x: 770, startPoint y: 498, endPoint x: 721, endPoint y: 442, distance: 74.3
click at [721, 442] on quentale-workspace at bounding box center [610, 276] width 1221 height 552
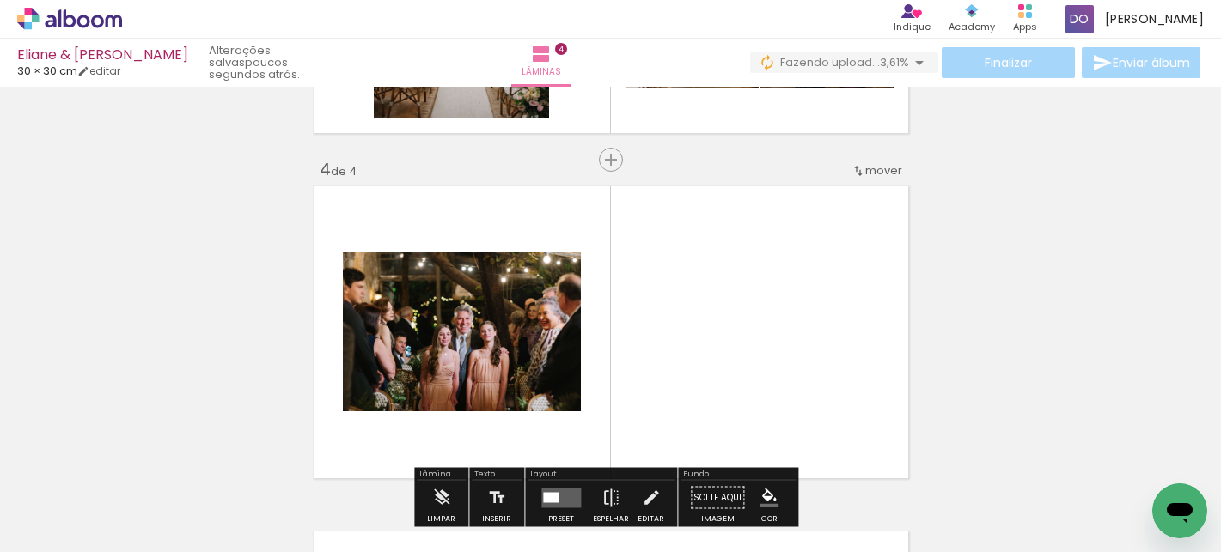
scroll to position [1057, 0]
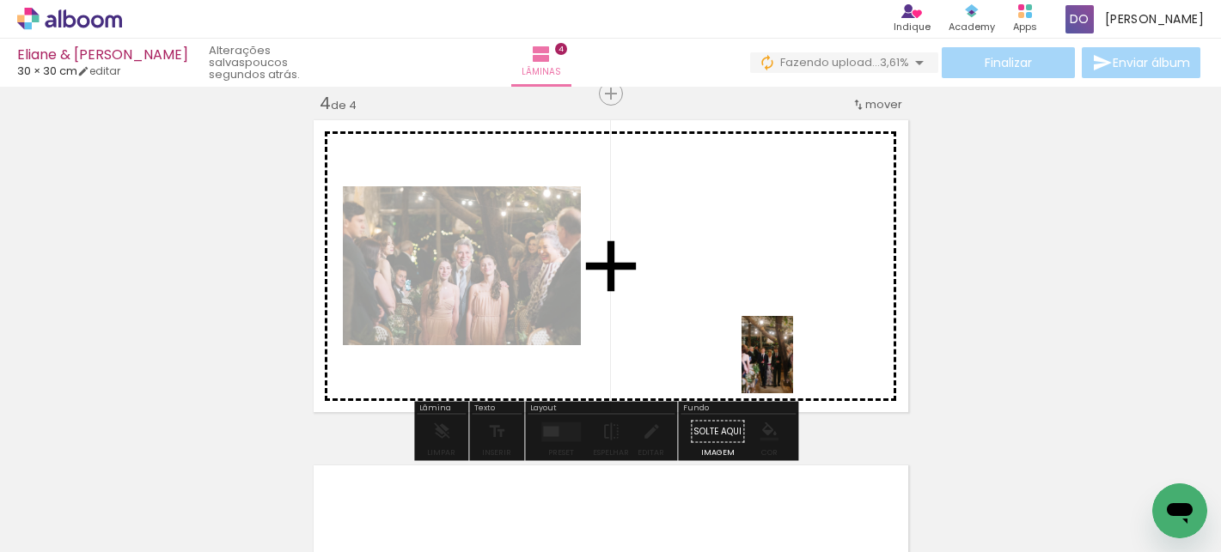
drag, startPoint x: 854, startPoint y: 509, endPoint x: 793, endPoint y: 368, distance: 154.3
click at [793, 368] on quentale-workspace at bounding box center [610, 276] width 1221 height 552
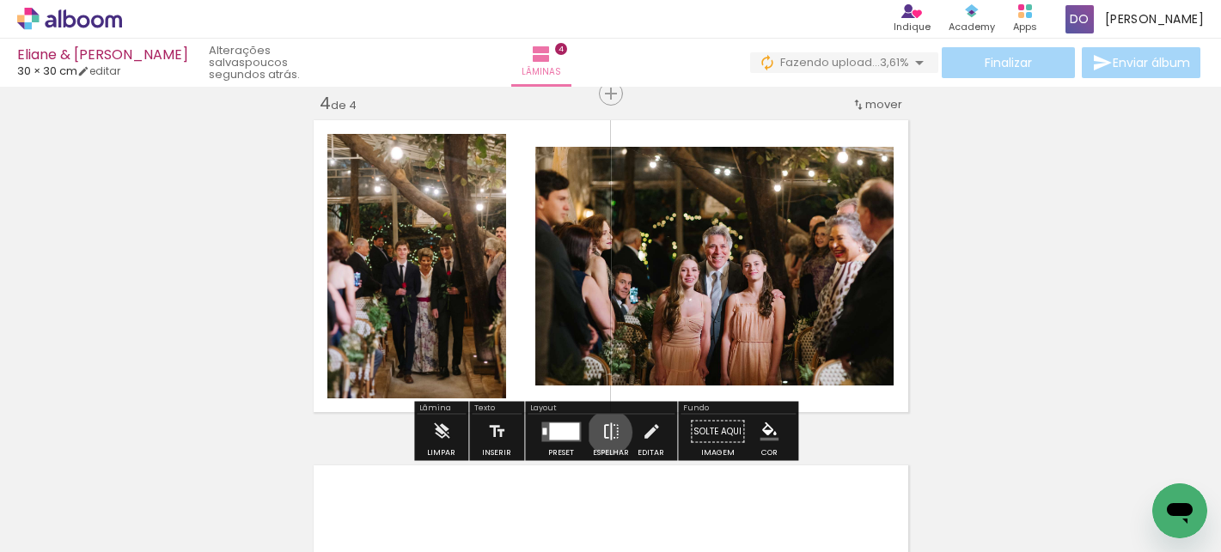
click at [606, 433] on iron-icon at bounding box center [610, 432] width 19 height 34
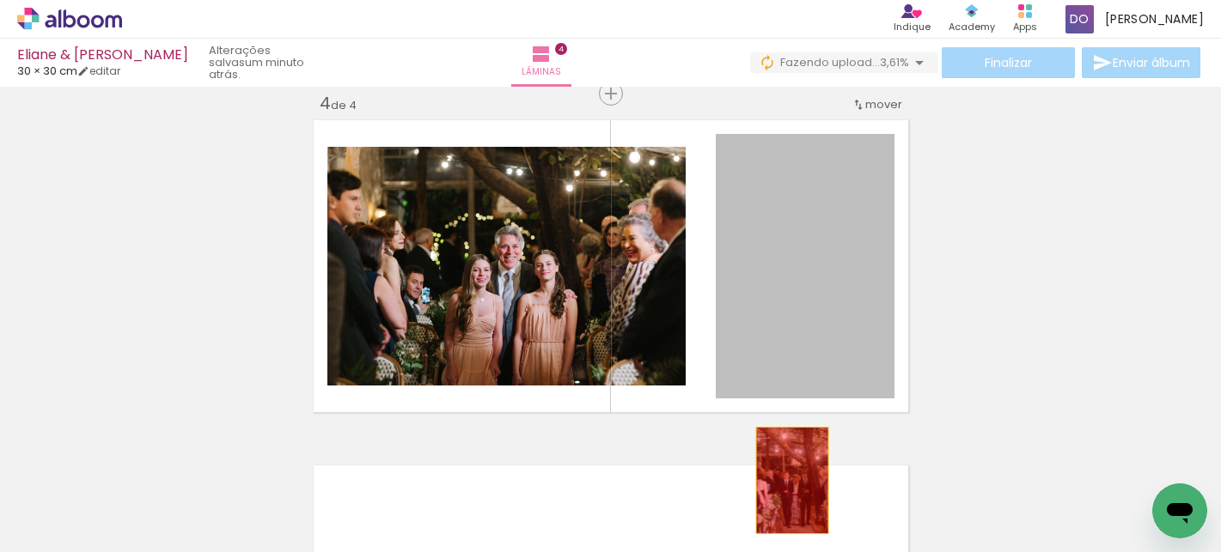
drag, startPoint x: 813, startPoint y: 337, endPoint x: 785, endPoint y: 480, distance: 146.2
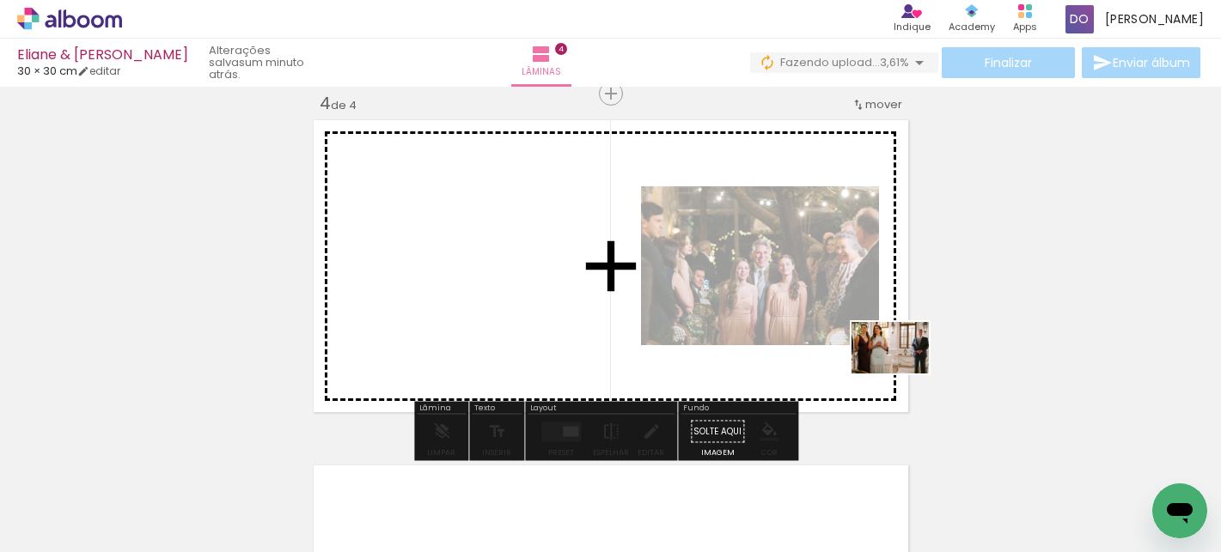
drag, startPoint x: 959, startPoint y: 493, endPoint x: 900, endPoint y: 362, distance: 143.8
click at [901, 362] on quentale-workspace at bounding box center [610, 276] width 1221 height 552
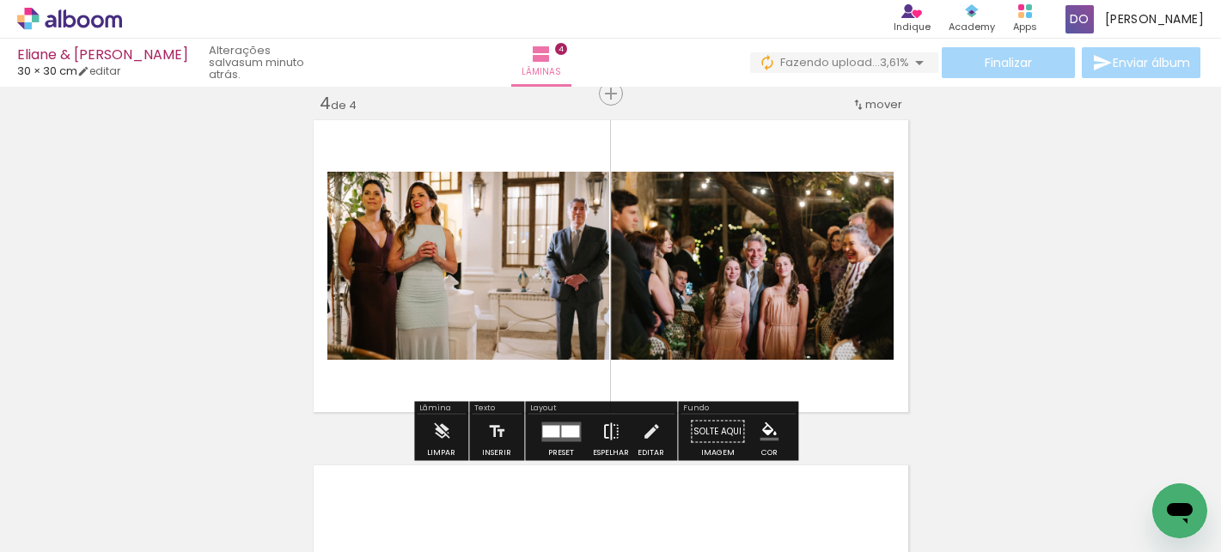
click at [603, 426] on iron-icon at bounding box center [610, 432] width 19 height 34
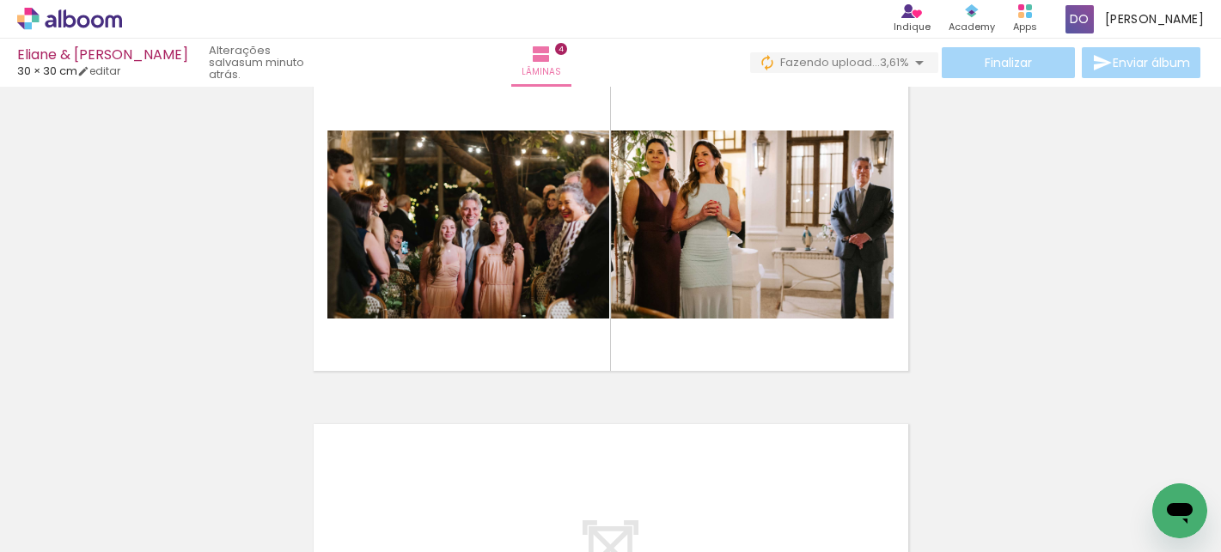
scroll to position [1110, 0]
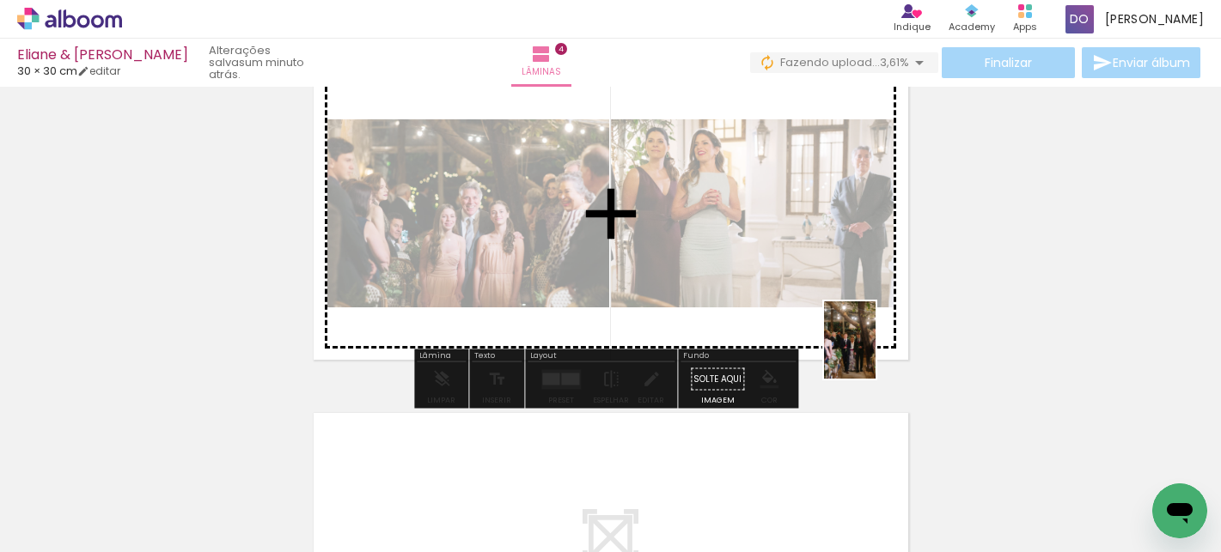
drag, startPoint x: 863, startPoint y: 506, endPoint x: 877, endPoint y: 350, distance: 156.1
click at [877, 350] on quentale-workspace at bounding box center [610, 276] width 1221 height 552
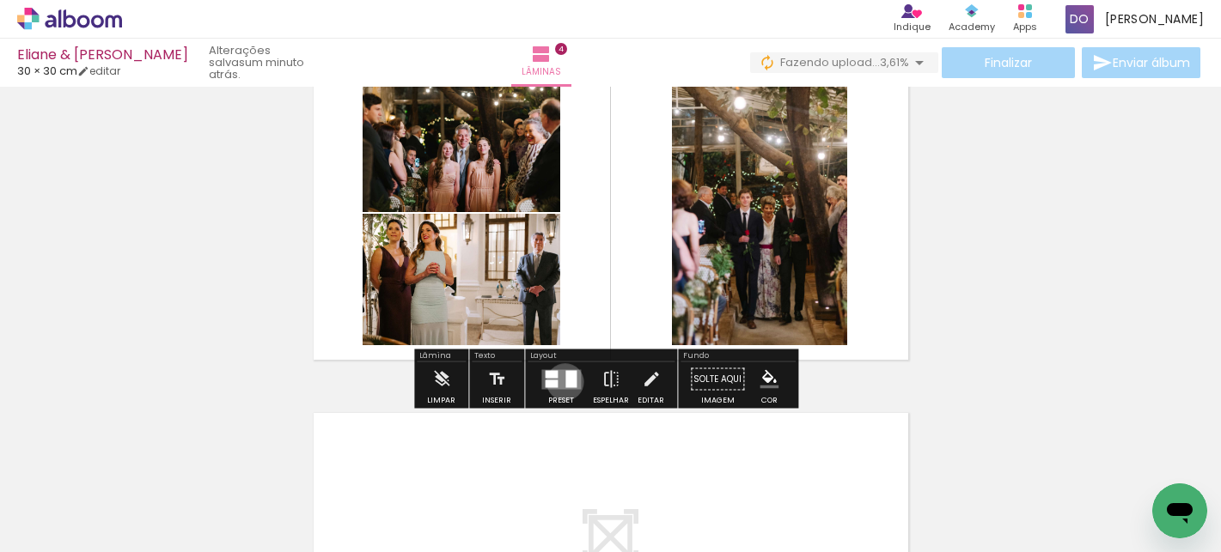
click at [565, 382] on div at bounding box center [570, 378] width 11 height 17
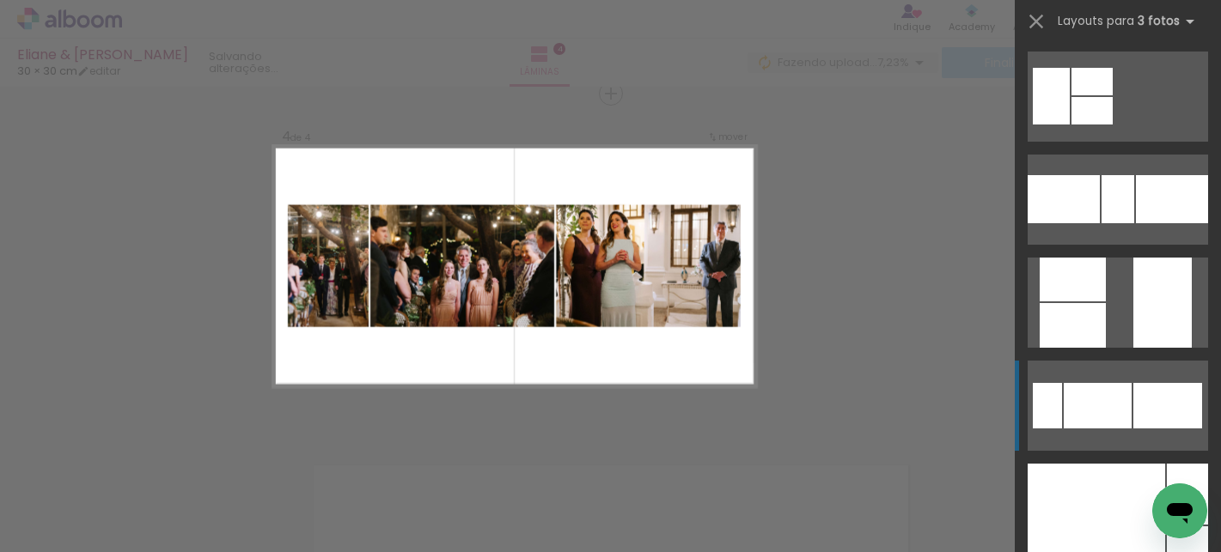
scroll to position [503, 0]
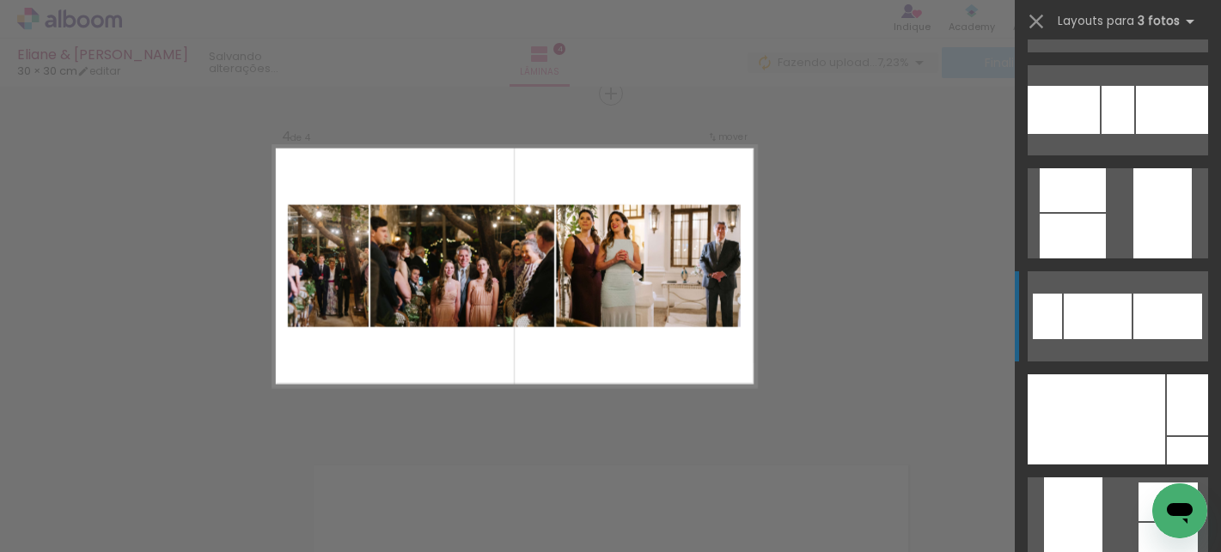
click at [1160, 302] on div at bounding box center [1167, 317] width 69 height 46
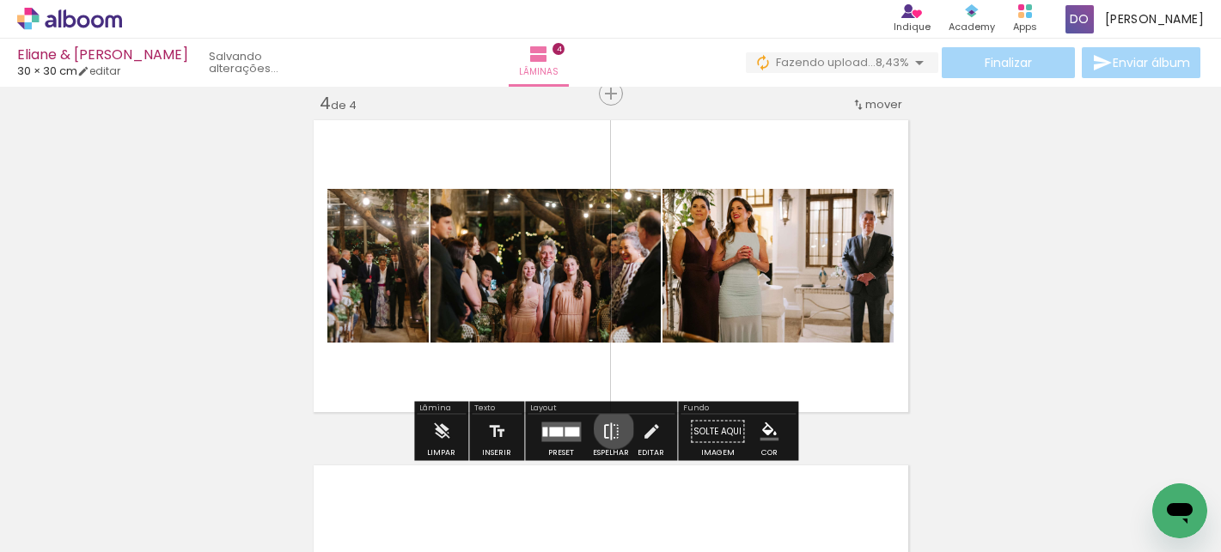
click at [610, 429] on iron-icon at bounding box center [610, 432] width 19 height 34
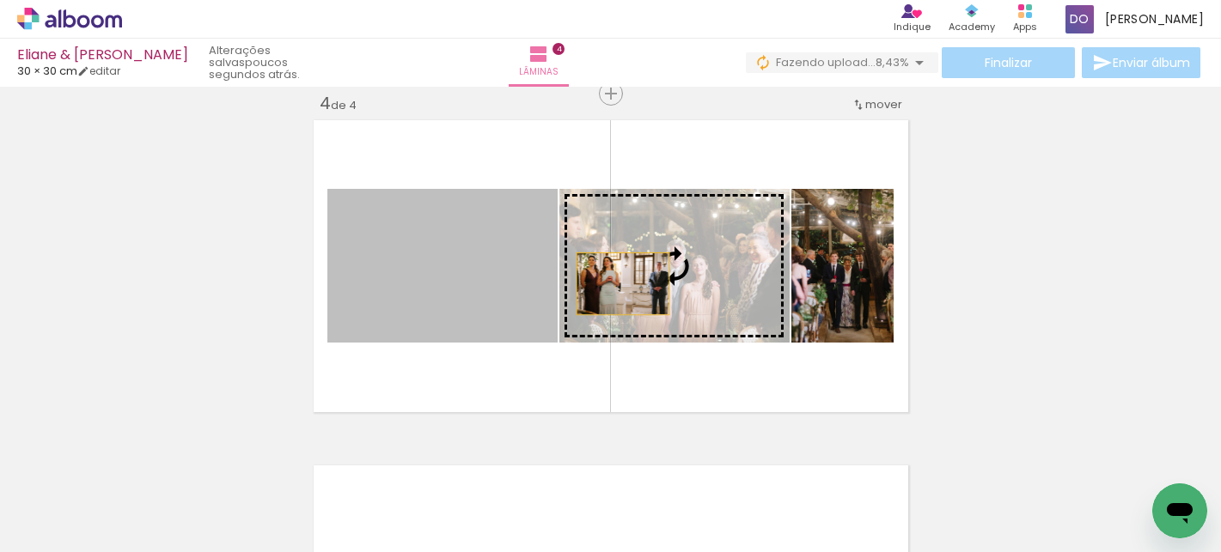
drag, startPoint x: 472, startPoint y: 303, endPoint x: 629, endPoint y: 282, distance: 157.8
click at [0, 0] on slot at bounding box center [0, 0] width 0 height 0
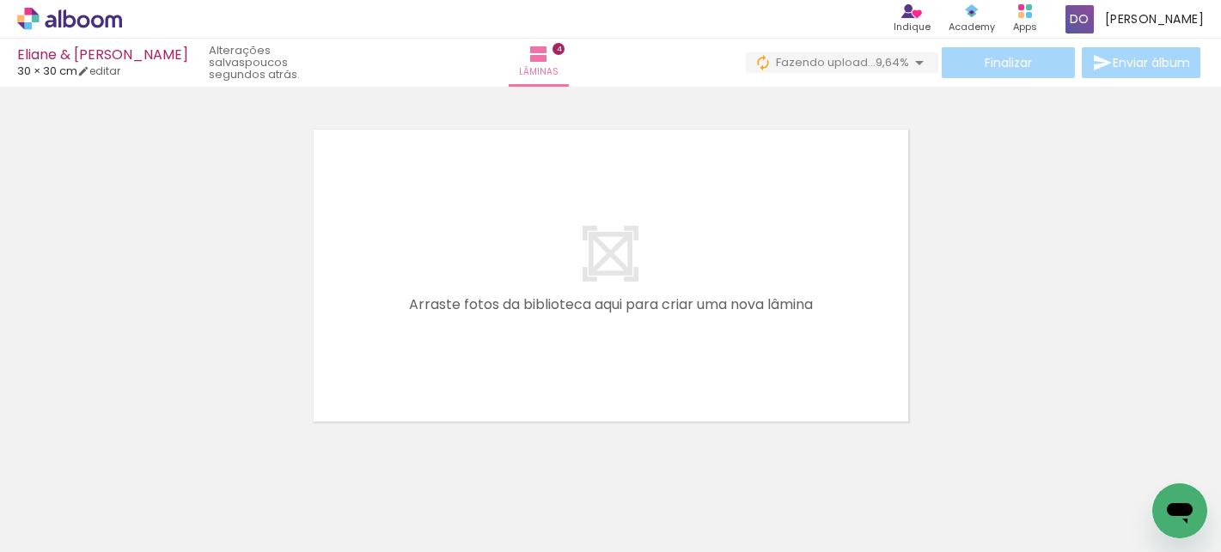
scroll to position [0, 2410]
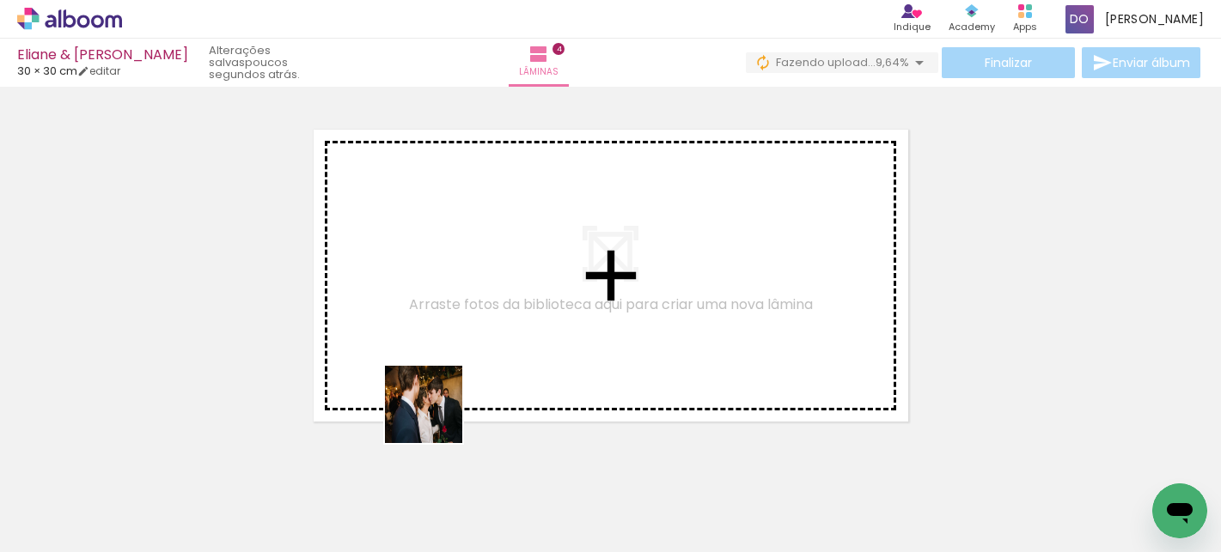
drag, startPoint x: 387, startPoint y: 507, endPoint x: 475, endPoint y: 366, distance: 166.4
click at [476, 354] on quentale-workspace at bounding box center [610, 276] width 1221 height 552
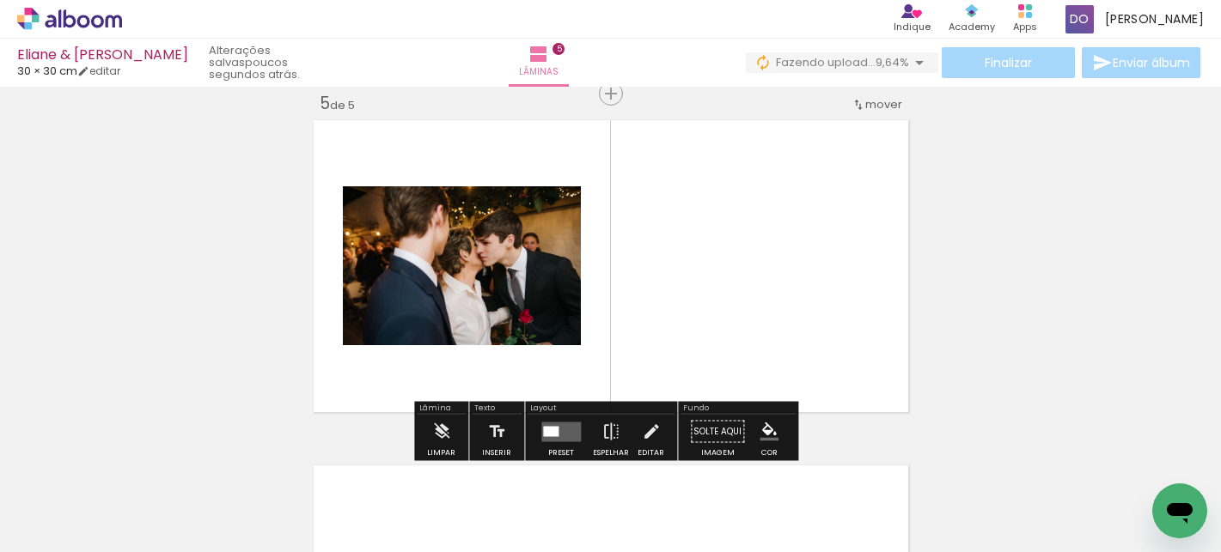
scroll to position [1403, 0]
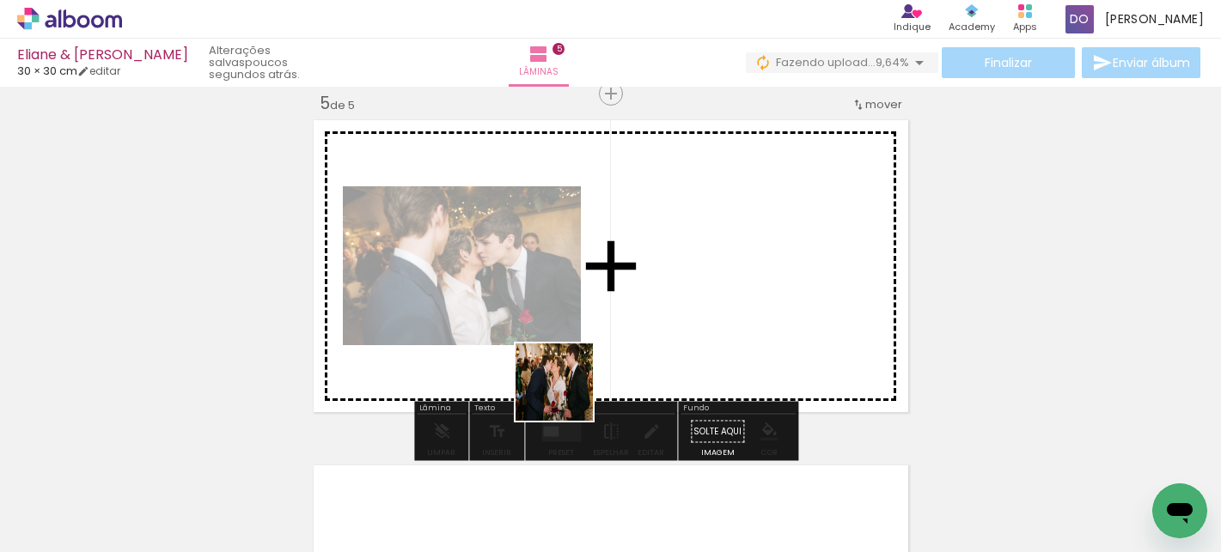
drag, startPoint x: 469, startPoint y: 496, endPoint x: 602, endPoint y: 358, distance: 191.4
click at [602, 358] on quentale-workspace at bounding box center [610, 276] width 1221 height 552
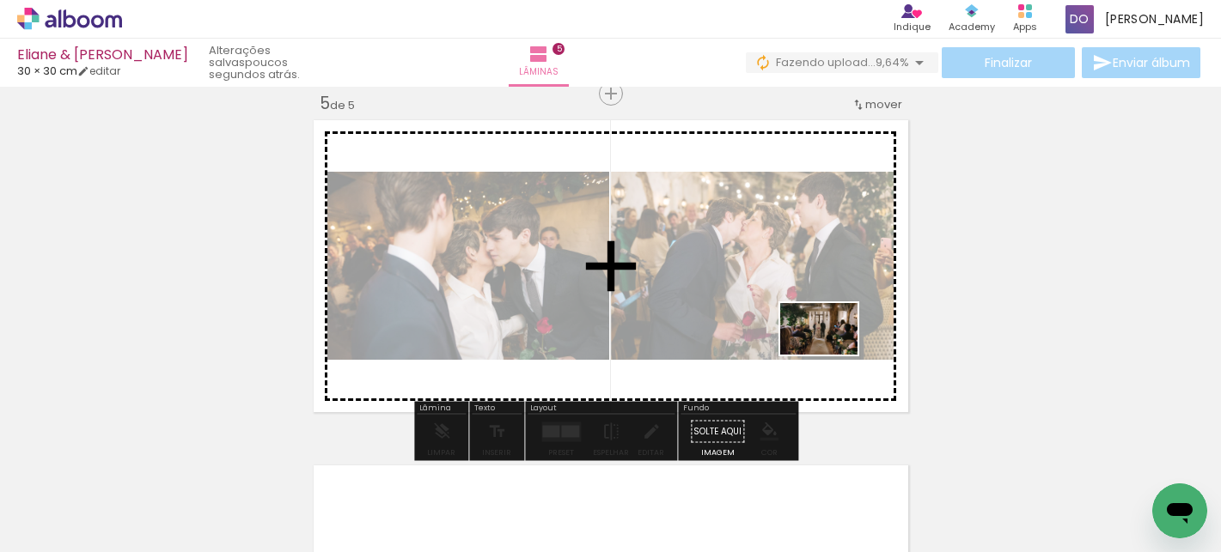
drag, startPoint x: 647, startPoint y: 495, endPoint x: 834, endPoint y: 352, distance: 235.4
click at [834, 352] on quentale-workspace at bounding box center [610, 276] width 1221 height 552
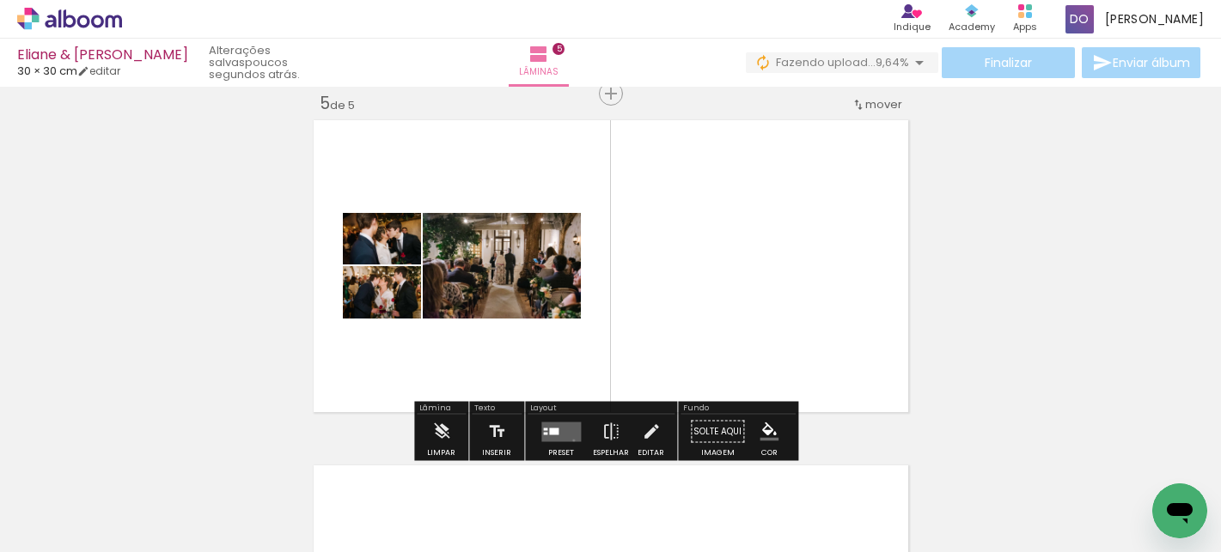
click at [570, 440] on quentale-layouter at bounding box center [561, 432] width 40 height 20
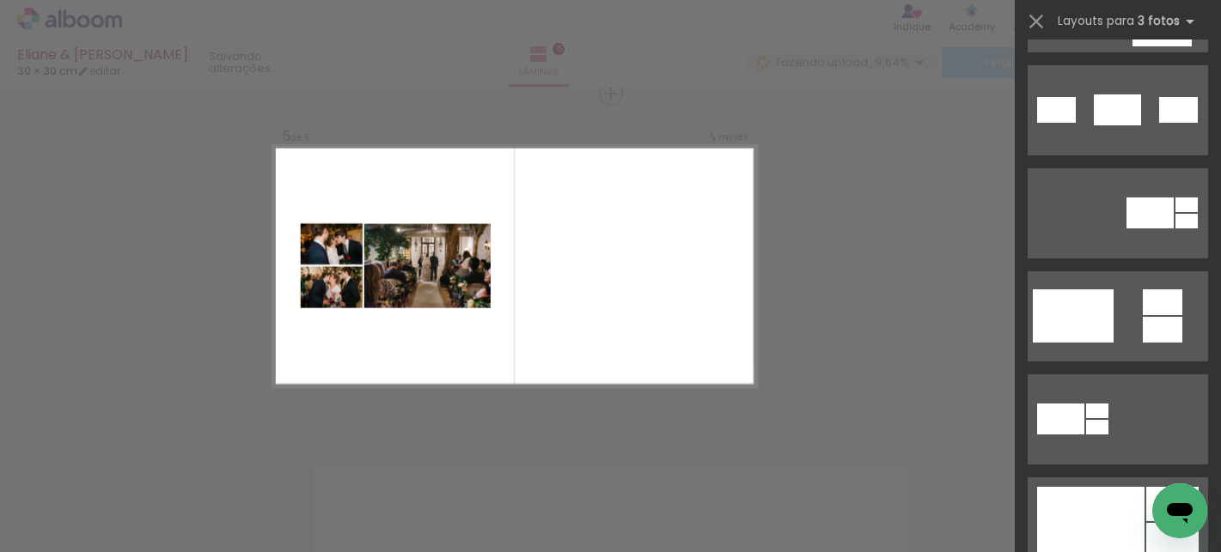
scroll to position [0, 0]
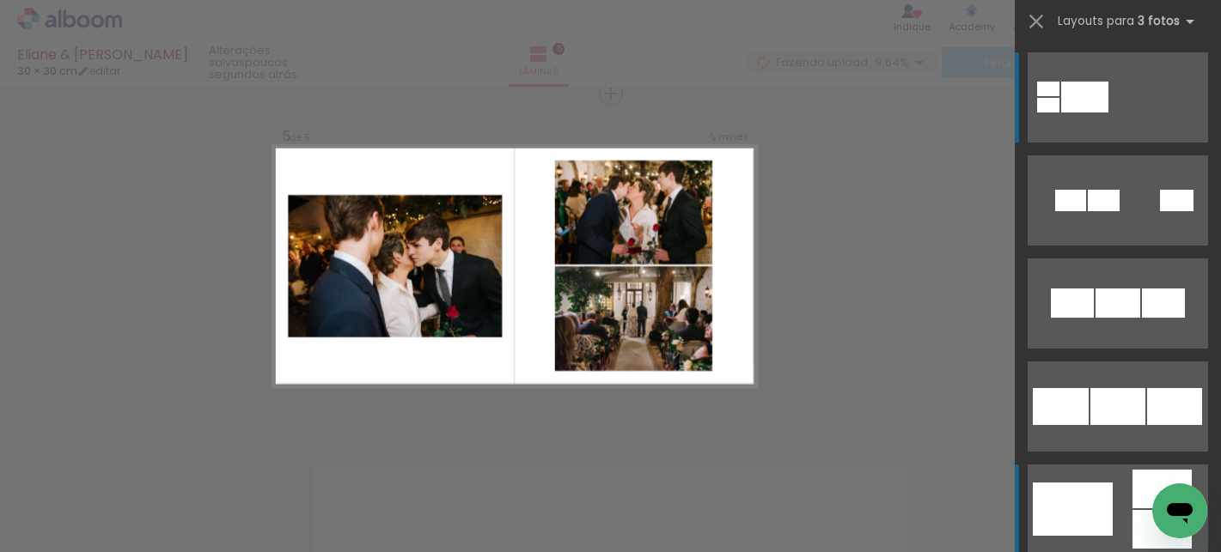
click at [1070, 515] on div at bounding box center [1073, 509] width 80 height 53
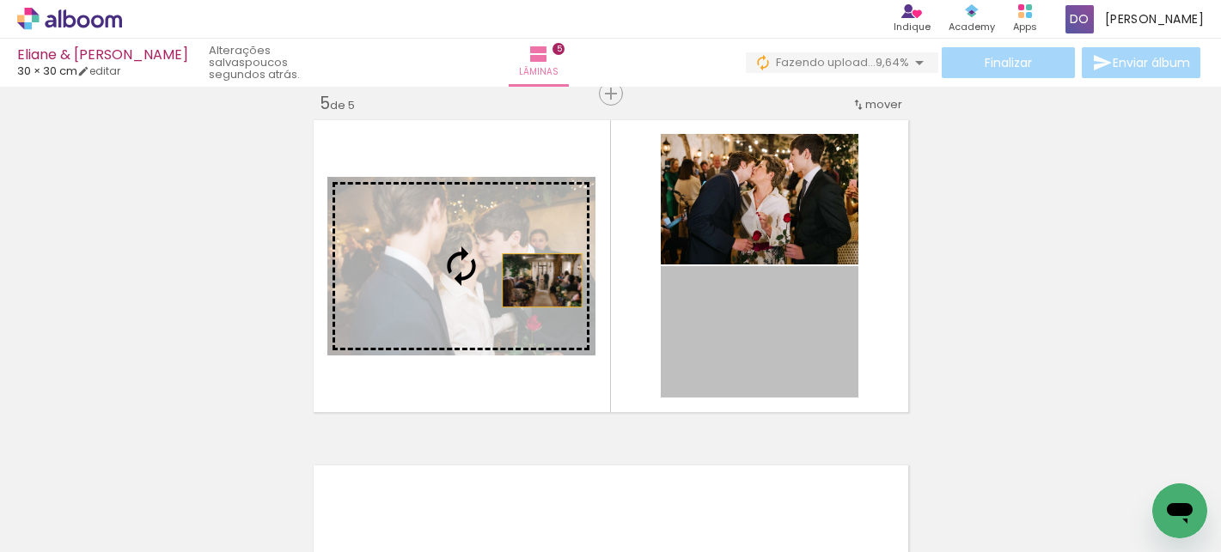
drag, startPoint x: 765, startPoint y: 339, endPoint x: 534, endPoint y: 280, distance: 238.5
click at [0, 0] on slot at bounding box center [0, 0] width 0 height 0
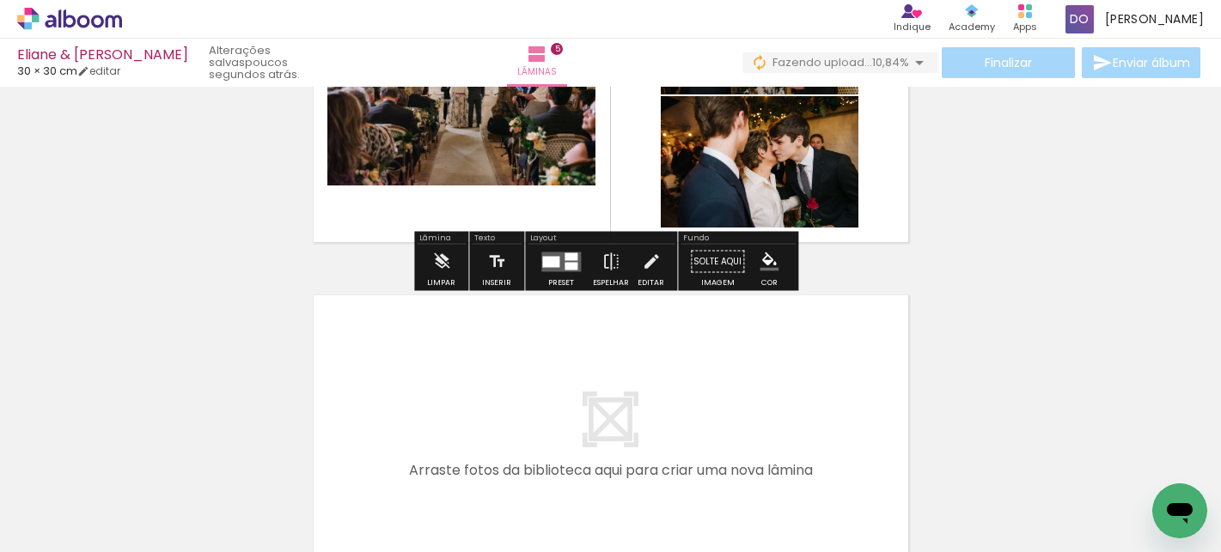
scroll to position [1574, 0]
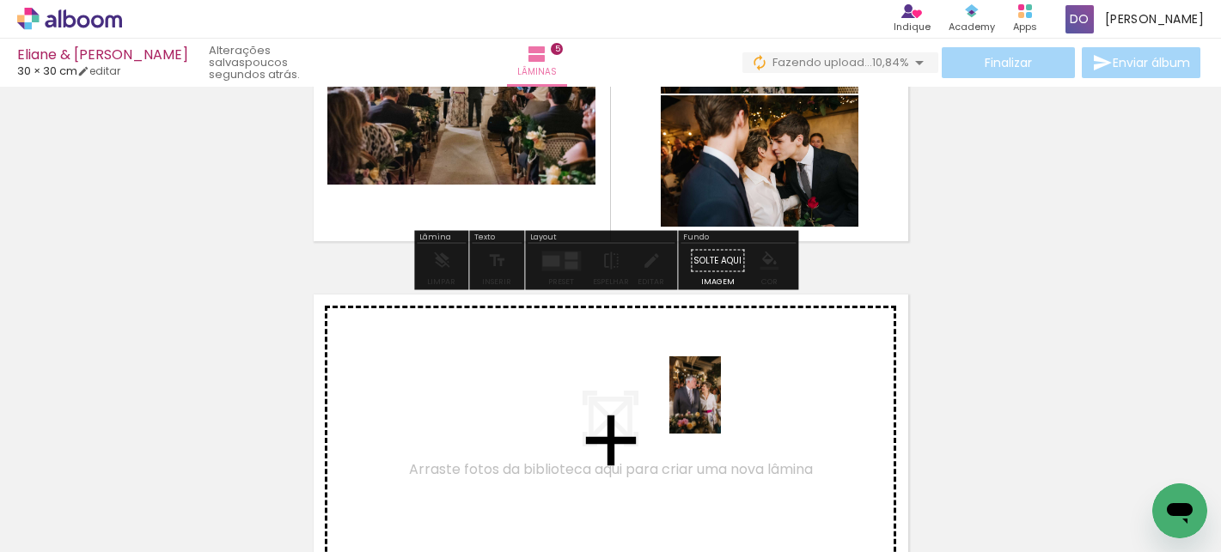
drag, startPoint x: 761, startPoint y: 501, endPoint x: 721, endPoint y: 408, distance: 101.2
click at [721, 408] on quentale-workspace at bounding box center [610, 276] width 1221 height 552
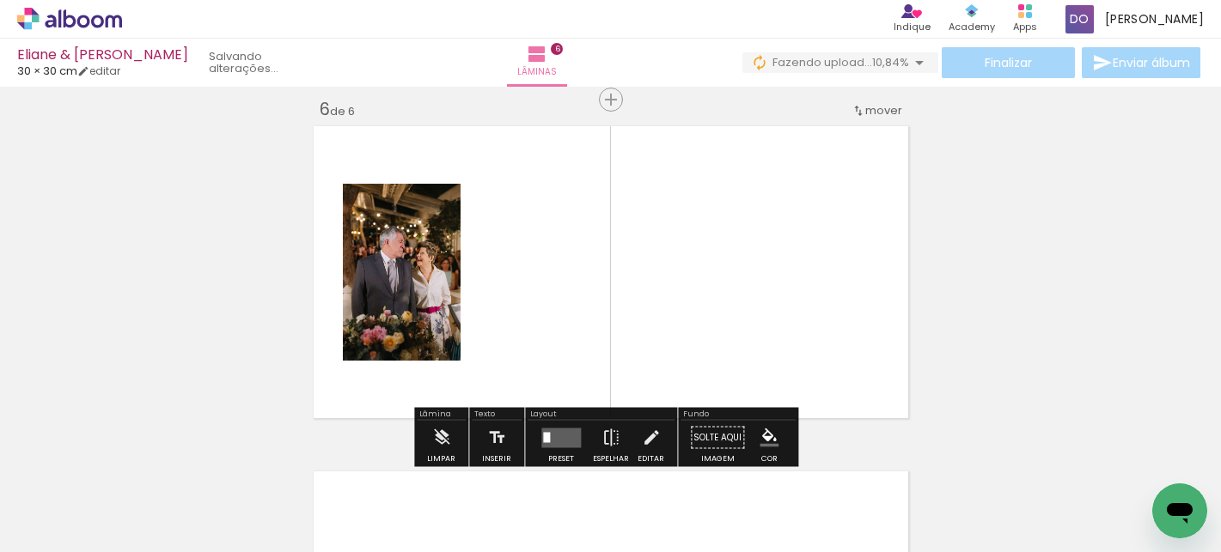
scroll to position [1748, 0]
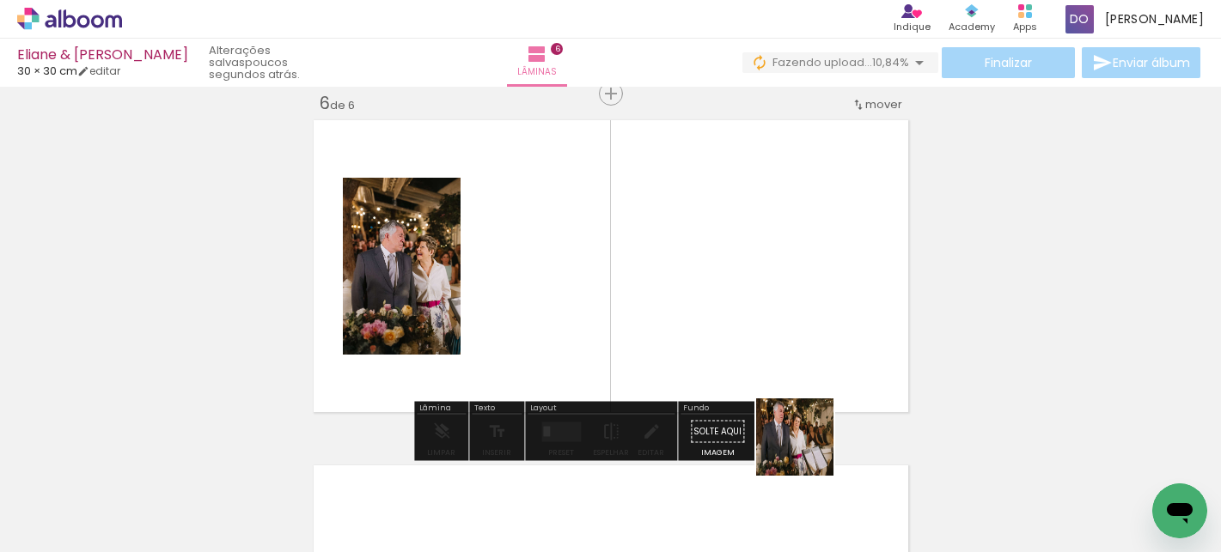
drag, startPoint x: 862, startPoint y: 503, endPoint x: 801, endPoint y: 411, distance: 110.3
click at [789, 392] on quentale-workspace at bounding box center [610, 276] width 1221 height 552
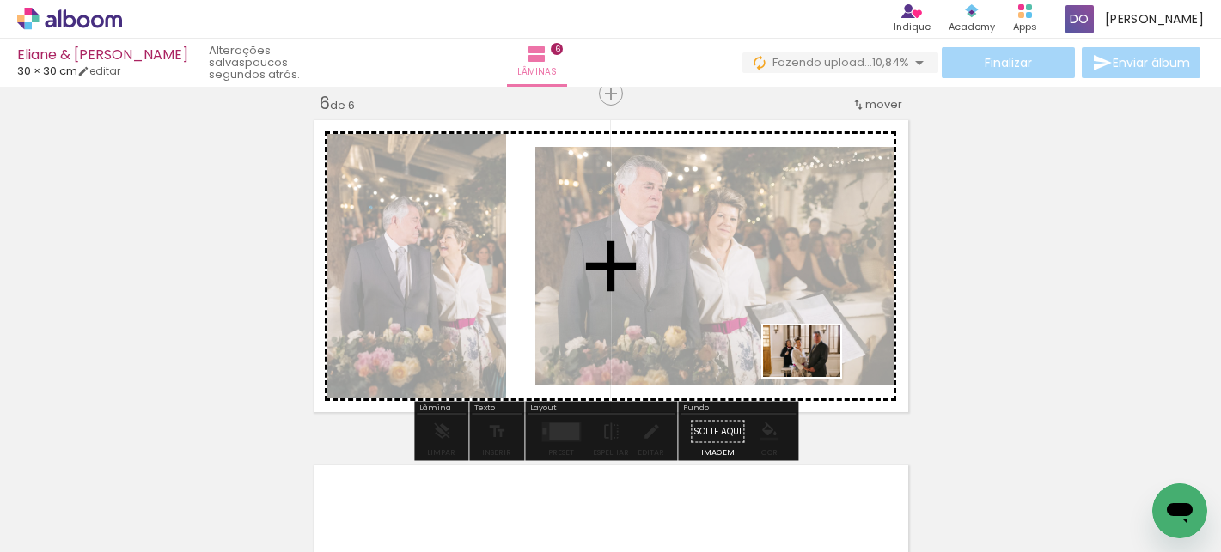
drag, startPoint x: 941, startPoint y: 511, endPoint x: 814, endPoint y: 376, distance: 185.3
click at [814, 376] on quentale-workspace at bounding box center [610, 276] width 1221 height 552
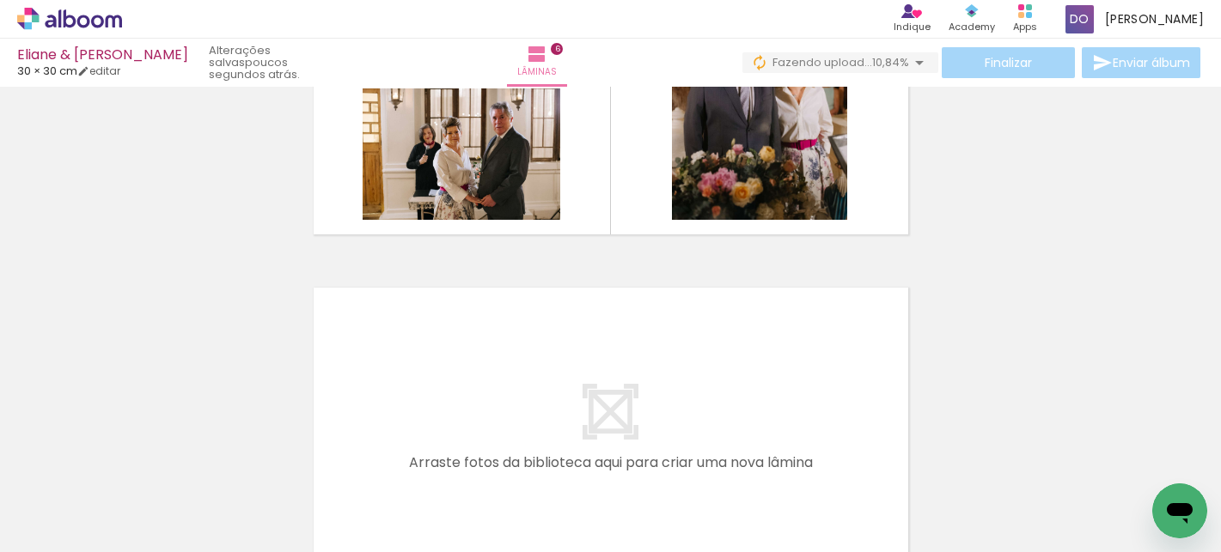
scroll to position [1933, 0]
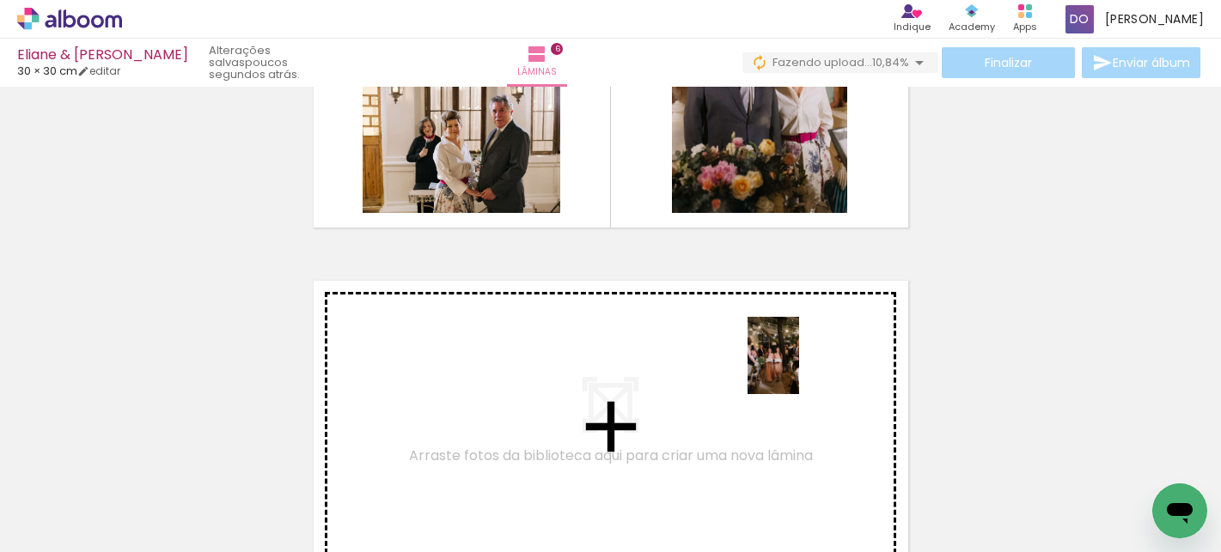
drag, startPoint x: 1037, startPoint y: 497, endPoint x: 799, endPoint y: 369, distance: 270.6
click at [799, 369] on quentale-workspace at bounding box center [610, 276] width 1221 height 552
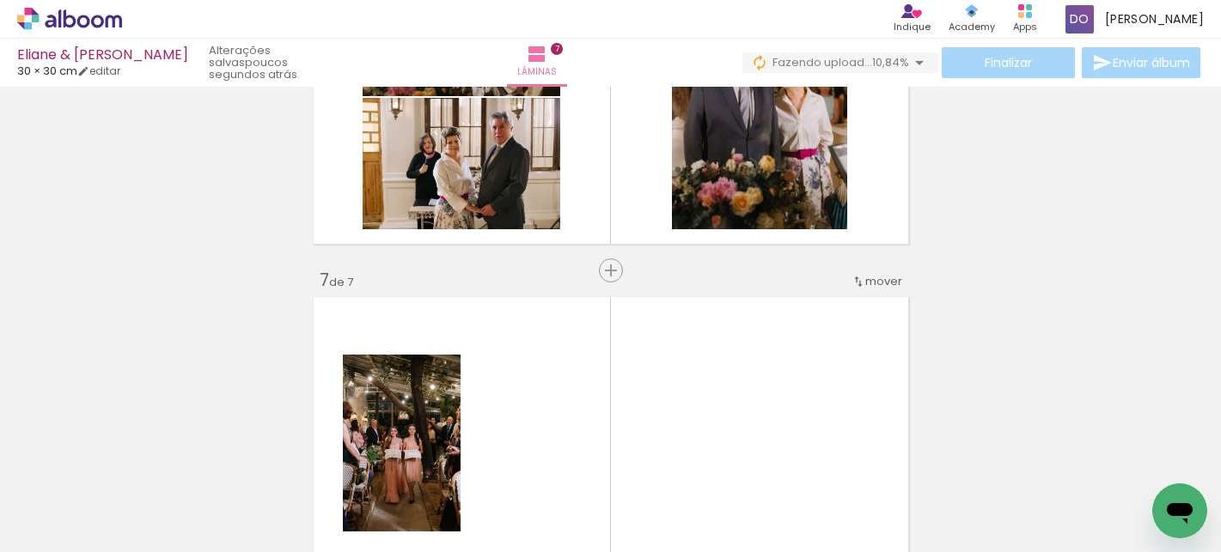
scroll to position [1909, 0]
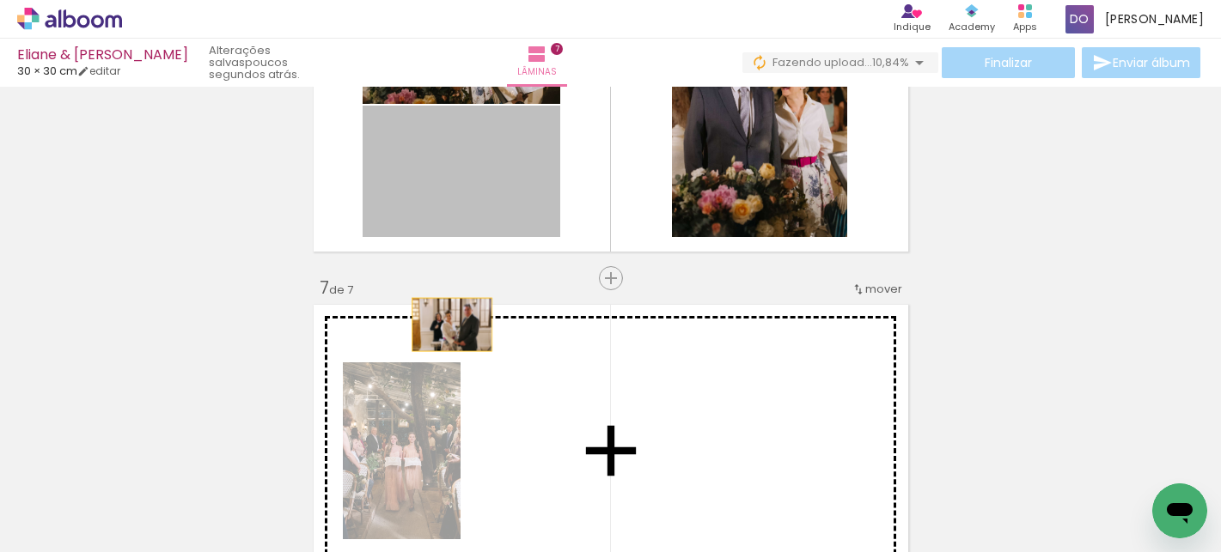
drag, startPoint x: 511, startPoint y: 199, endPoint x: 585, endPoint y: 309, distance: 132.5
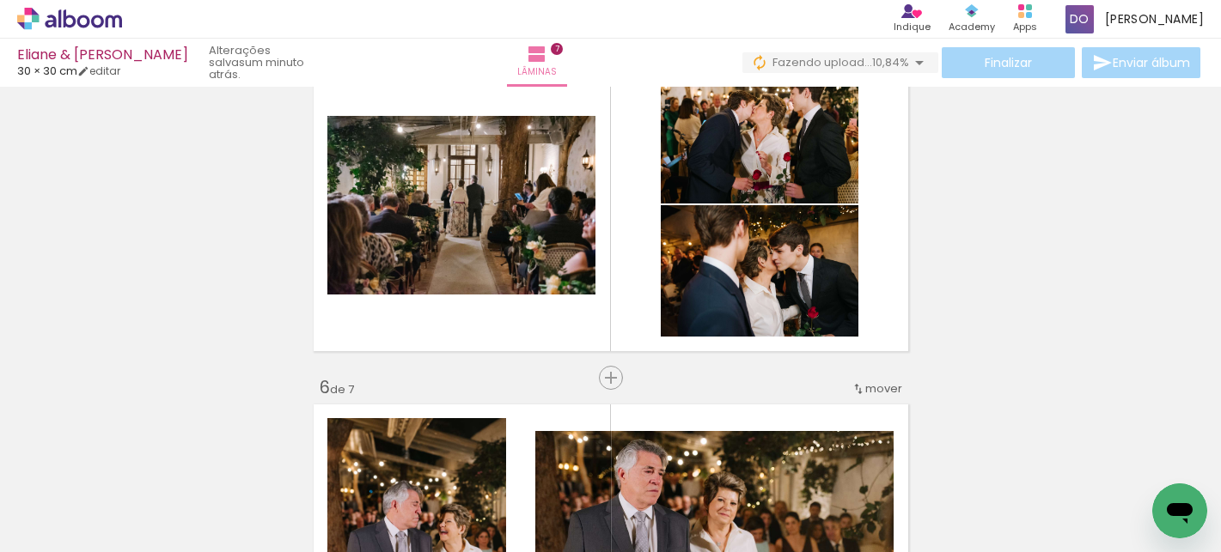
scroll to position [1455, 0]
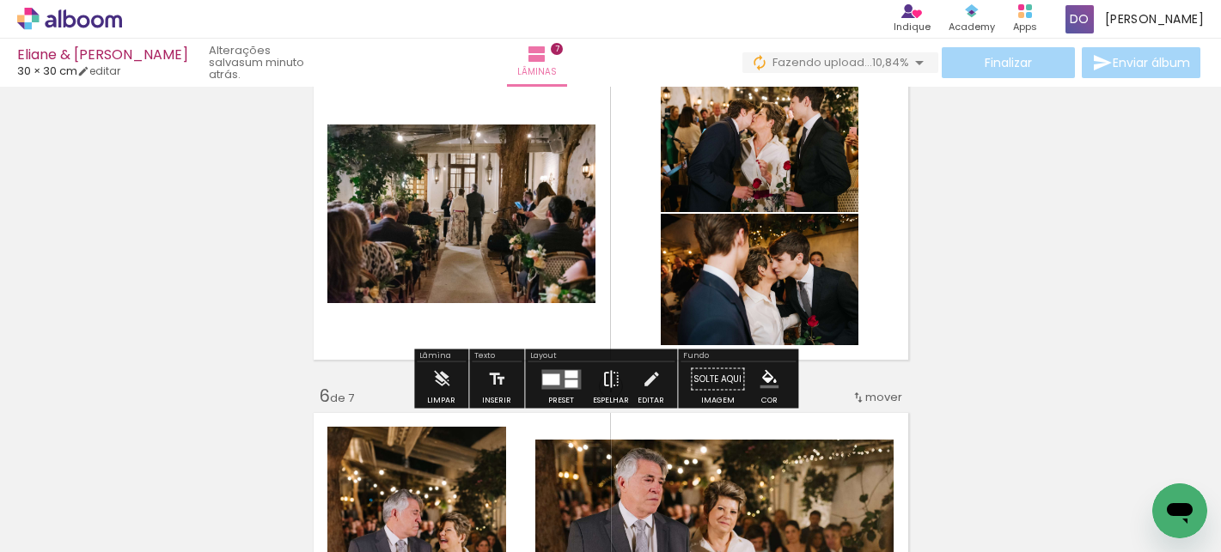
click at [605, 379] on iron-icon at bounding box center [610, 379] width 19 height 34
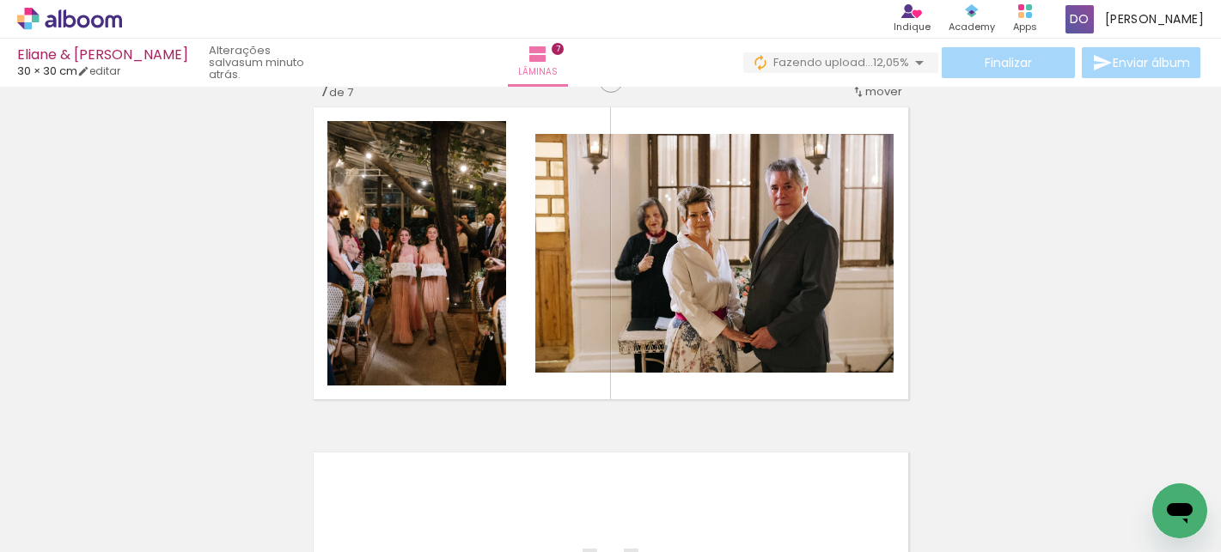
scroll to position [2107, 0]
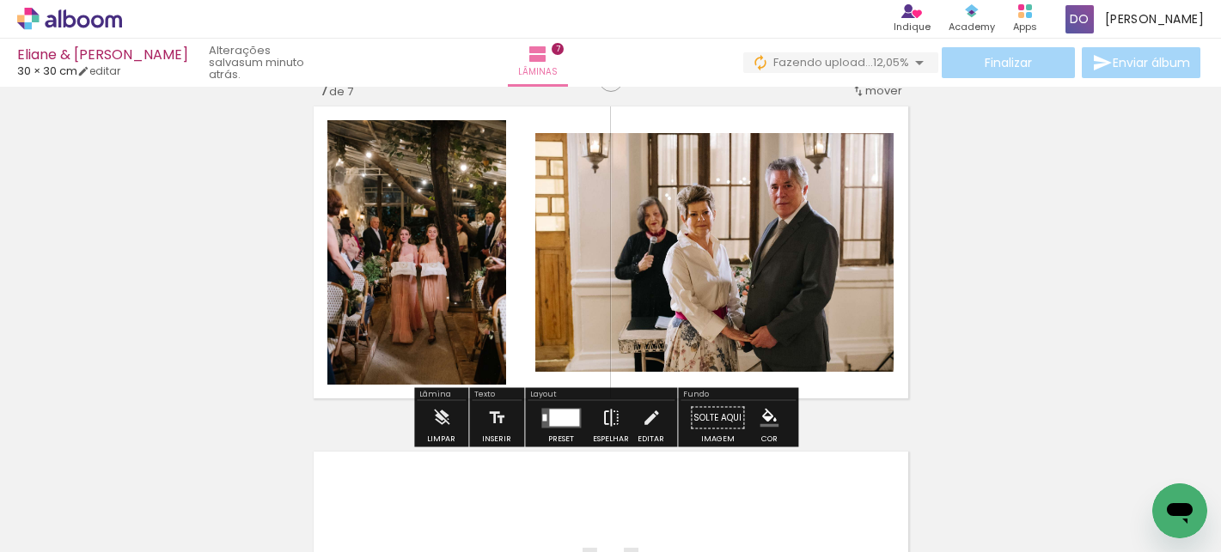
click at [605, 421] on iron-icon at bounding box center [610, 418] width 19 height 34
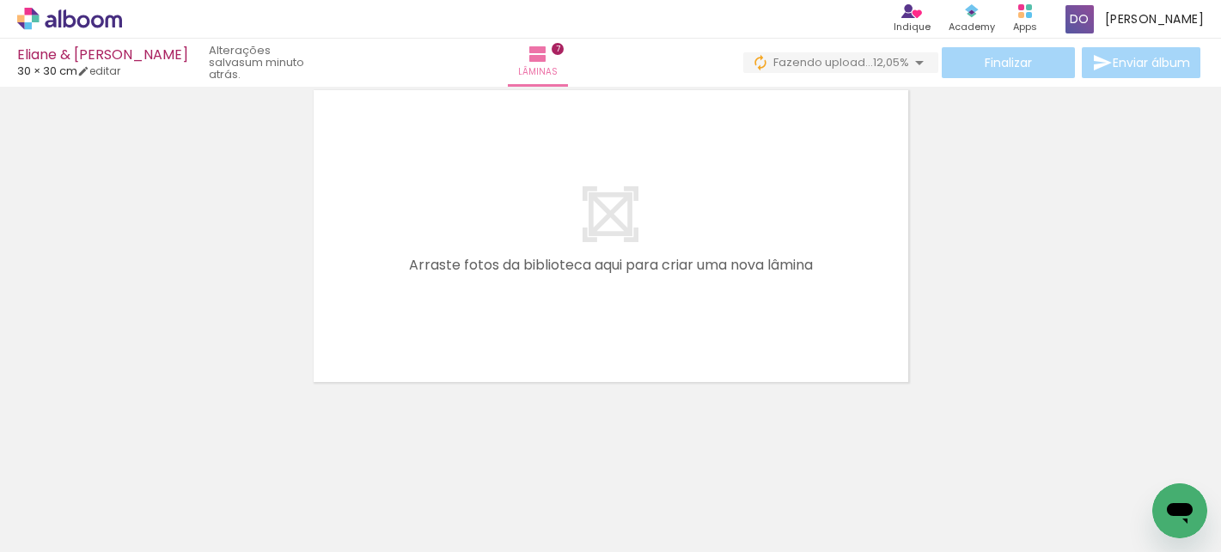
scroll to position [2471, 0]
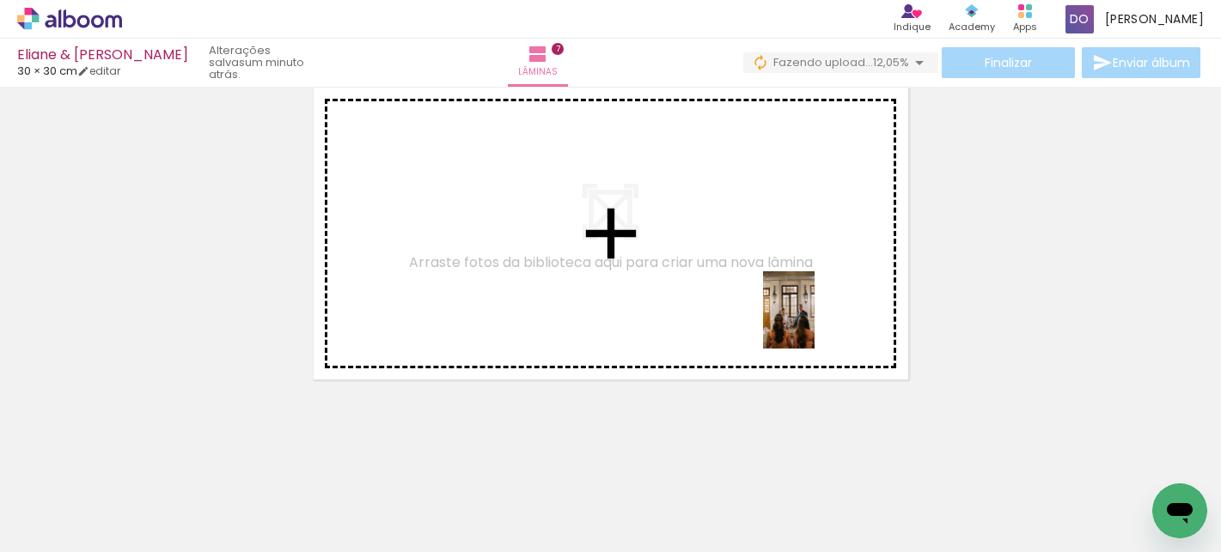
drag, startPoint x: 1125, startPoint y: 484, endPoint x: 805, endPoint y: 314, distance: 362.7
click at [806, 314] on quentale-workspace at bounding box center [610, 276] width 1221 height 552
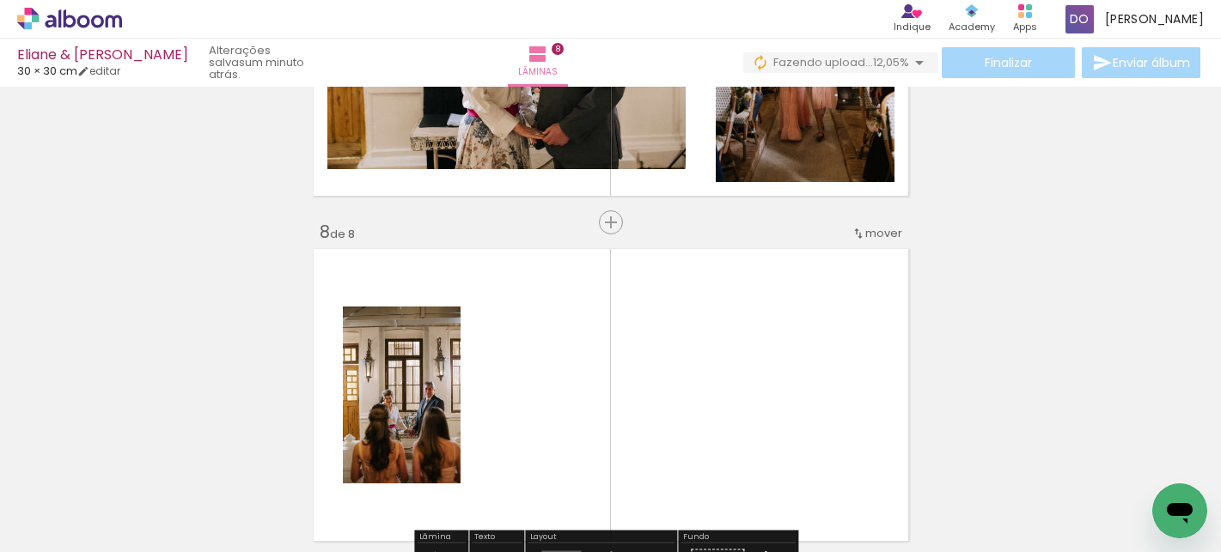
scroll to position [2308, 0]
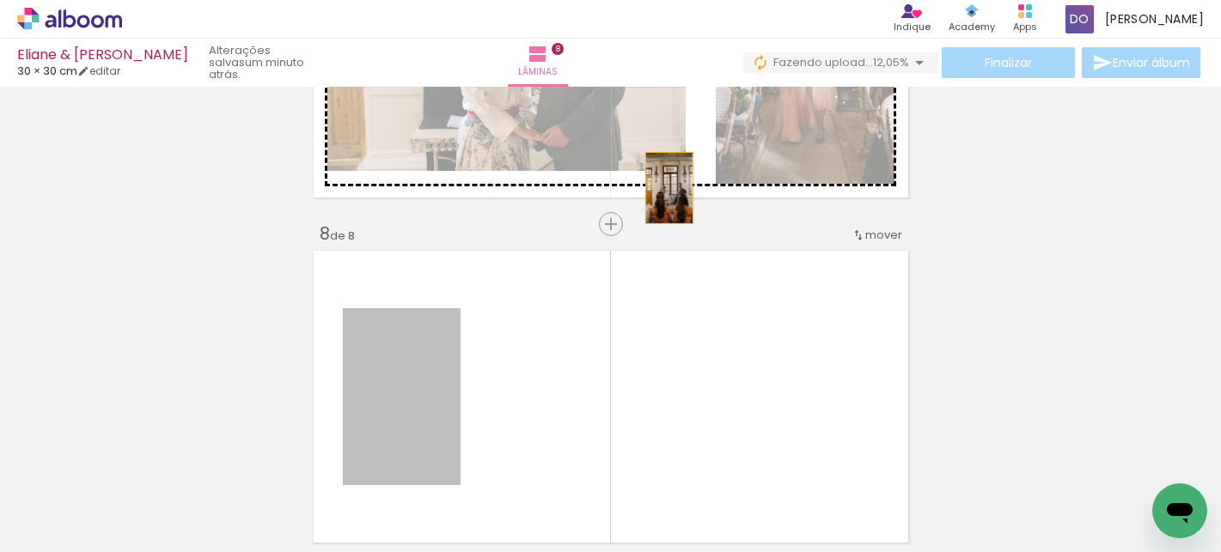
drag, startPoint x: 432, startPoint y: 383, endPoint x: 667, endPoint y: 184, distance: 308.4
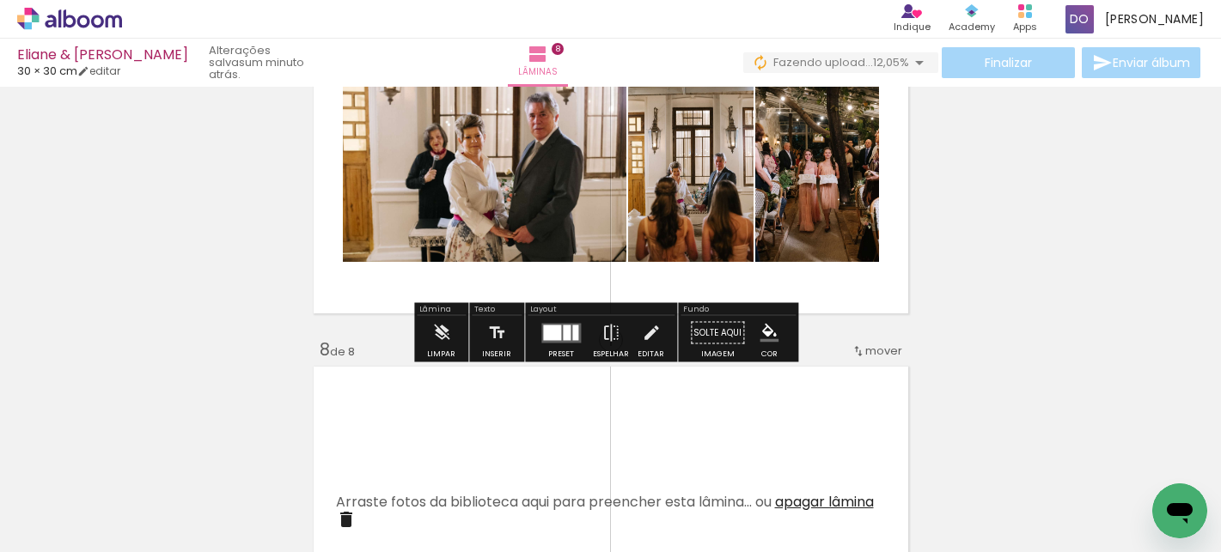
scroll to position [2191, 0]
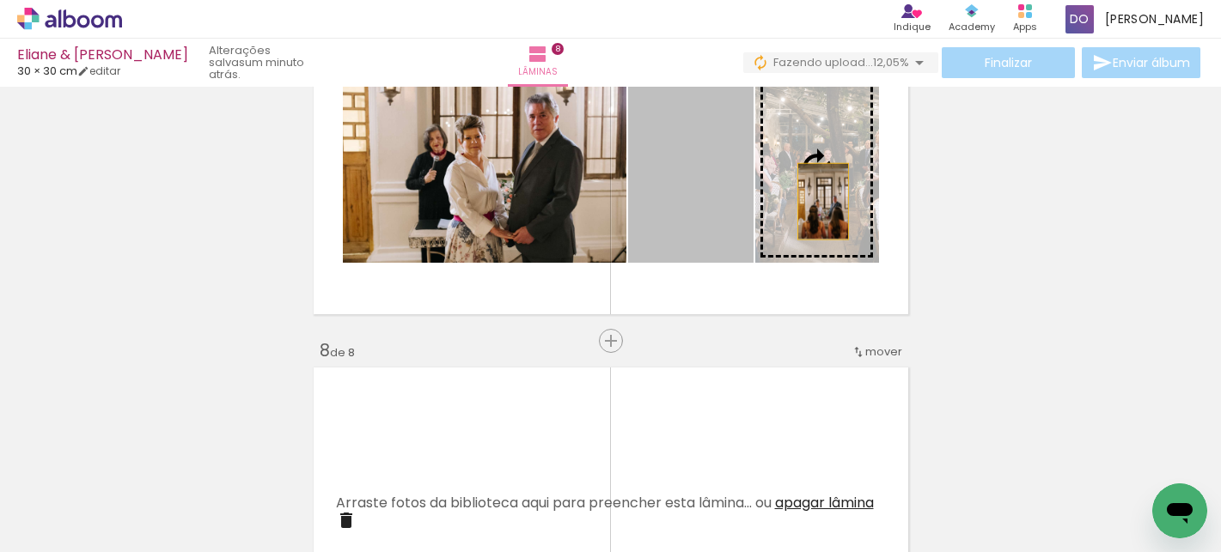
drag, startPoint x: 692, startPoint y: 220, endPoint x: 816, endPoint y: 202, distance: 125.0
click at [0, 0] on slot at bounding box center [0, 0] width 0 height 0
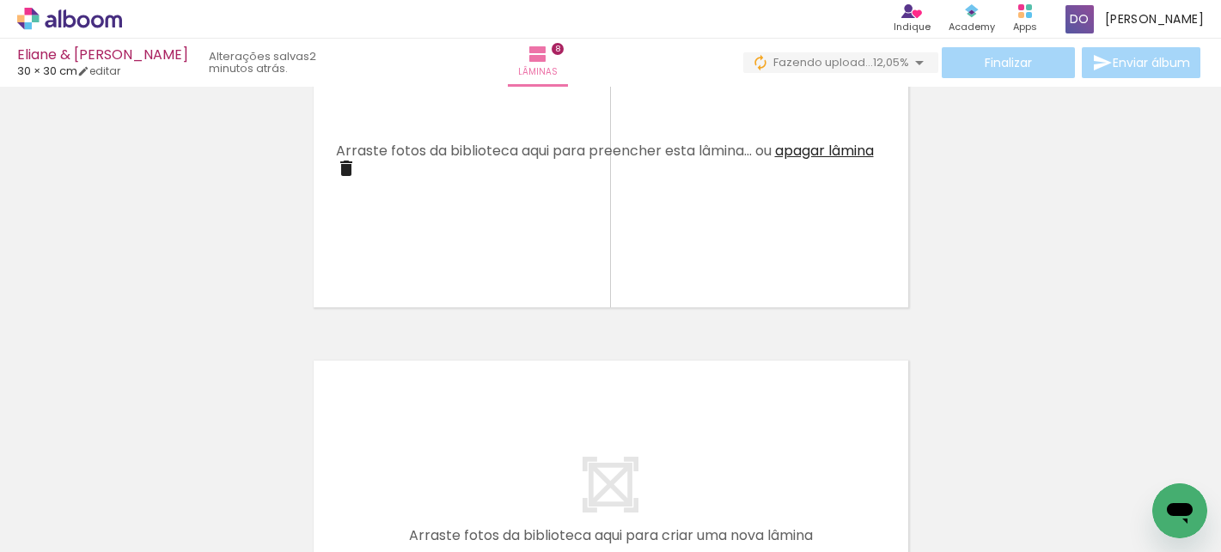
scroll to position [2446, 0]
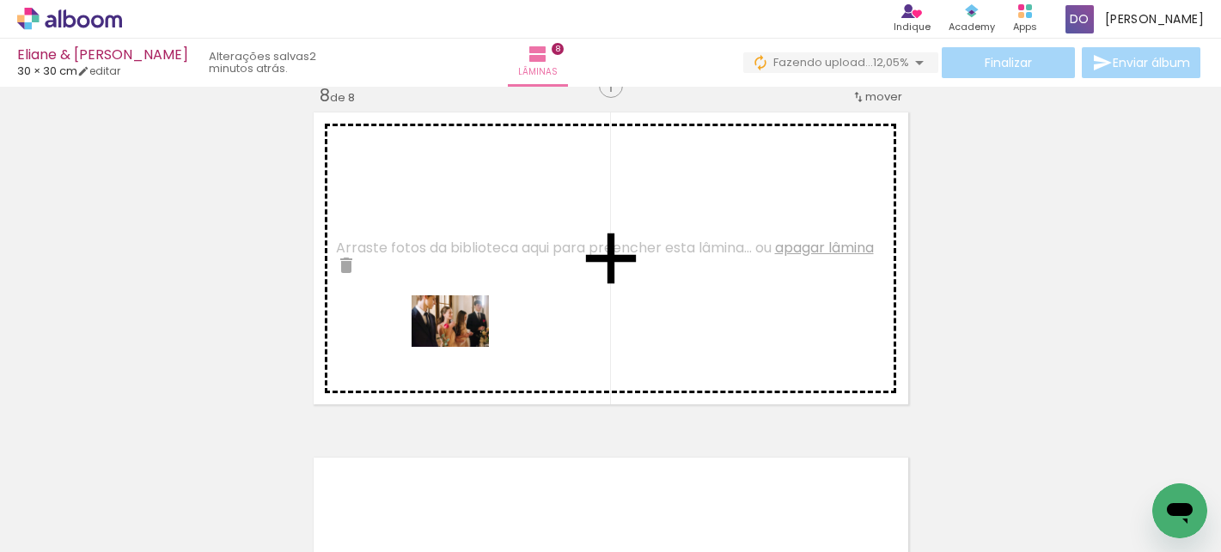
drag, startPoint x: 423, startPoint y: 491, endPoint x: 463, endPoint y: 347, distance: 149.9
click at [463, 347] on quentale-workspace at bounding box center [610, 276] width 1221 height 552
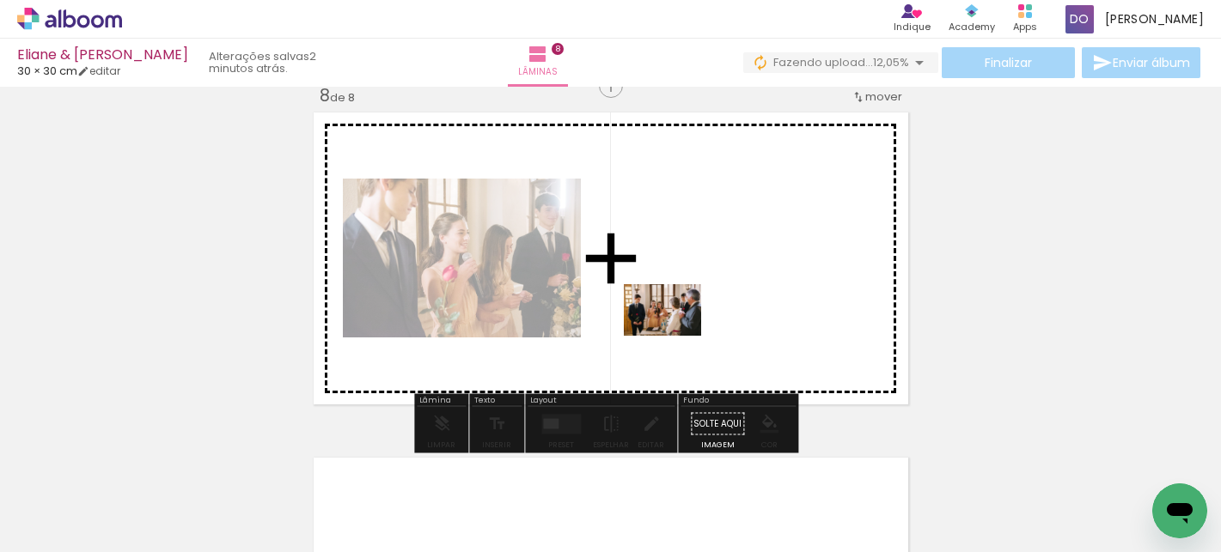
drag, startPoint x: 521, startPoint y: 508, endPoint x: 690, endPoint y: 323, distance: 250.5
click at [690, 323] on quentale-workspace at bounding box center [610, 276] width 1221 height 552
